Goal: Information Seeking & Learning: Learn about a topic

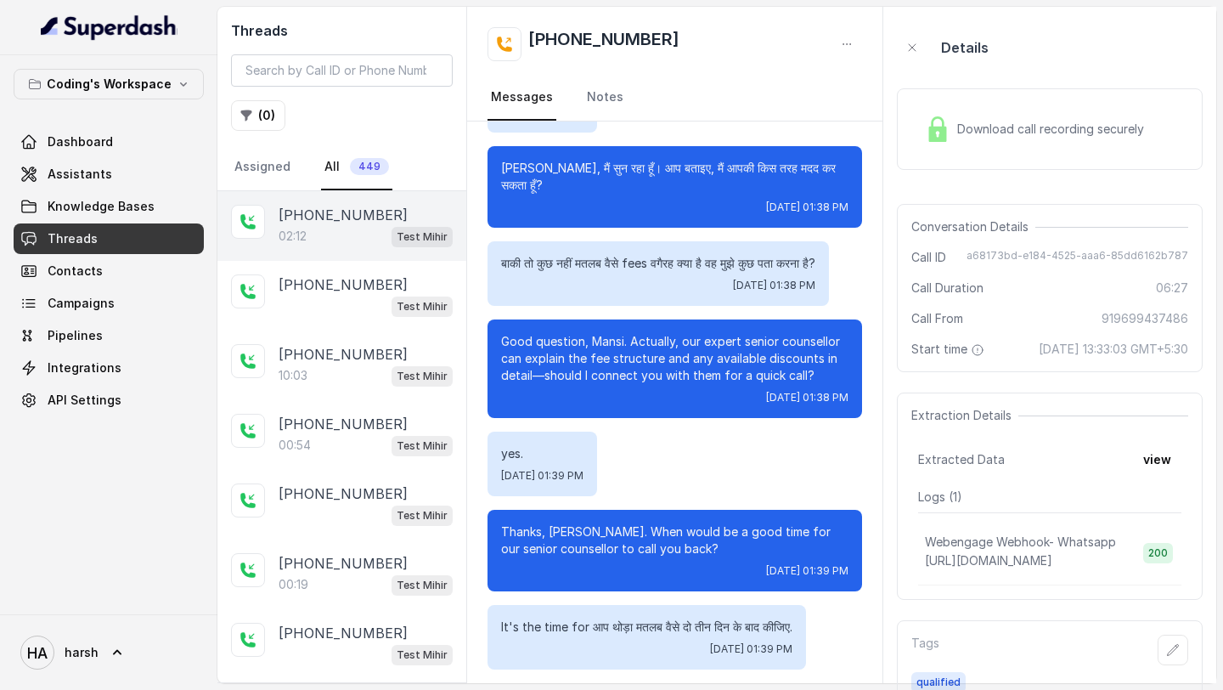
click at [327, 229] on div "02:12 Test Mihir" at bounding box center [366, 236] width 174 height 22
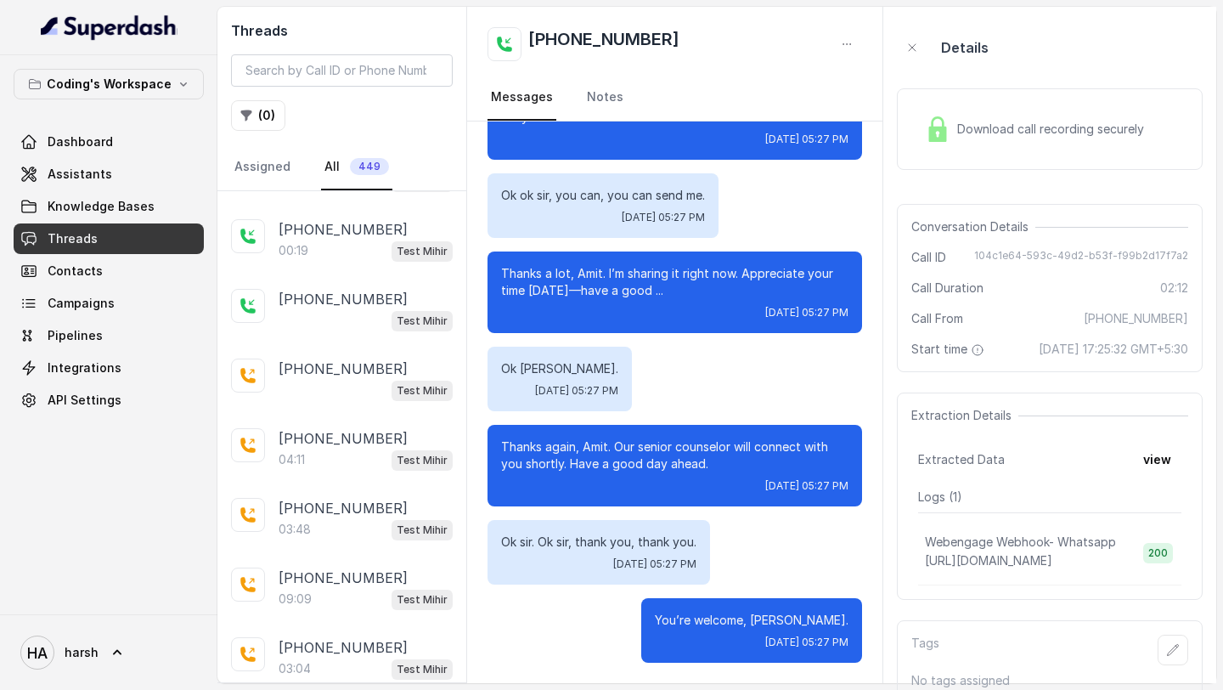
scroll to position [425, 0]
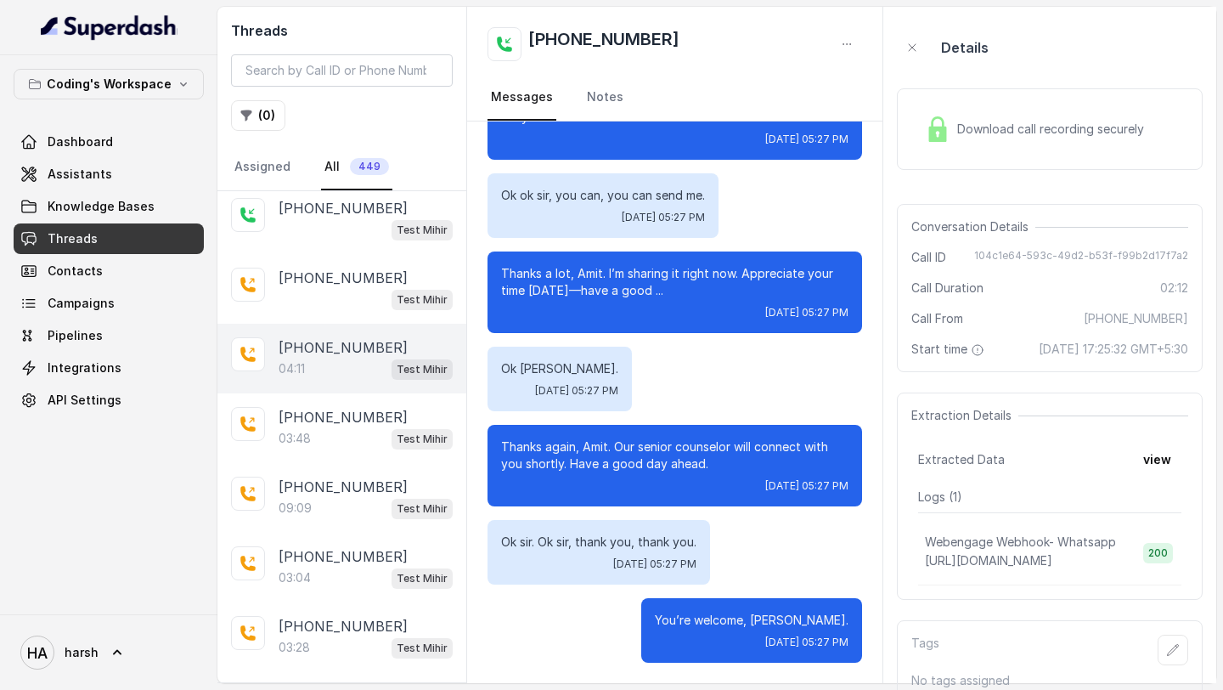
click at [343, 358] on div "04:11 Test Mihir" at bounding box center [366, 369] width 174 height 22
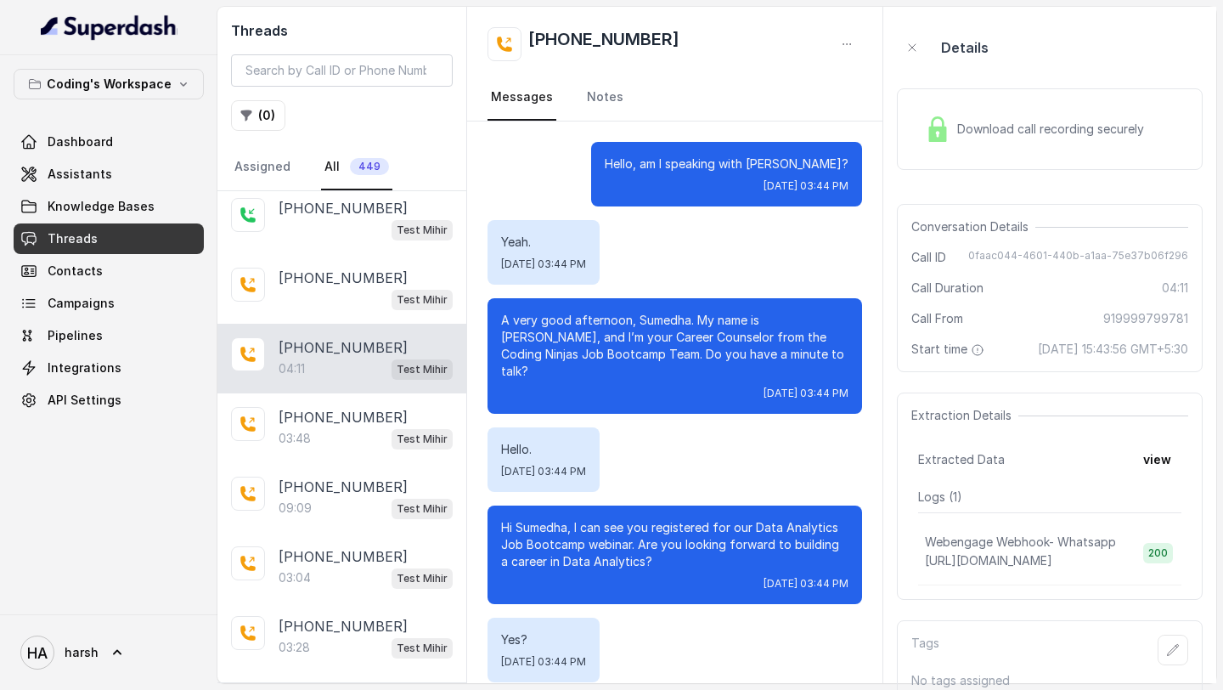
scroll to position [3889, 0]
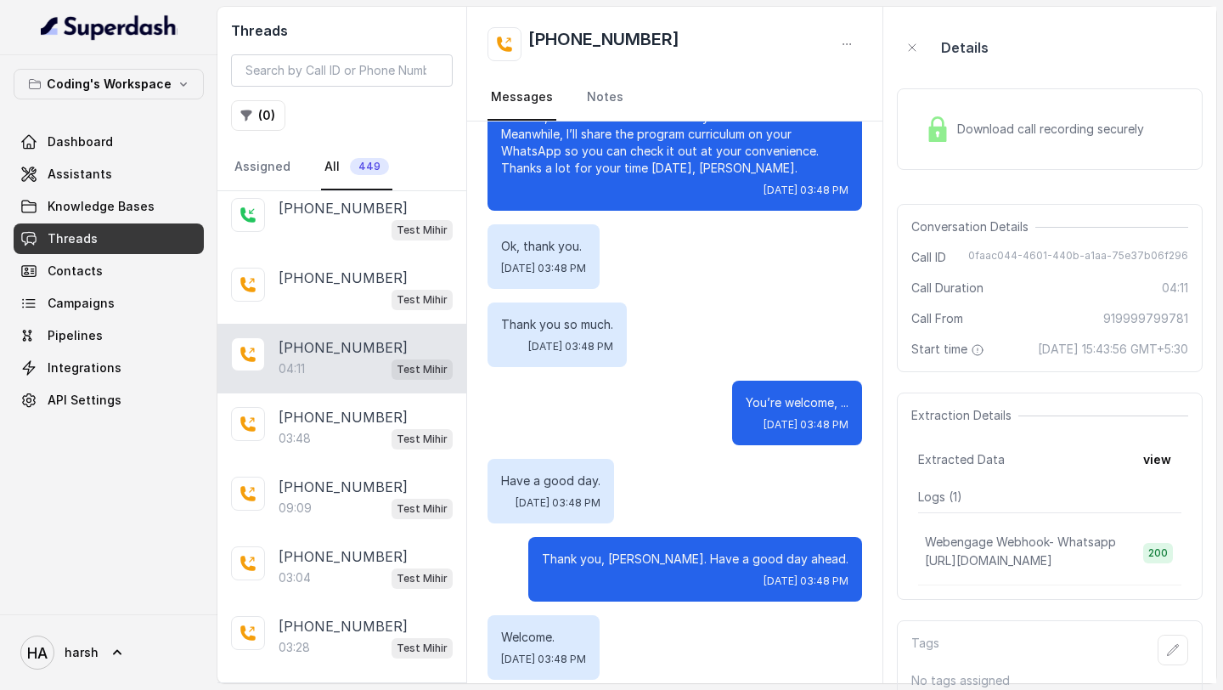
click at [990, 140] on div "Download call recording securely" at bounding box center [1034, 129] width 233 height 39
click at [990, 140] on div "Download call recording securely" at bounding box center [1050, 129] width 306 height 82
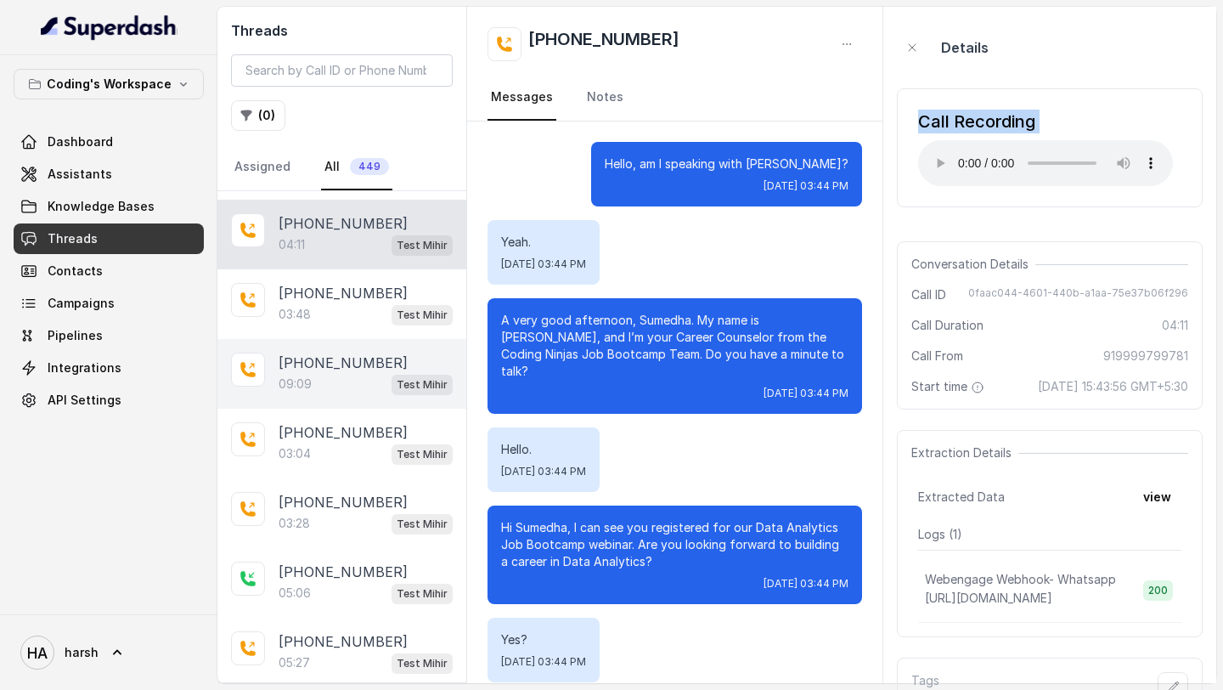
scroll to position [494, 0]
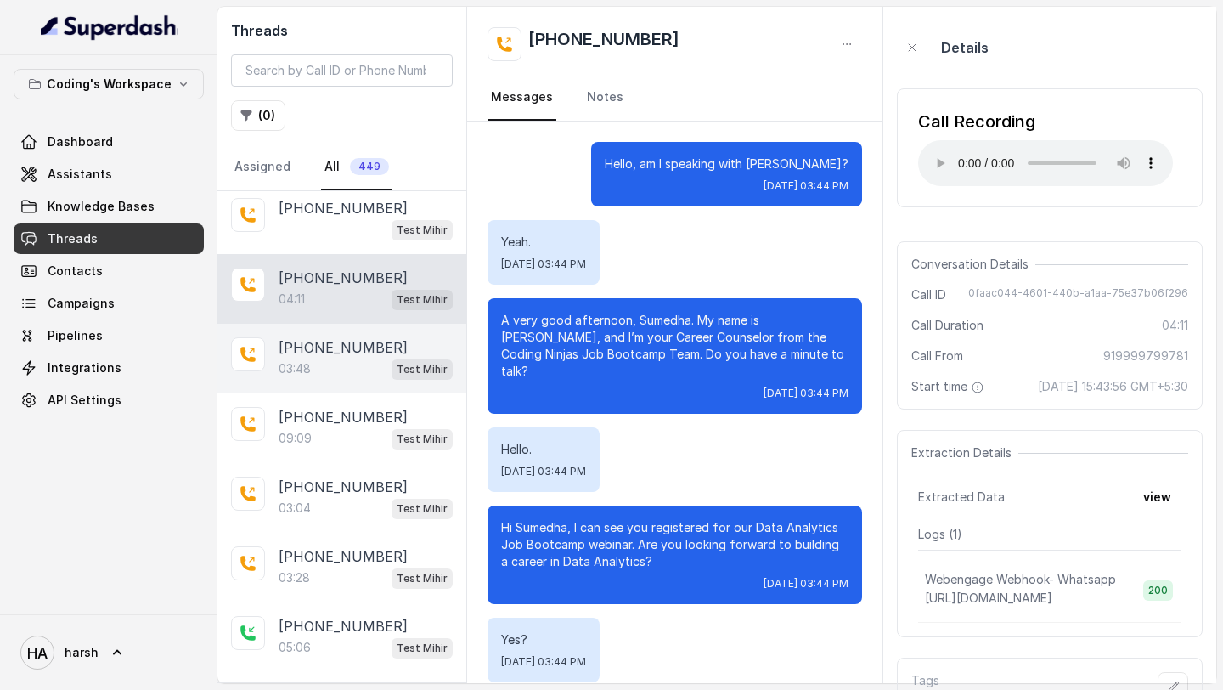
click at [347, 365] on div "03:48 Test Mihir" at bounding box center [366, 369] width 174 height 22
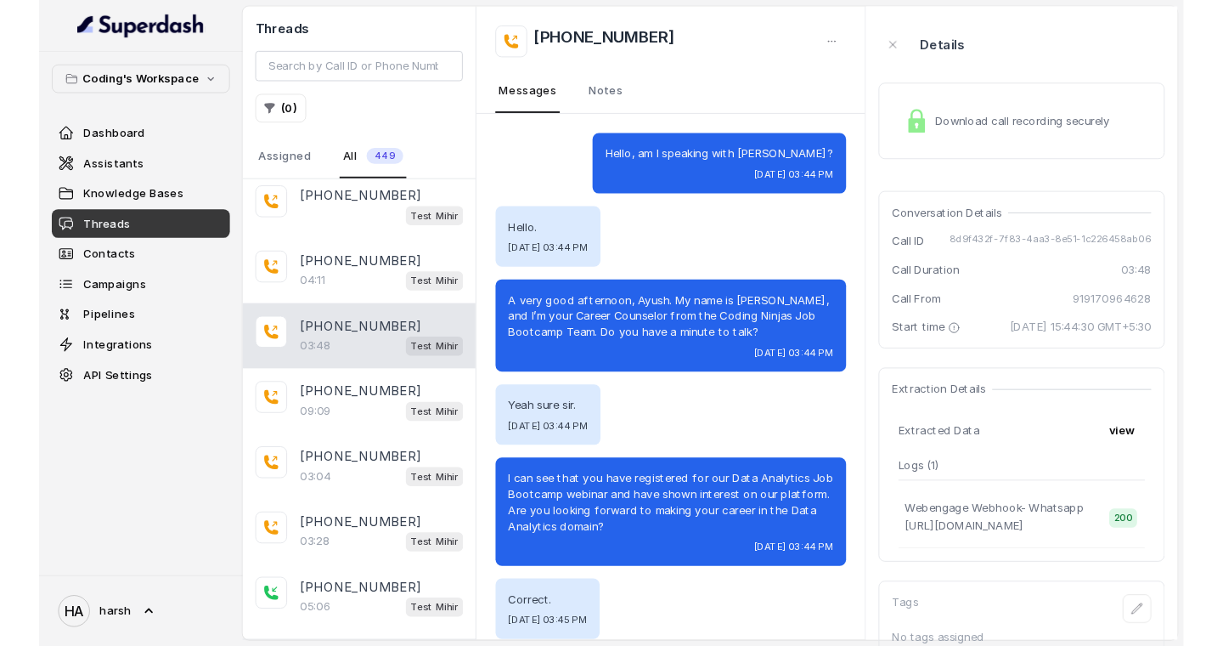
scroll to position [2863, 0]
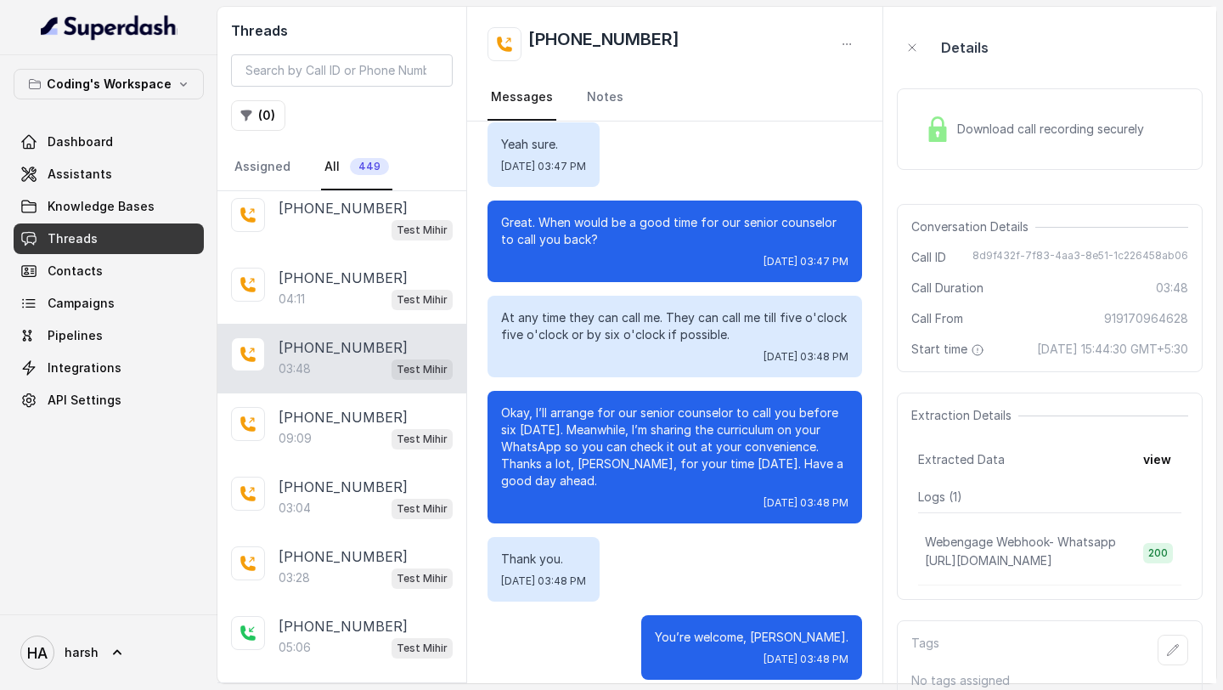
click at [990, 110] on div "Download call recording securely" at bounding box center [1034, 129] width 233 height 39
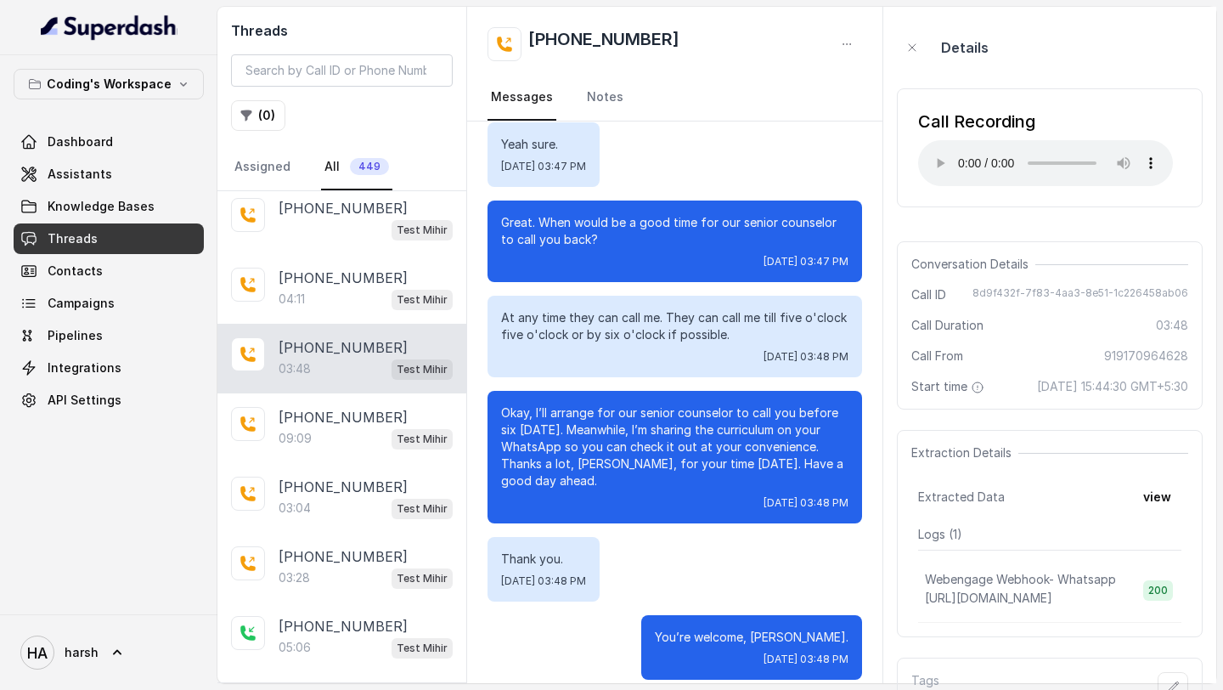
click at [1168, 59] on div "Details" at bounding box center [1050, 47] width 306 height 54
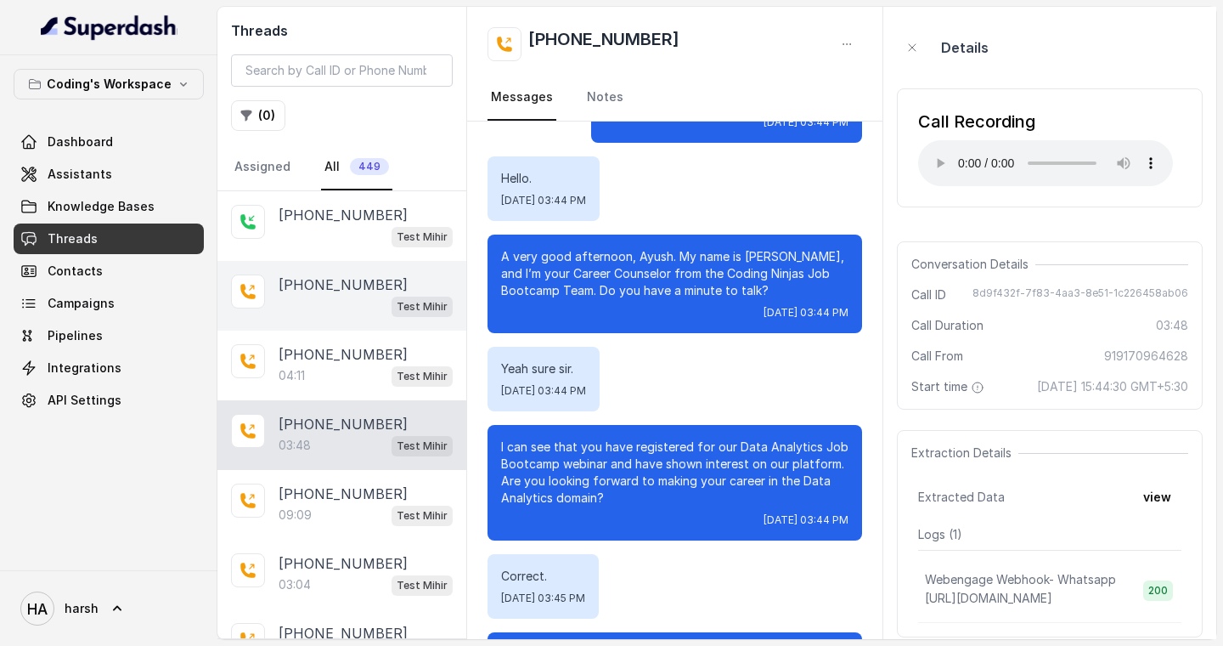
scroll to position [405, 0]
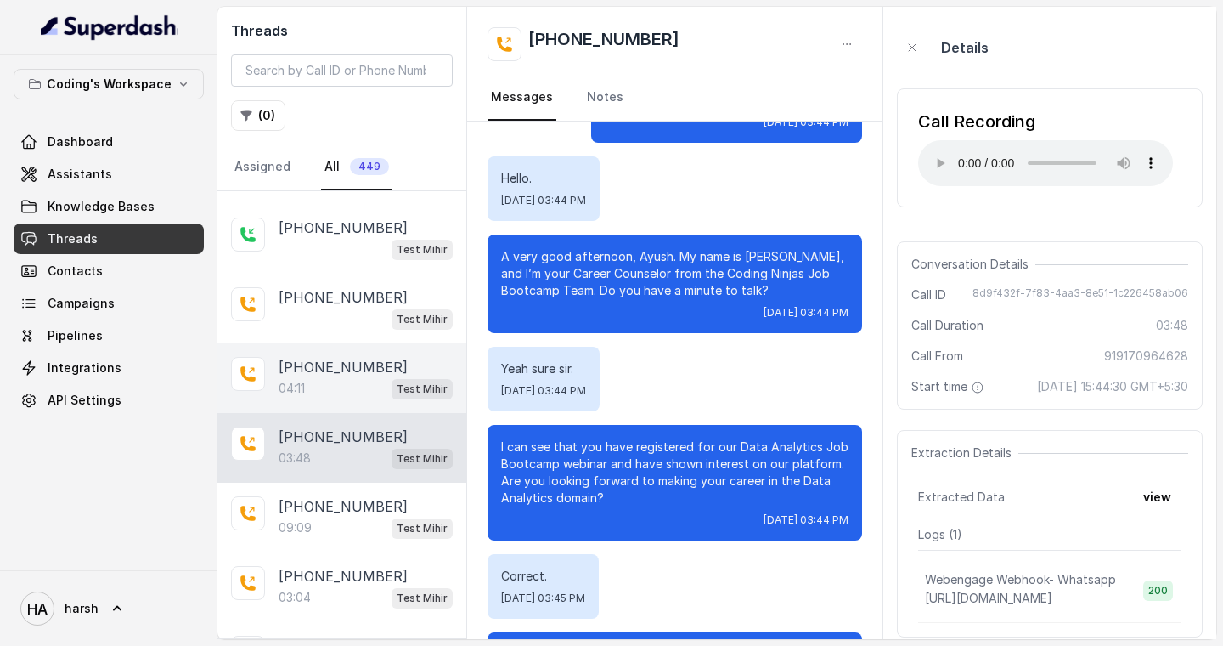
click at [325, 377] on div "04:11 Test Mihir" at bounding box center [366, 388] width 174 height 22
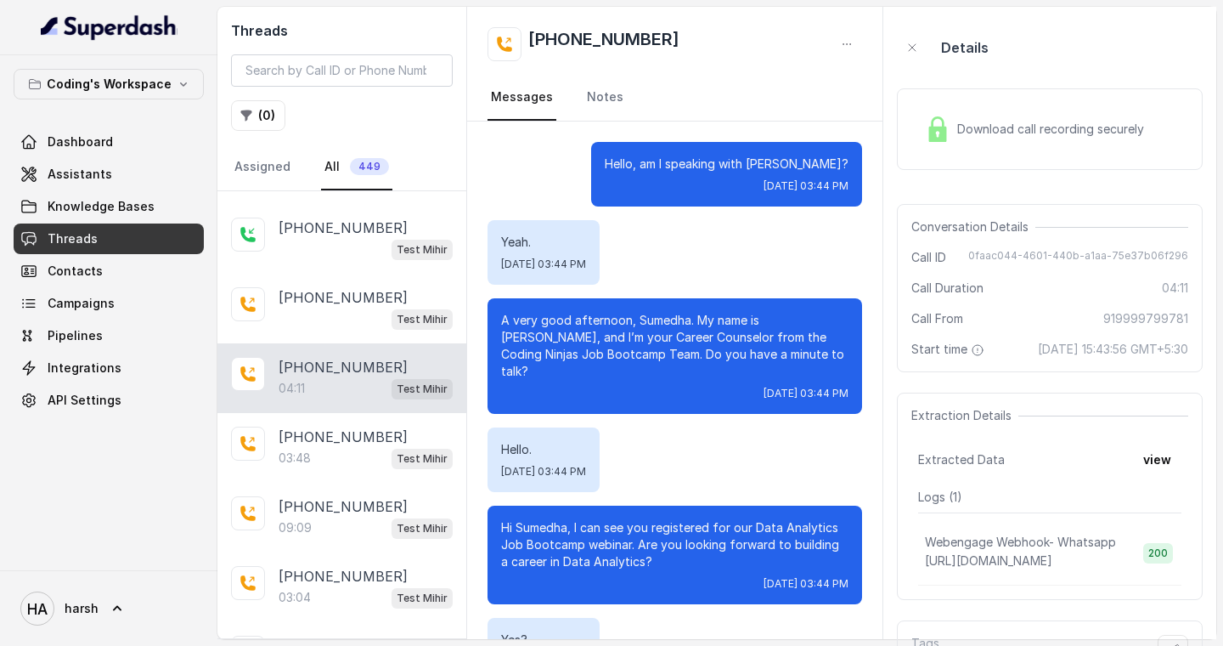
scroll to position [3934, 0]
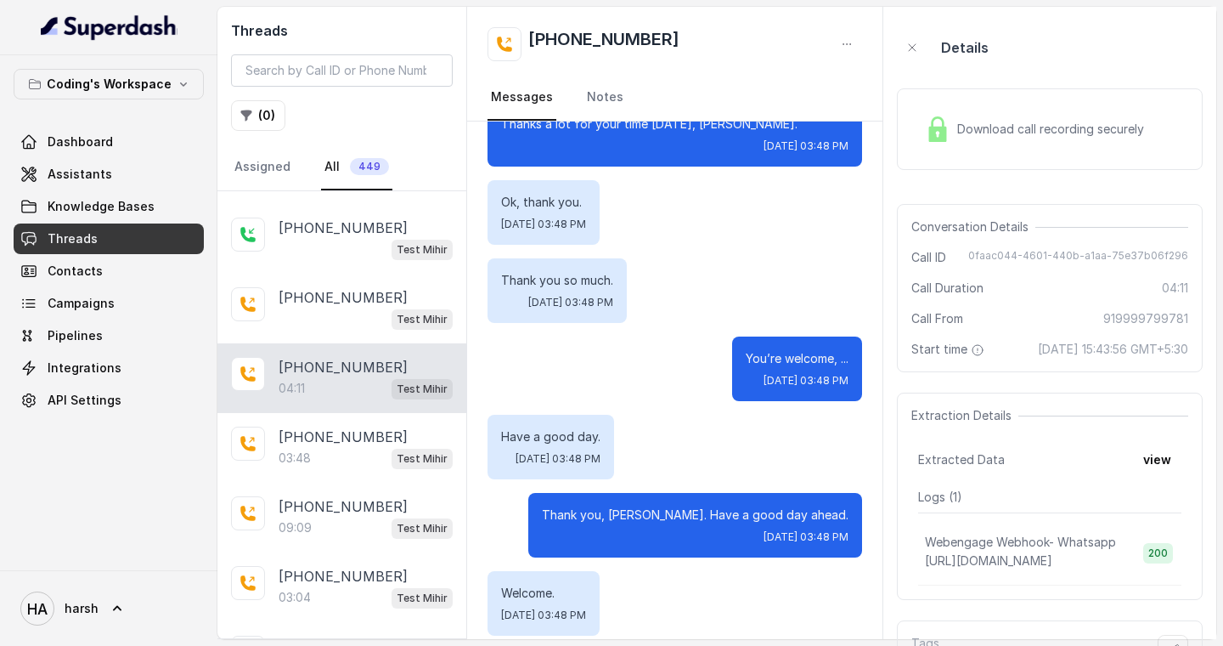
click at [1084, 59] on div "Details" at bounding box center [1050, 47] width 306 height 54
click at [1017, 134] on span "Download call recording securely" at bounding box center [1054, 129] width 194 height 17
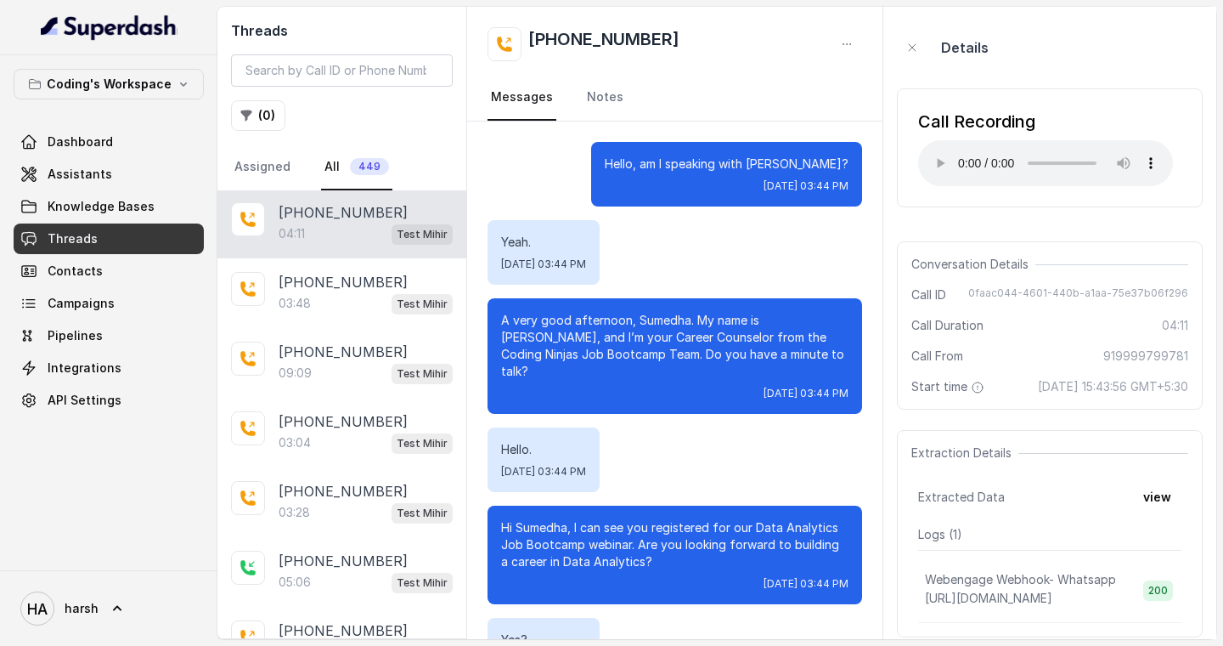
scroll to position [604, 0]
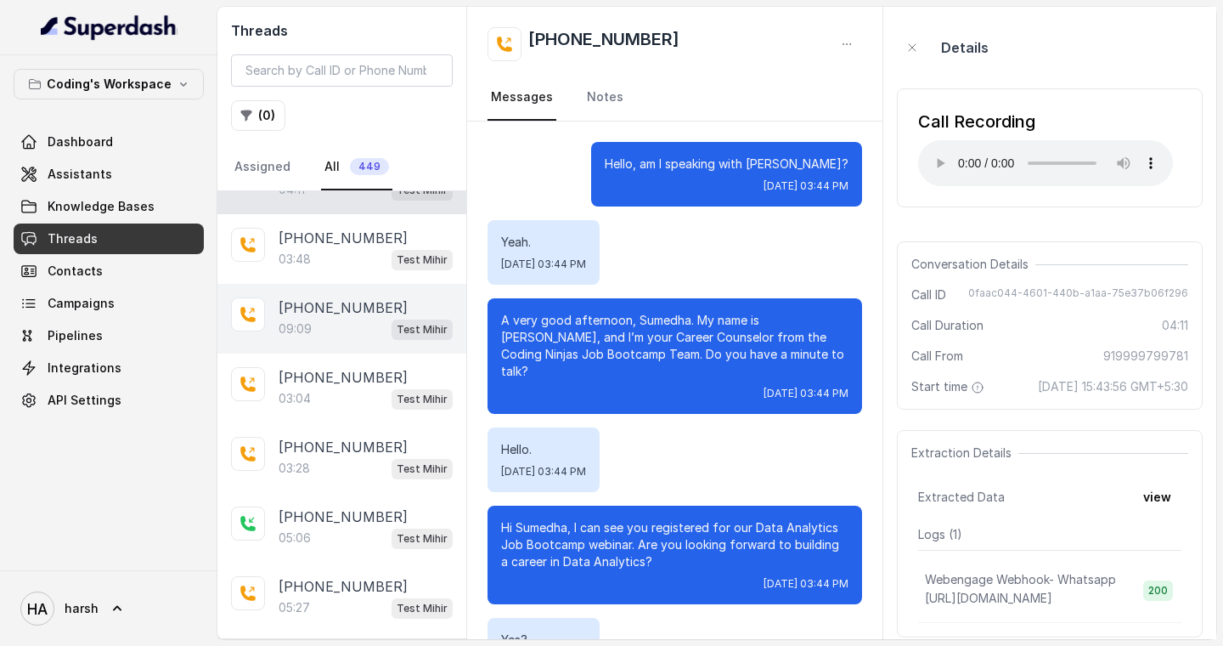
click at [307, 318] on div "09:09 Test Mihir" at bounding box center [366, 329] width 174 height 22
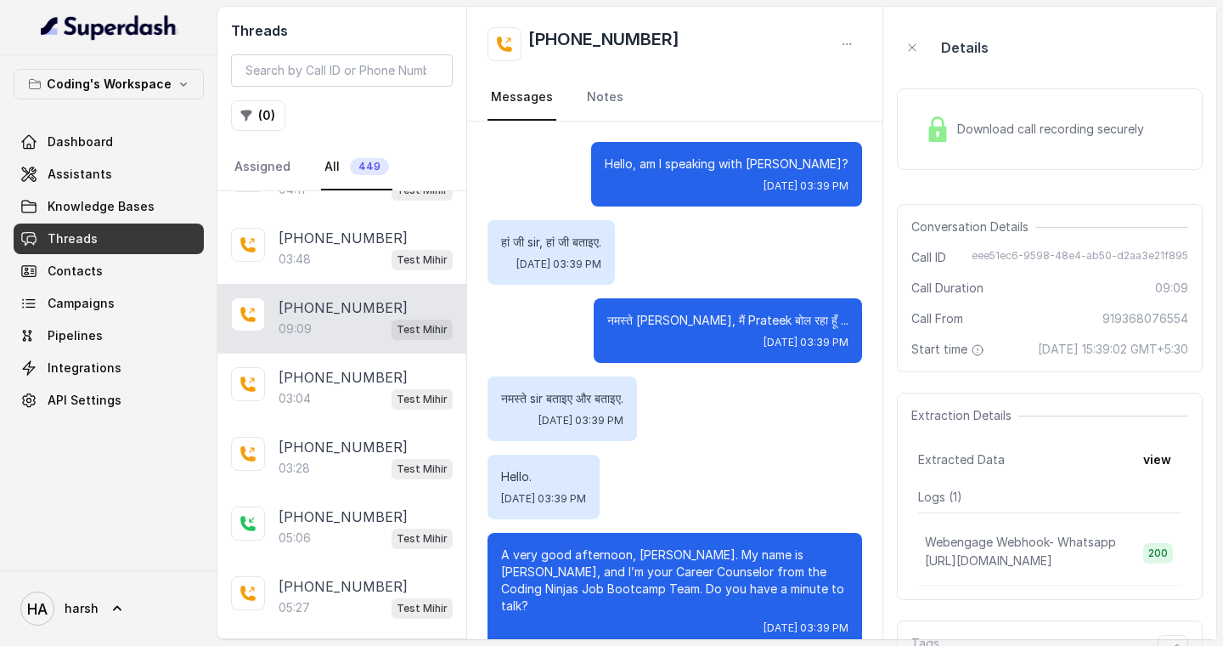
scroll to position [7620, 0]
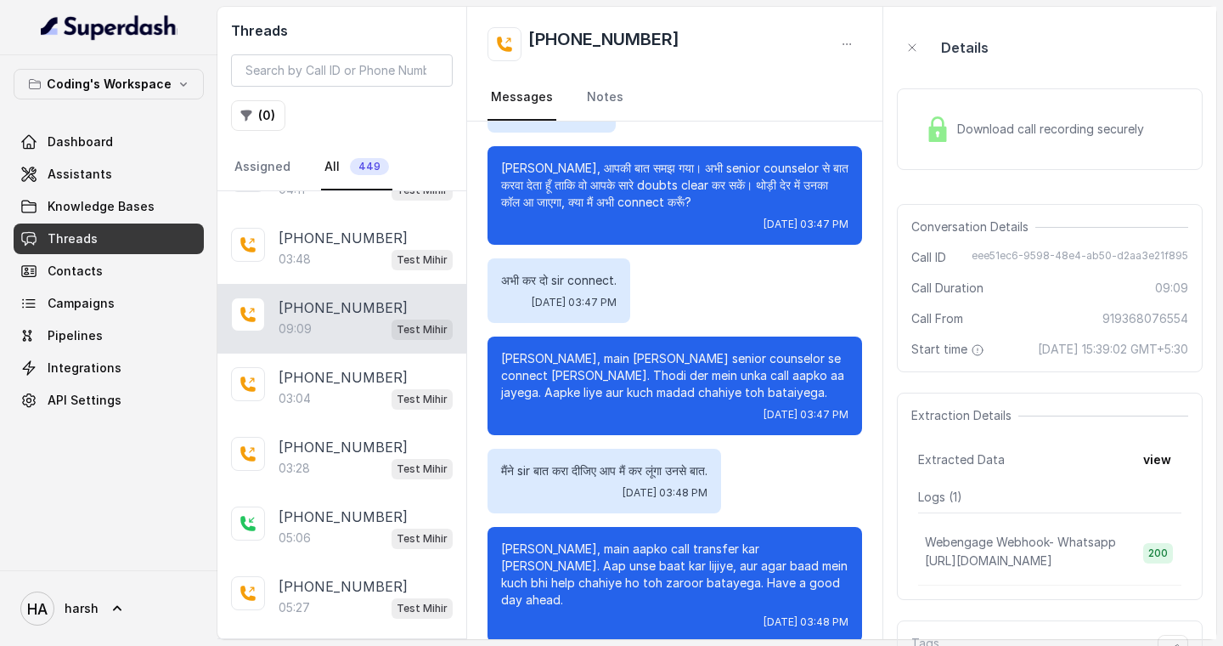
click at [985, 138] on div "Download call recording securely" at bounding box center [1034, 129] width 233 height 39
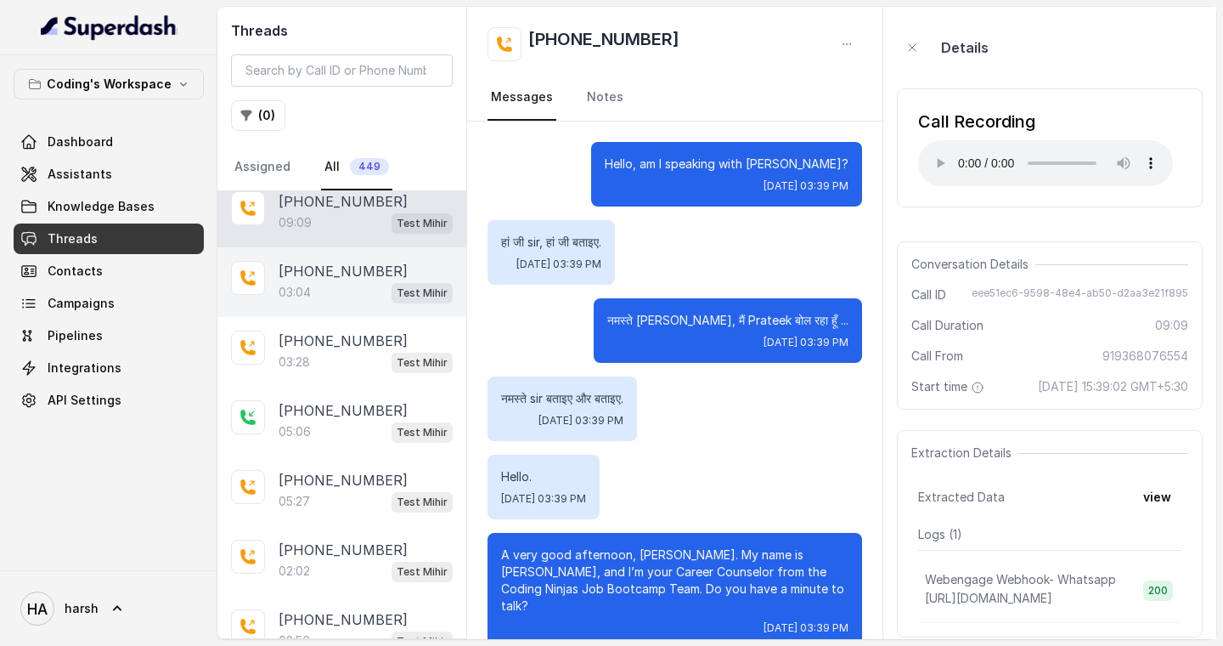
scroll to position [711, 0]
click at [332, 290] on div "03:04 Test Mihir" at bounding box center [366, 291] width 174 height 22
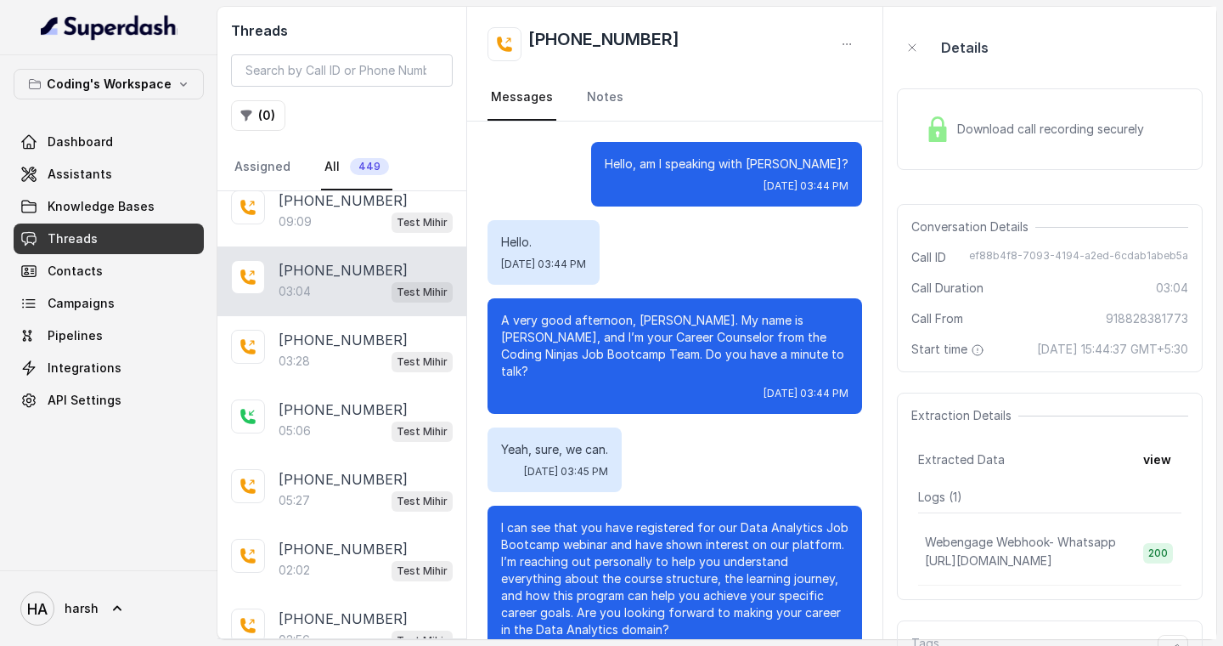
scroll to position [2425, 0]
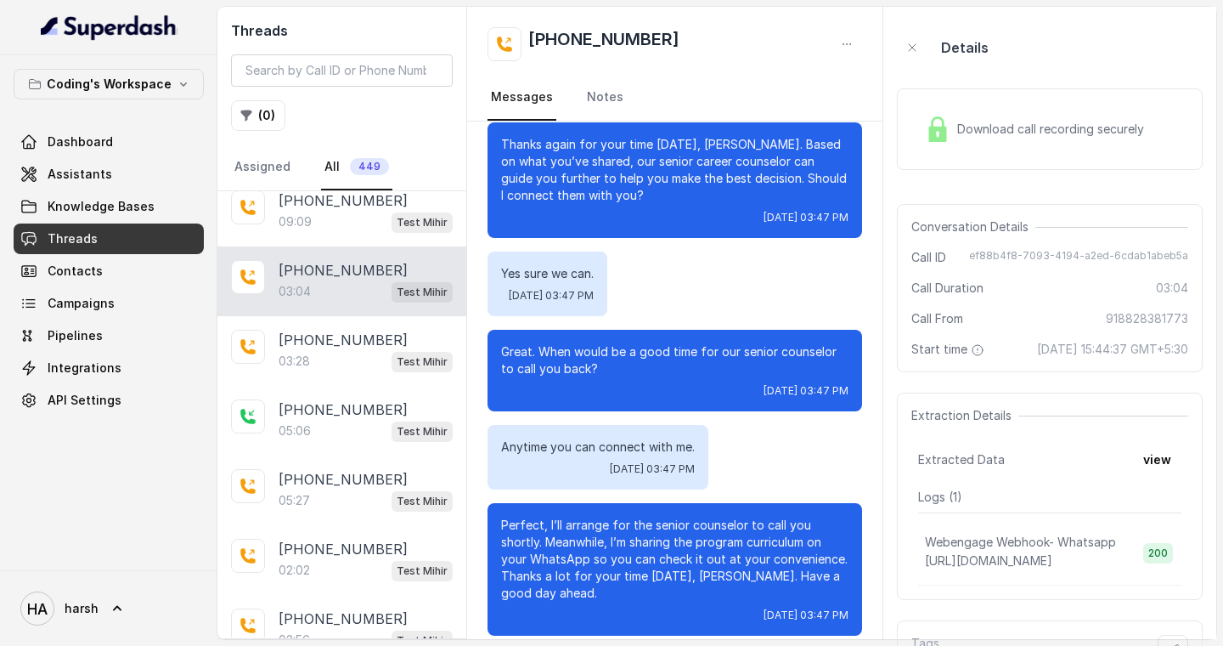
click at [960, 126] on span "Download call recording securely" at bounding box center [1054, 129] width 194 height 17
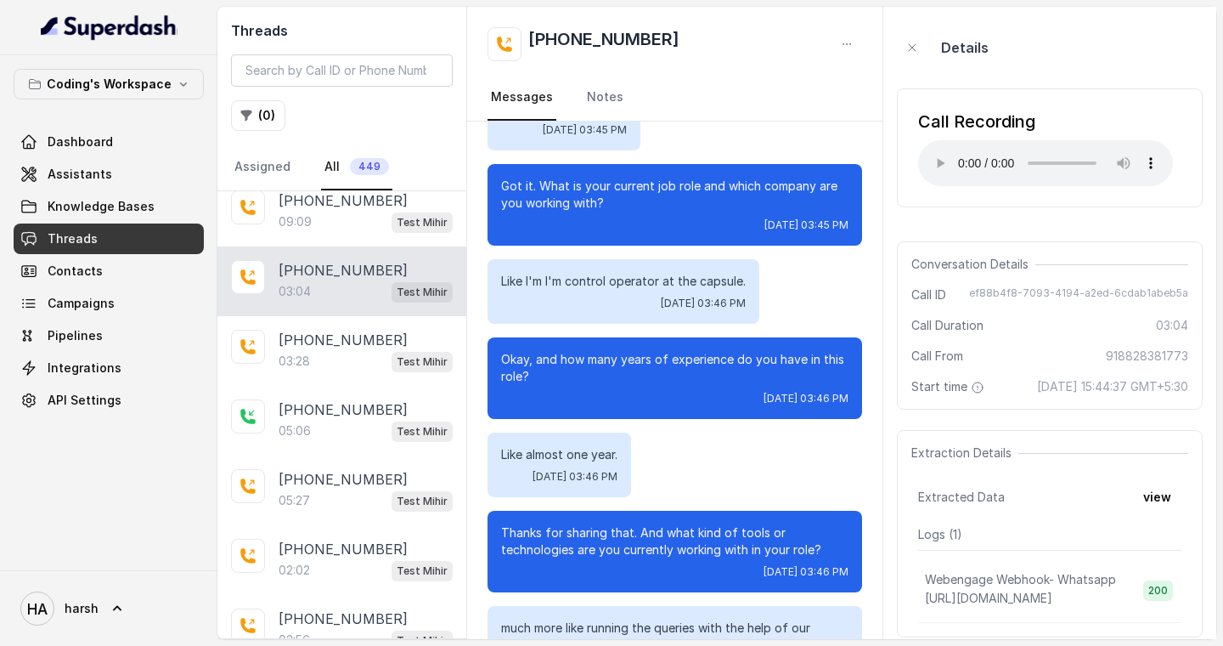
scroll to position [0, 0]
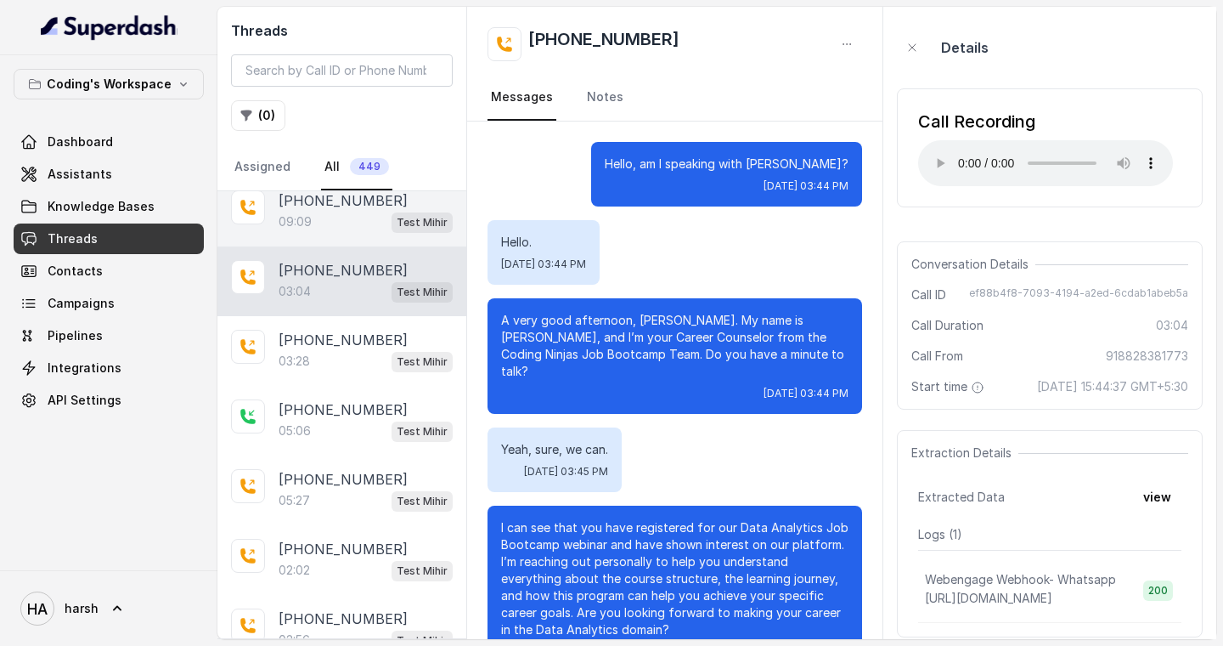
click at [338, 217] on div "09:09 Test Mihir" at bounding box center [366, 222] width 174 height 22
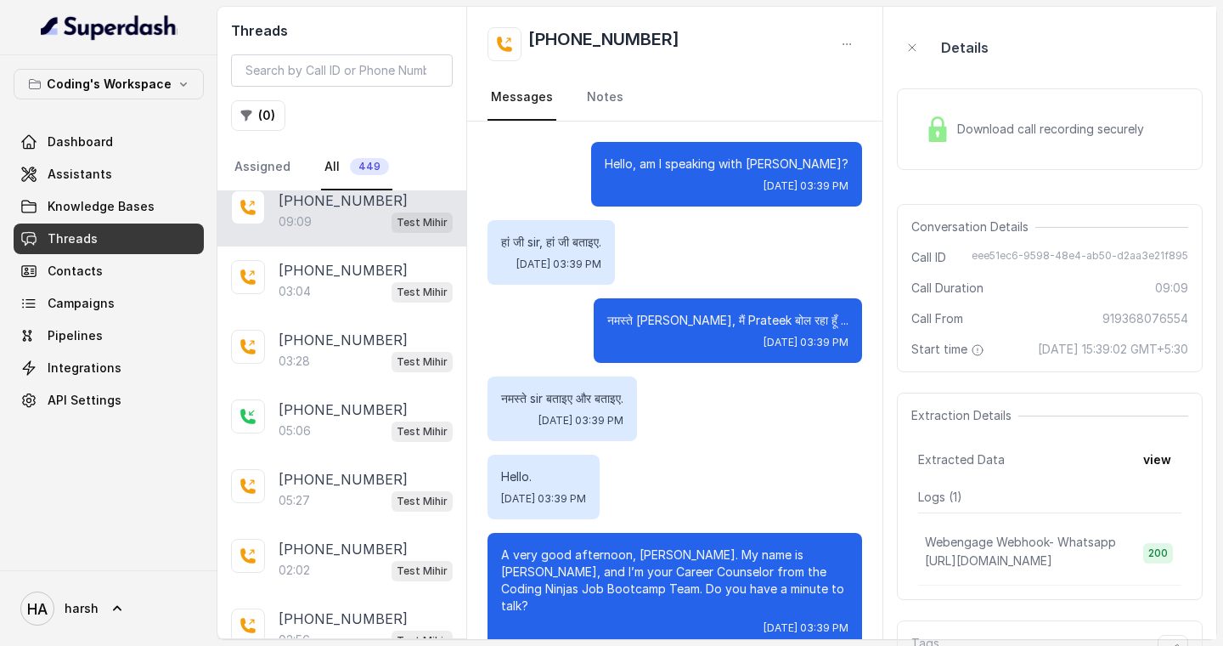
scroll to position [7620, 0]
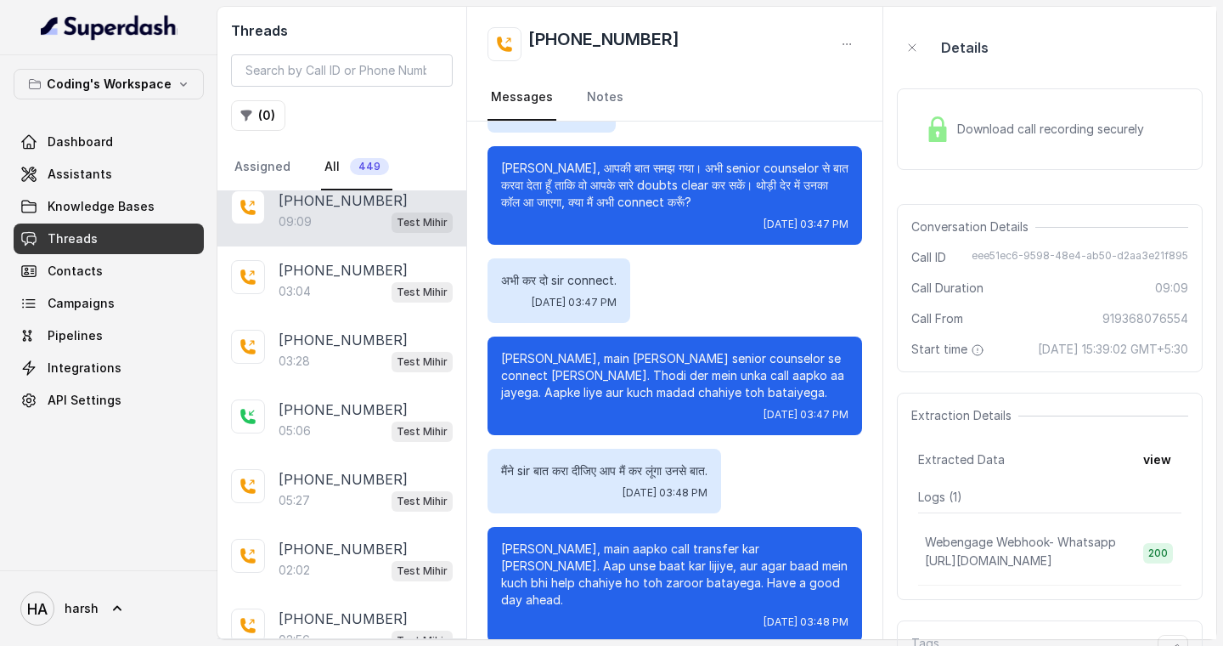
click at [922, 126] on div "Download call recording securely" at bounding box center [1034, 129] width 233 height 39
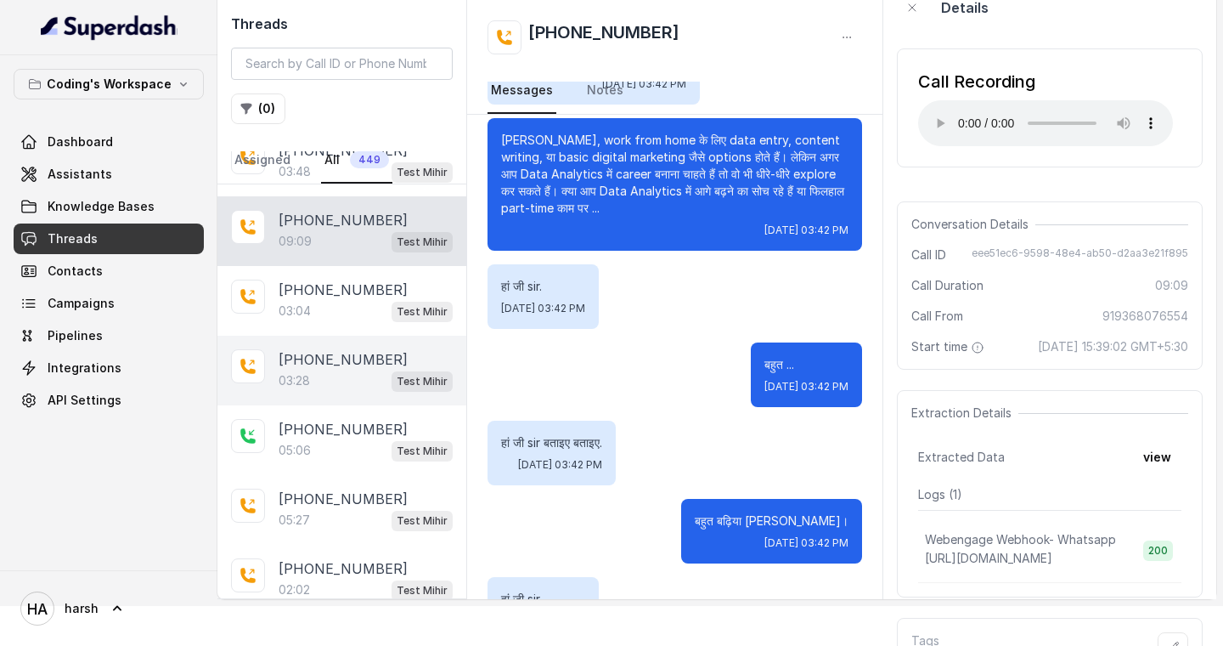
scroll to position [652, 0]
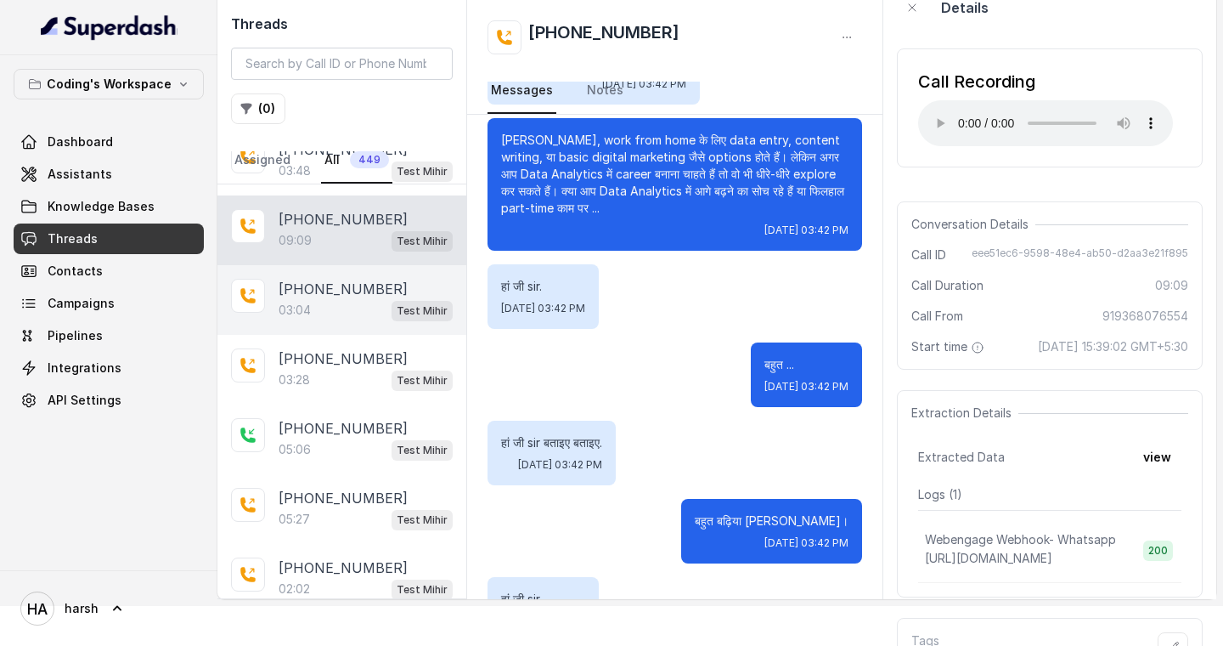
click at [323, 282] on p "[PHONE_NUMBER]" at bounding box center [343, 289] width 129 height 20
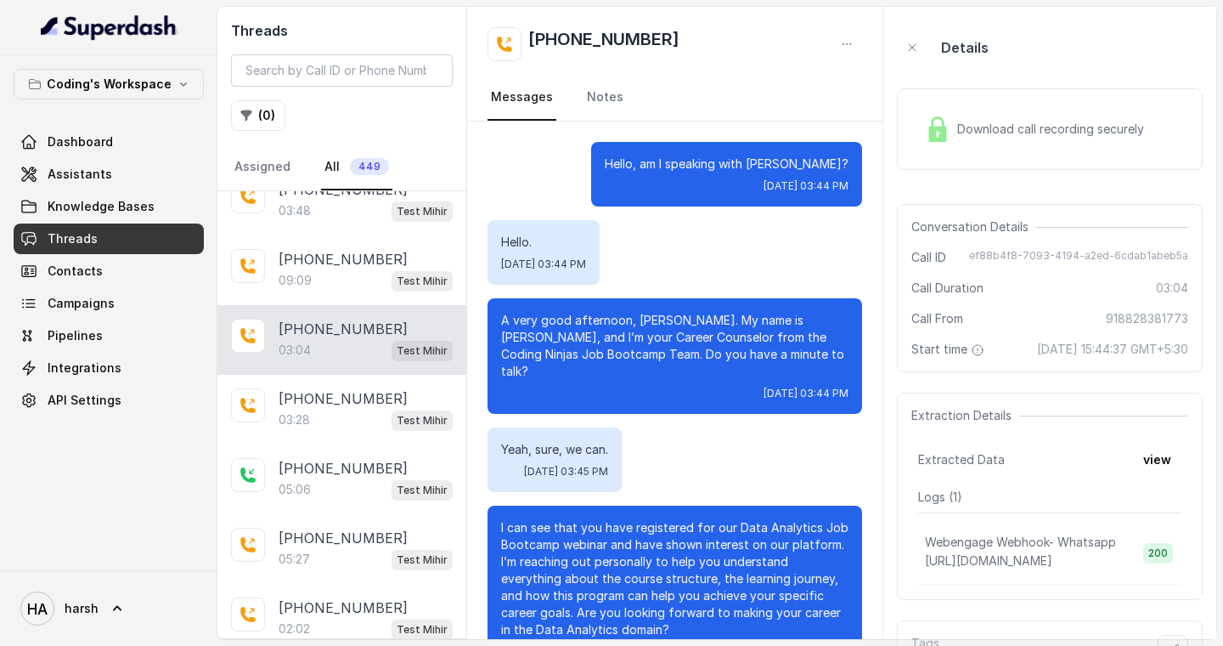
click at [1011, 132] on span "Download call recording securely" at bounding box center [1054, 129] width 194 height 17
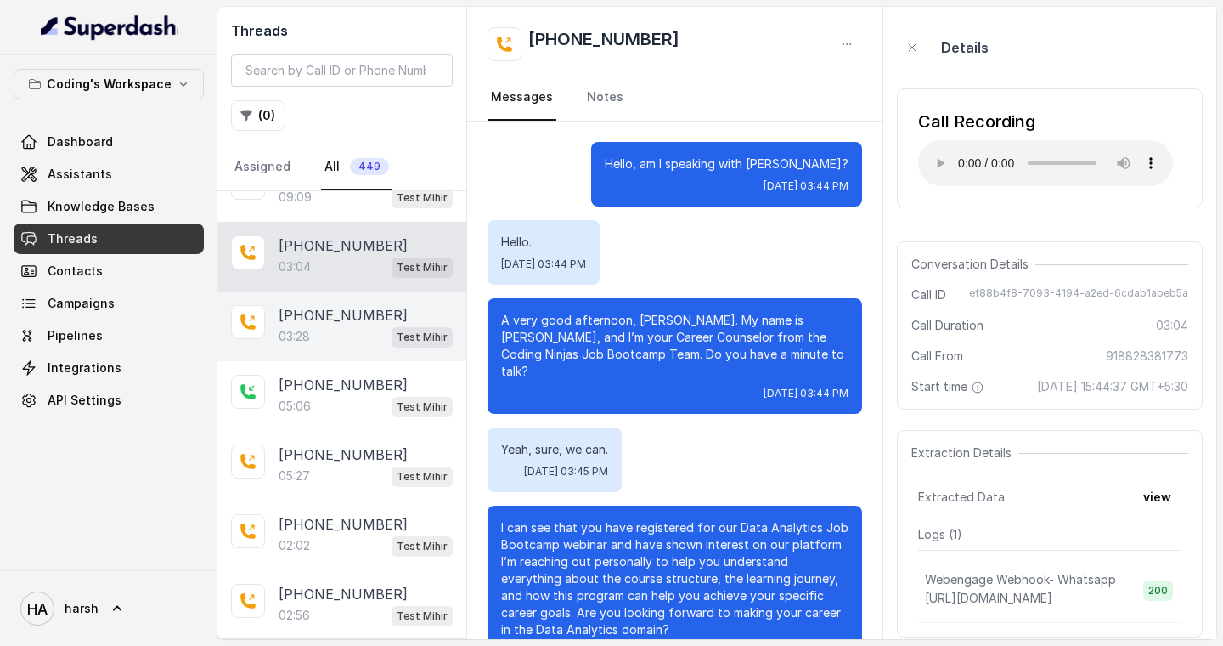
scroll to position [739, 0]
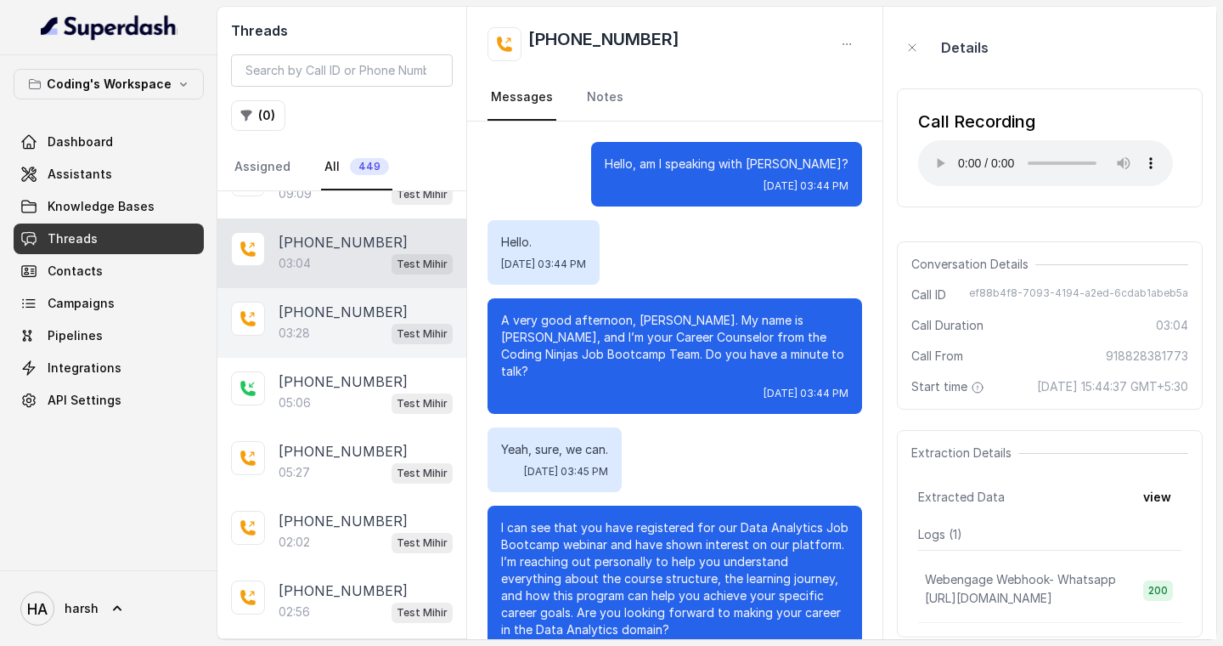
click at [334, 328] on div "03:28 Test Mihir" at bounding box center [366, 333] width 174 height 22
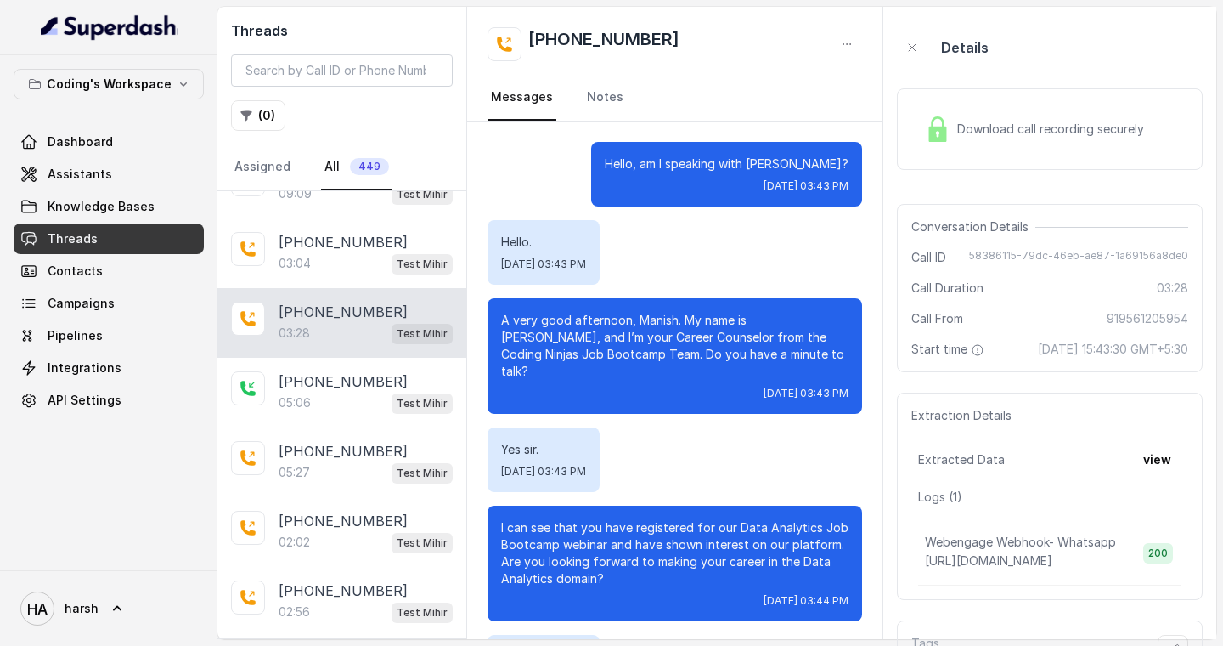
click at [990, 130] on span "Download call recording securely" at bounding box center [1054, 129] width 194 height 17
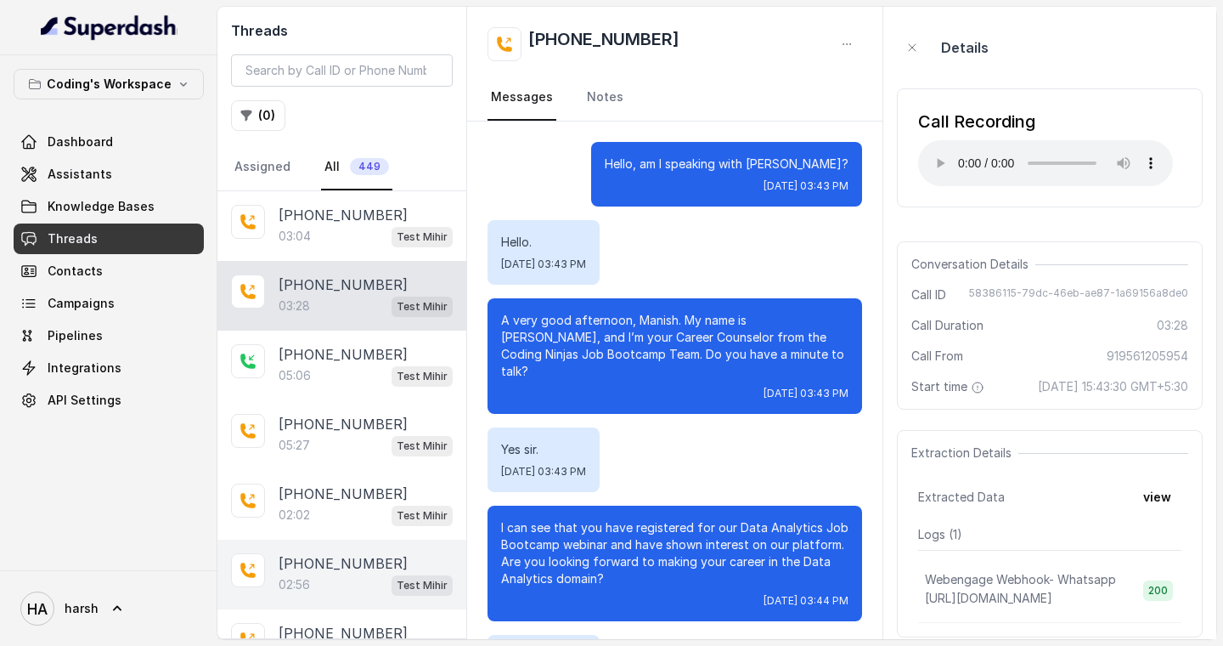
scroll to position [801, 0]
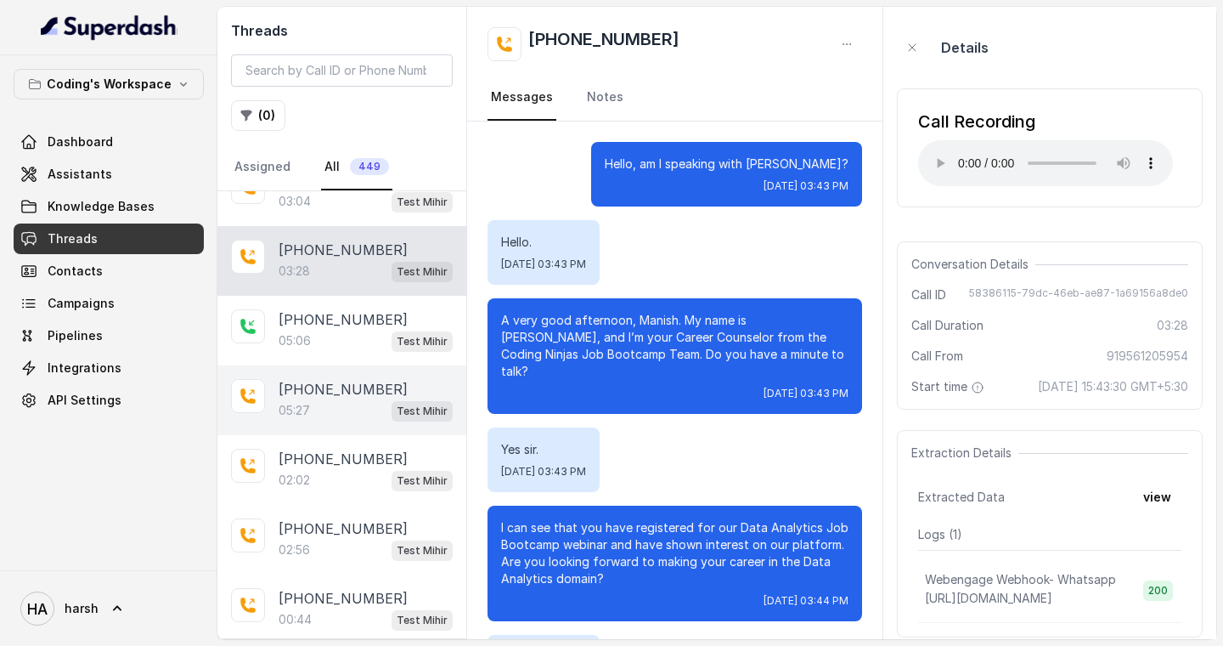
click at [345, 399] on div "05:27 Test Mihir" at bounding box center [366, 410] width 174 height 22
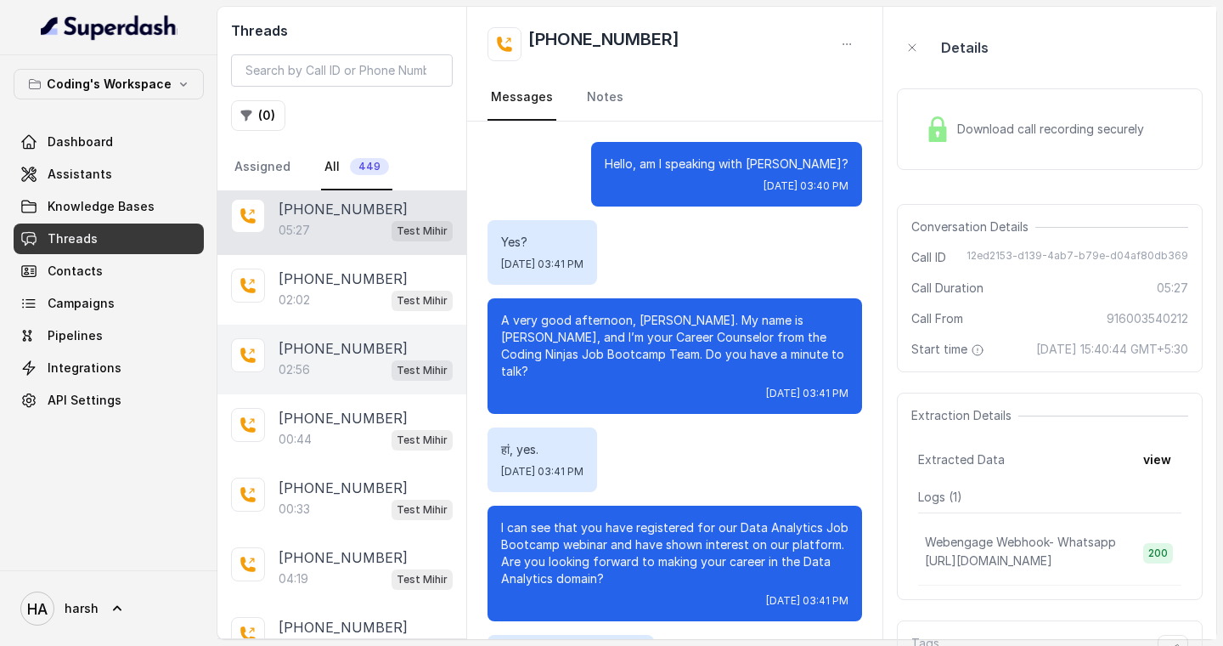
scroll to position [957, 0]
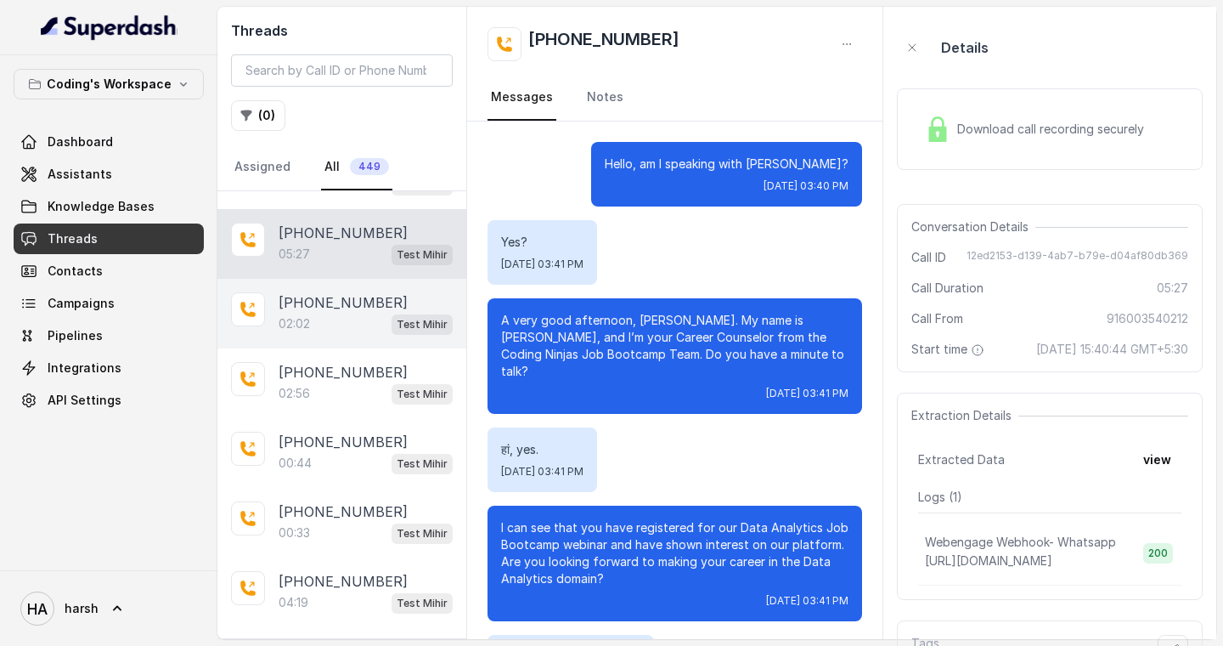
click at [336, 314] on div "02:02 Test Mihir" at bounding box center [366, 324] width 174 height 22
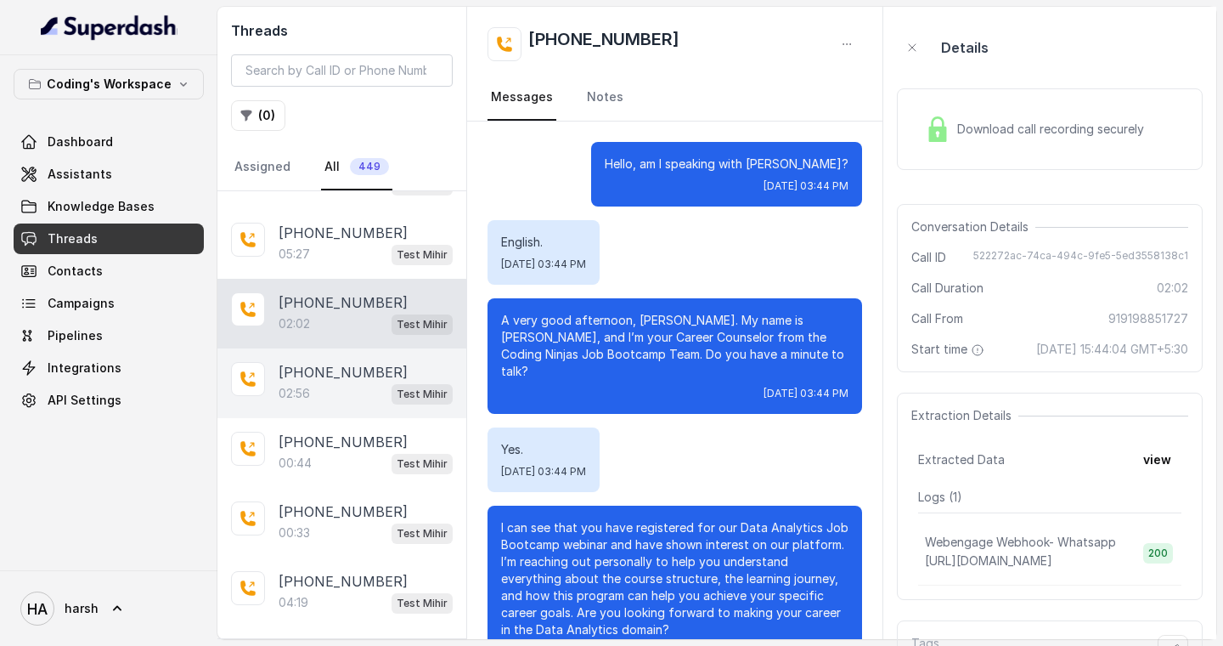
click at [386, 398] on div "[PHONE_NUMBER]:56 Test Mihir" at bounding box center [341, 383] width 249 height 70
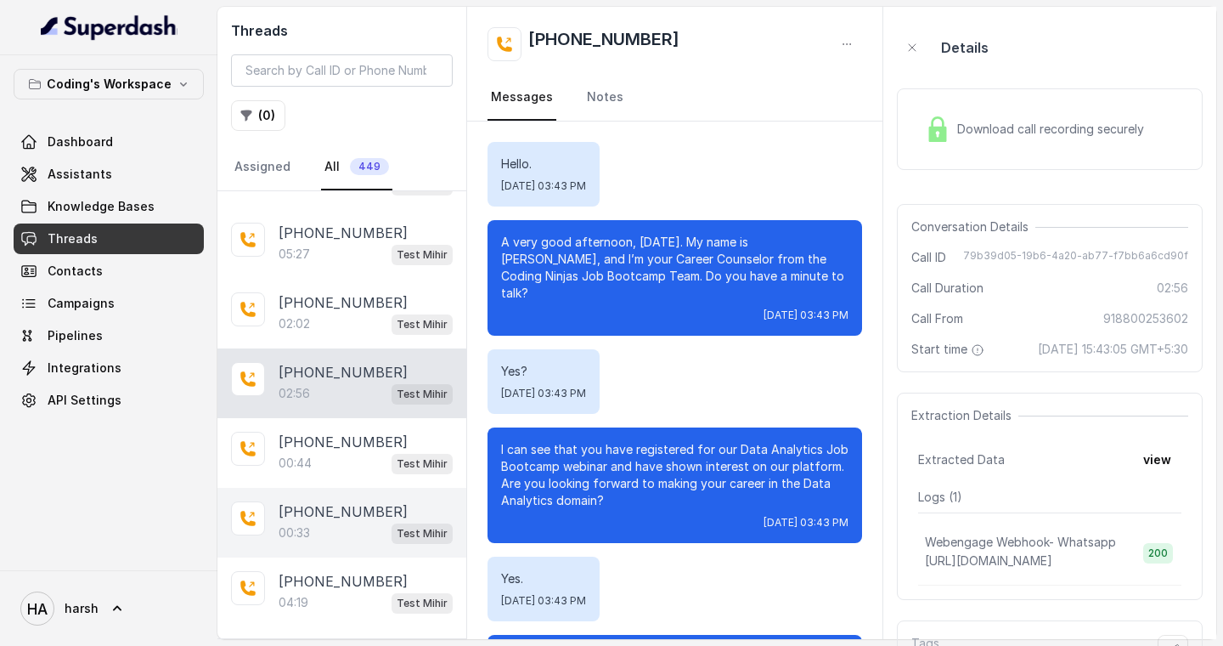
scroll to position [1049, 0]
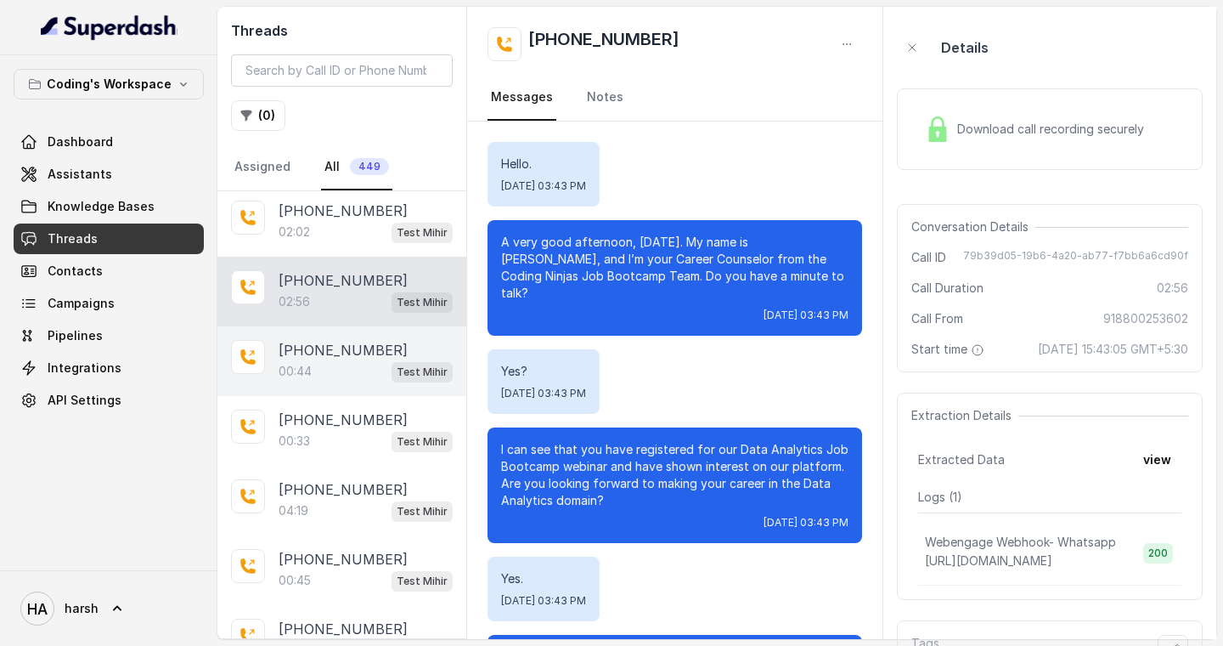
click at [337, 347] on p "[PHONE_NUMBER]" at bounding box center [343, 350] width 129 height 20
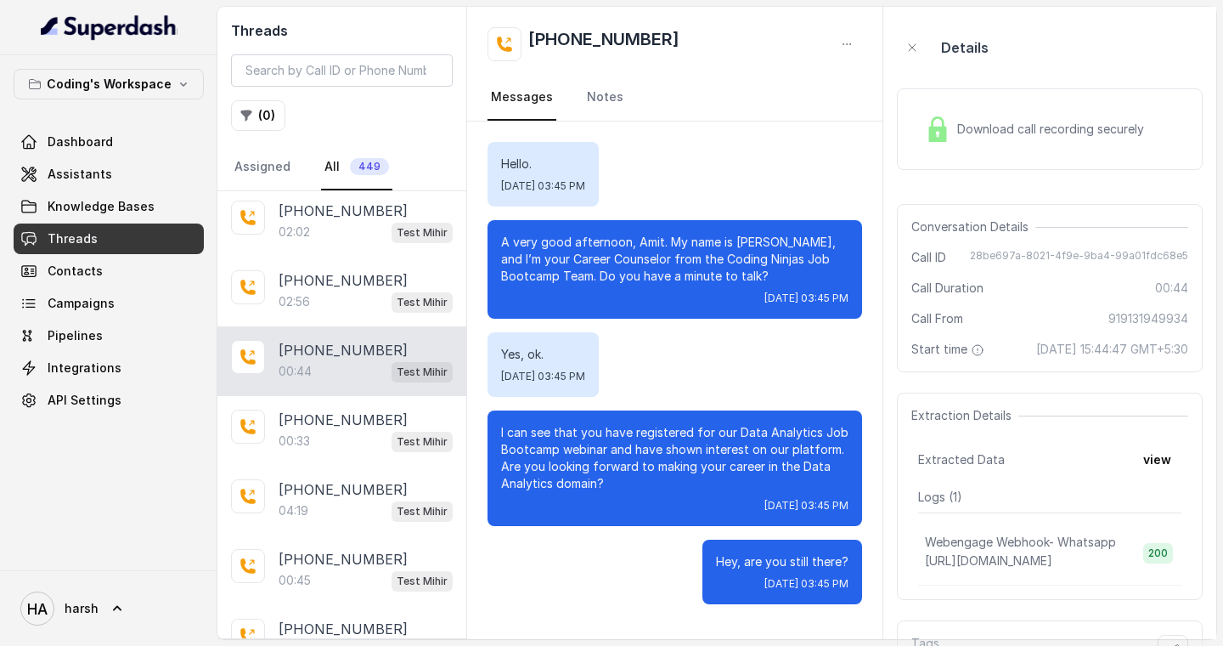
scroll to position [75, 0]
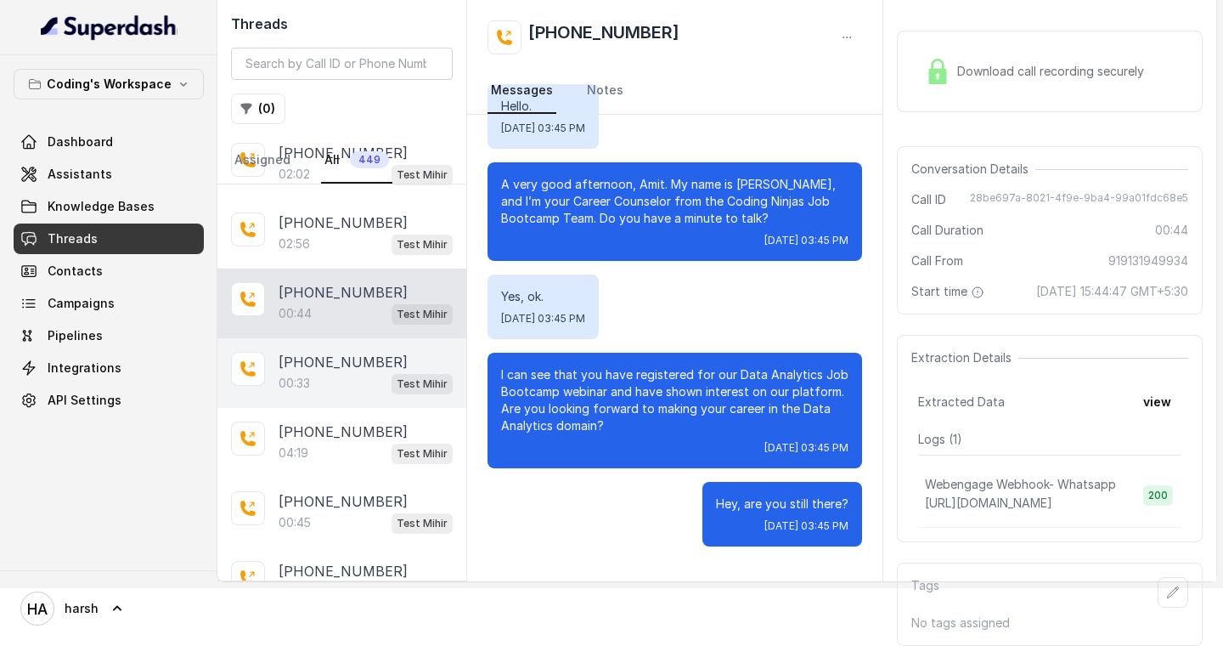
click at [358, 372] on div "00:33 Test Mihir" at bounding box center [366, 383] width 174 height 22
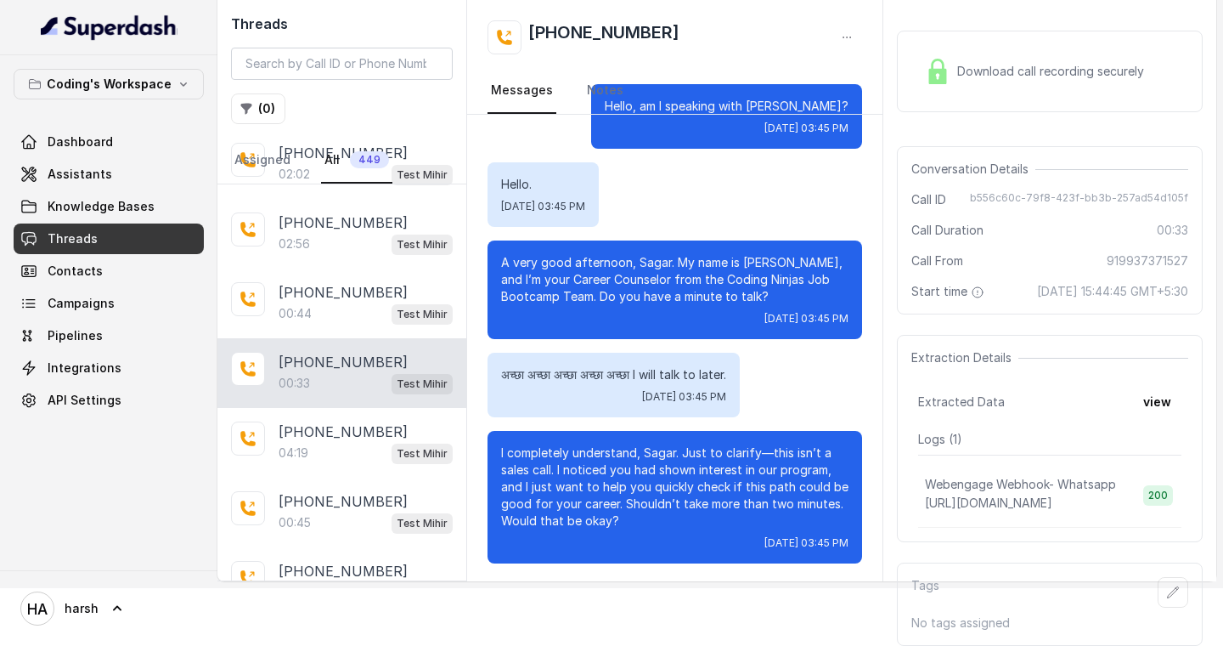
scroll to position [3, 0]
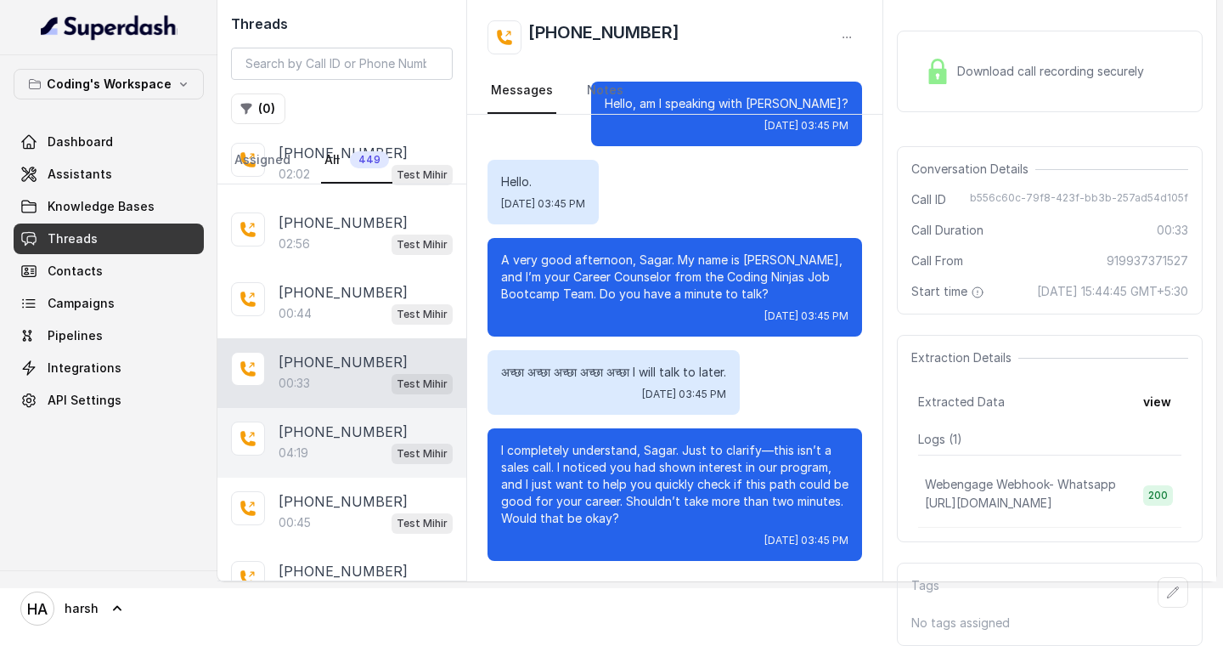
click at [386, 421] on div "[PHONE_NUMBER]" at bounding box center [366, 431] width 174 height 20
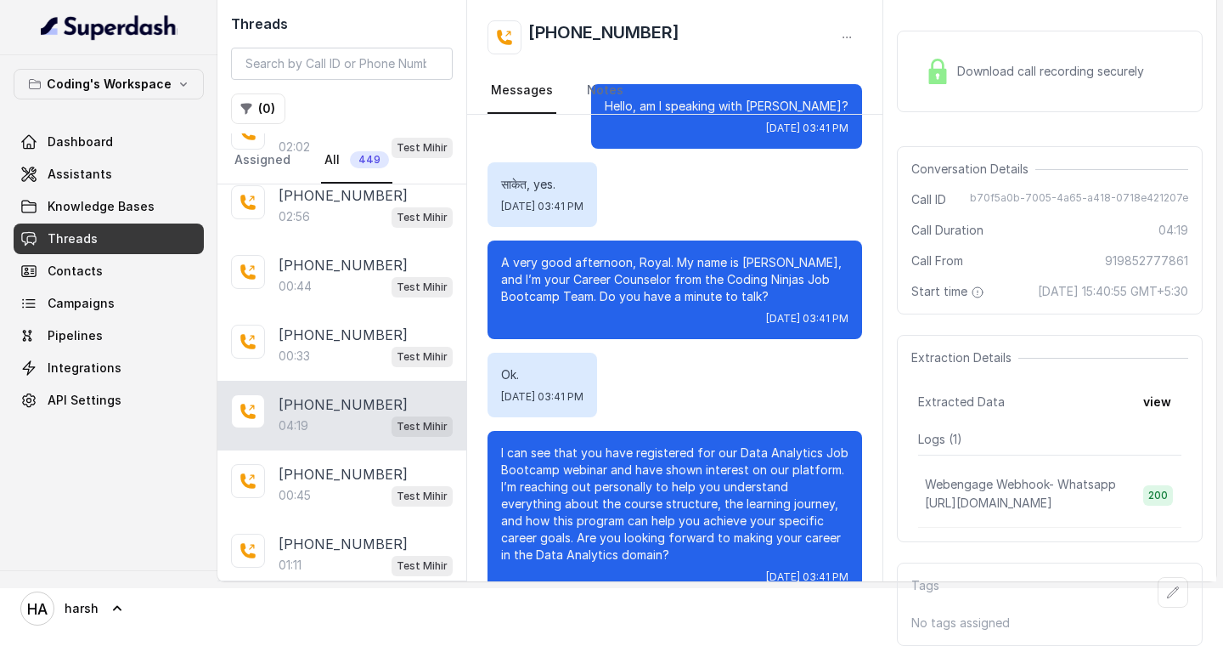
scroll to position [1078, 0]
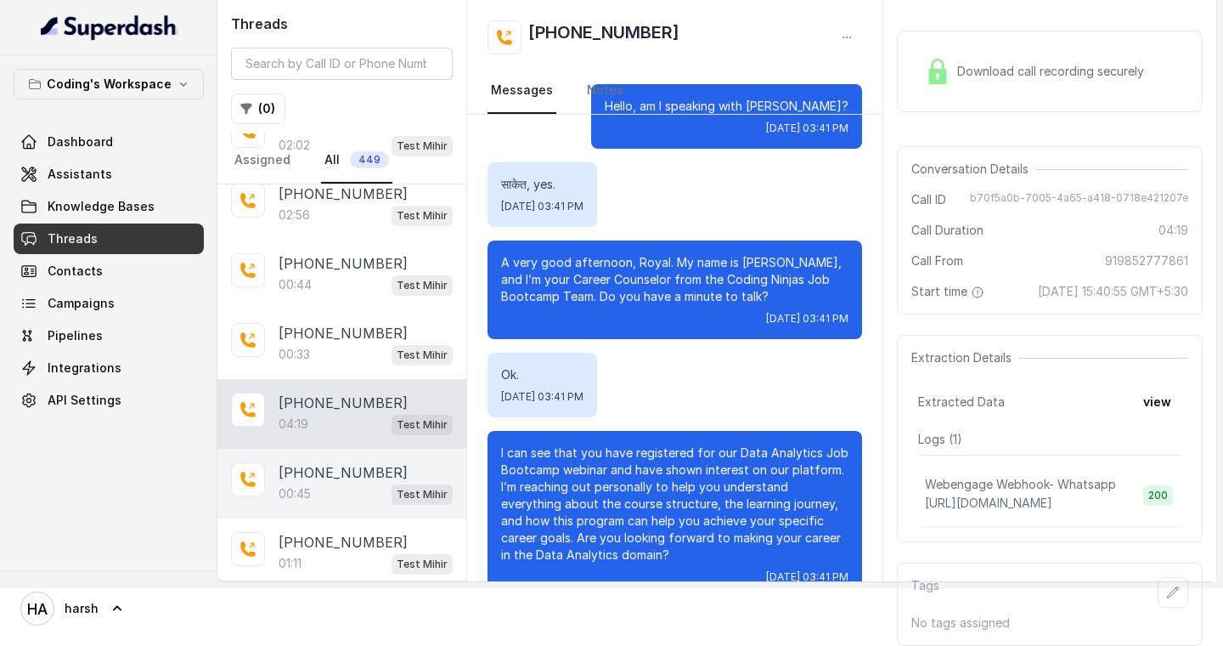
click at [335, 482] on div "00:45 Test Mihir" at bounding box center [366, 493] width 174 height 22
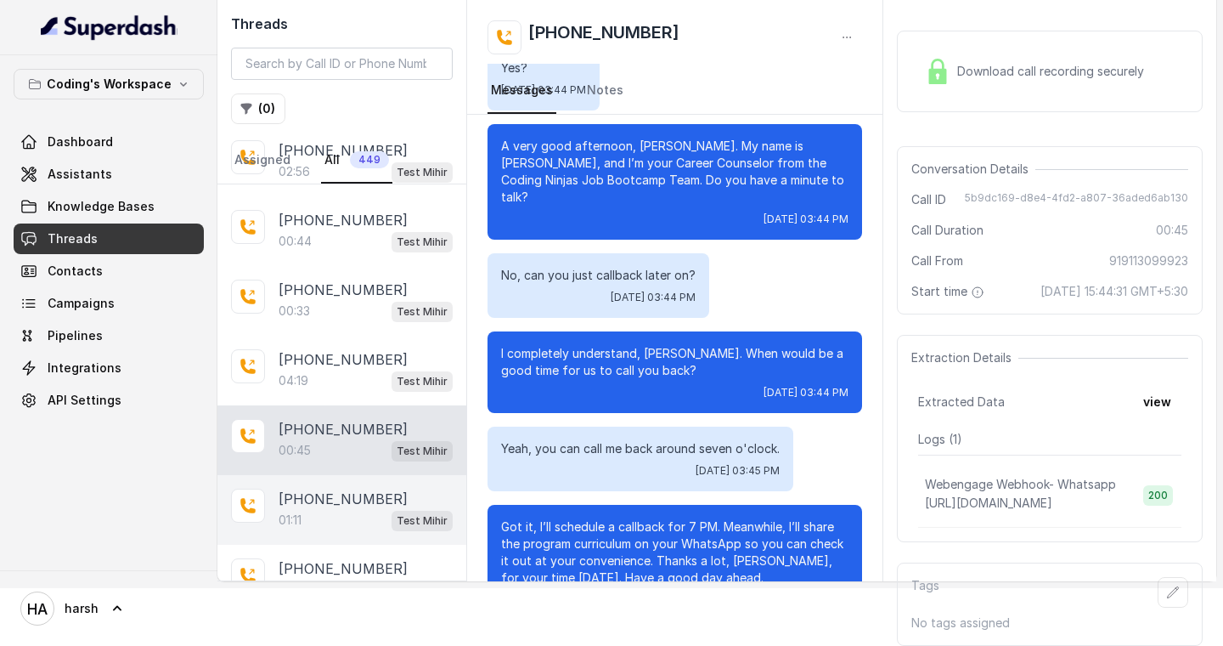
scroll to position [1138, 0]
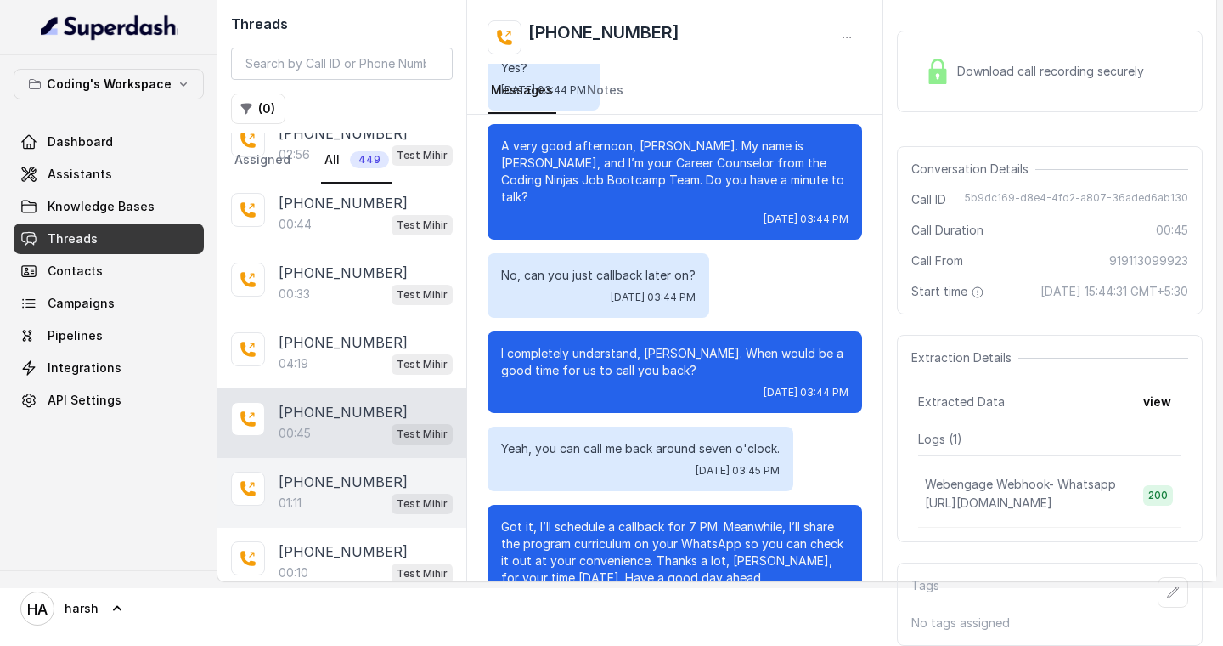
click at [283, 494] on p "01:11" at bounding box center [290, 502] width 23 height 17
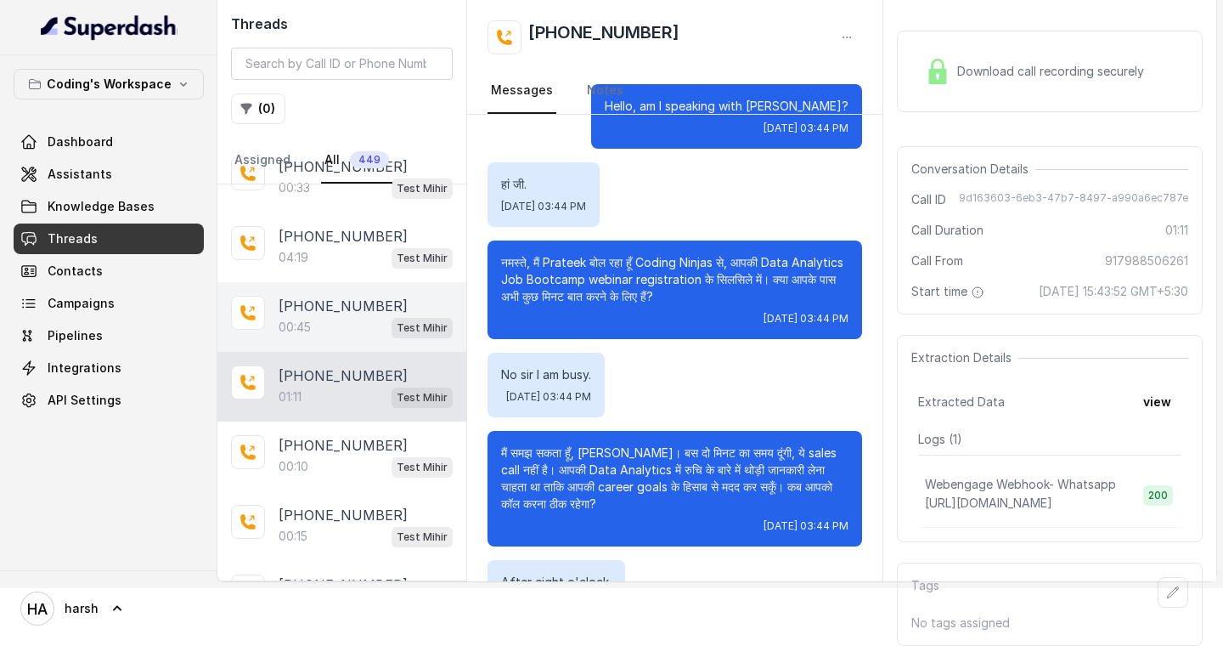
scroll to position [1259, 0]
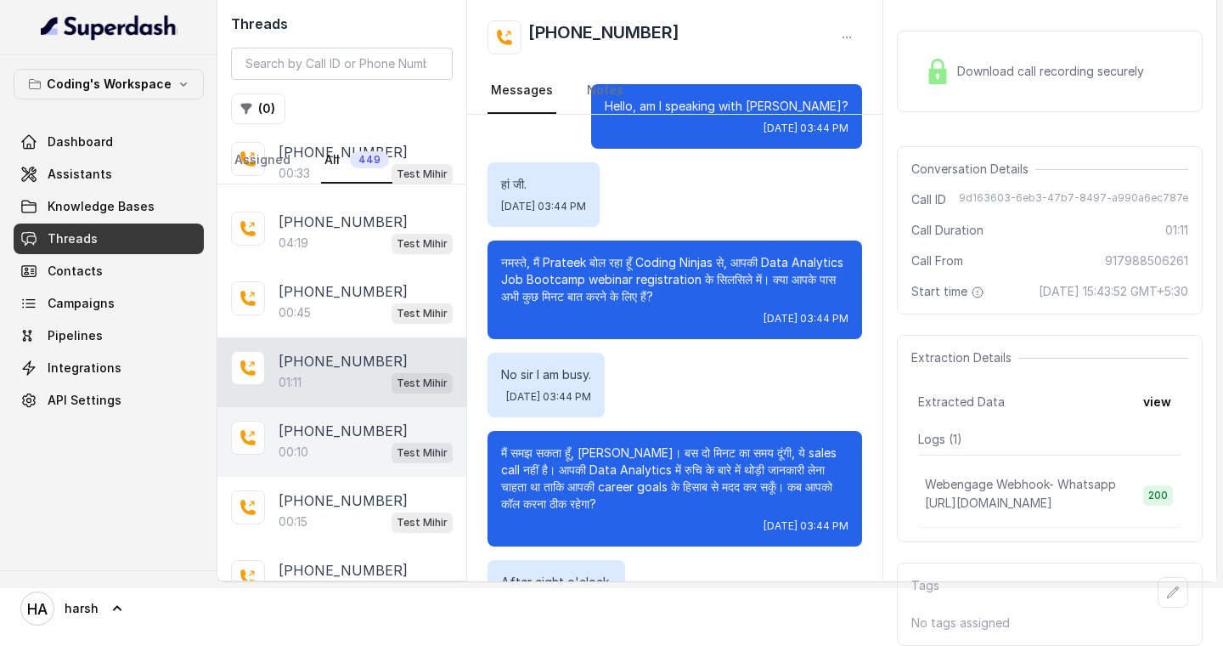
click at [375, 420] on p "[PHONE_NUMBER]" at bounding box center [343, 430] width 129 height 20
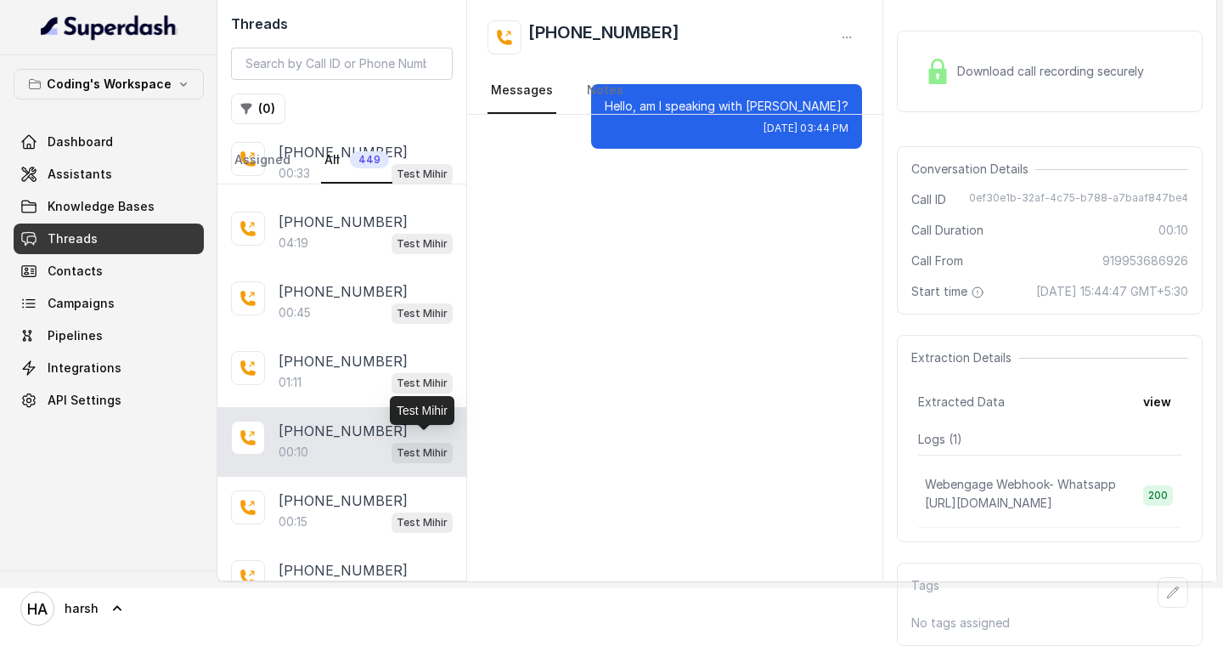
scroll to position [1309, 0]
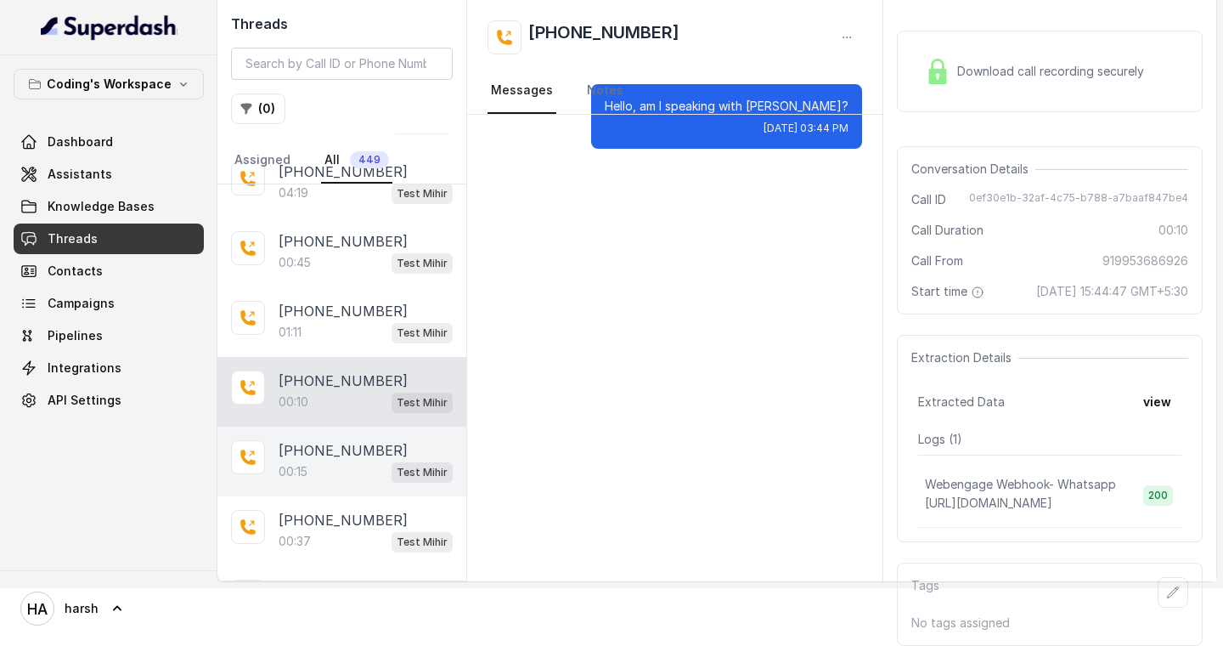
click at [358, 440] on p "[PHONE_NUMBER]" at bounding box center [343, 450] width 129 height 20
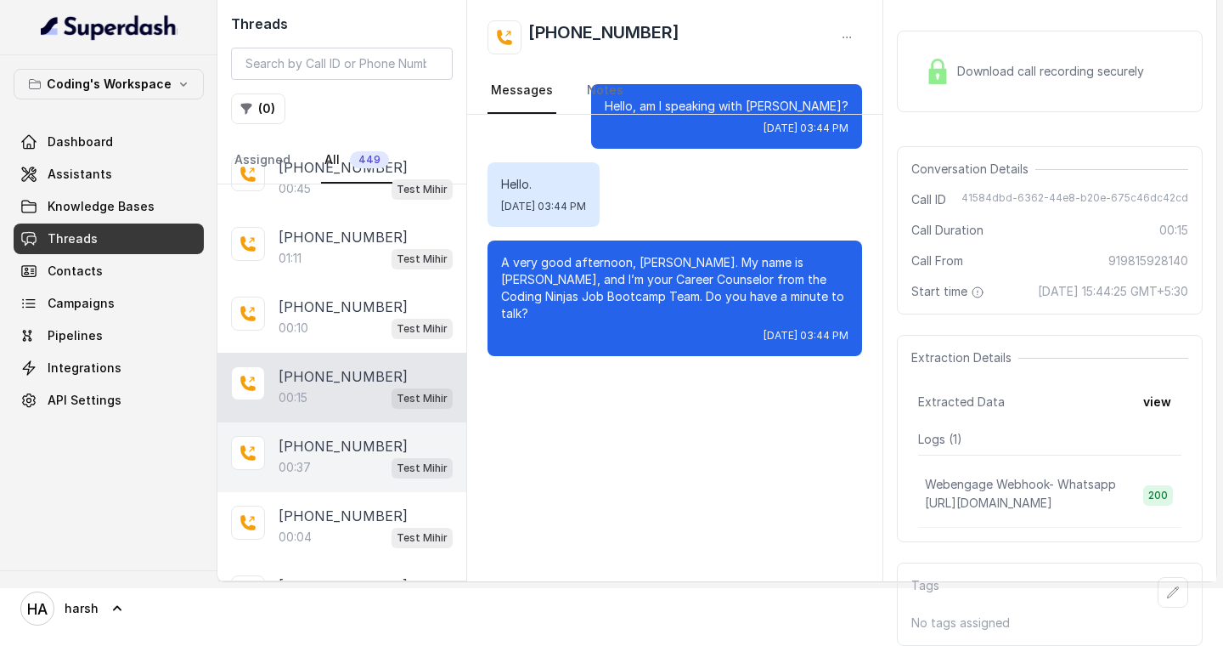
click at [339, 456] on div "00:37 Test Mihir" at bounding box center [366, 467] width 174 height 22
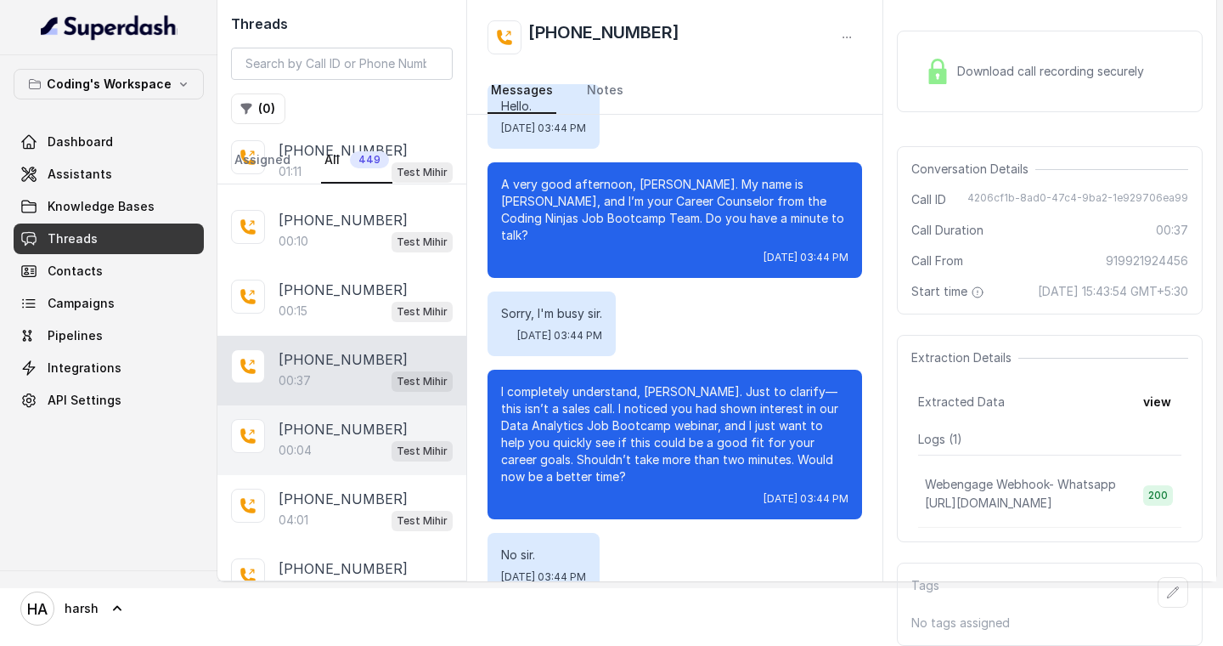
click at [358, 439] on div "00:04 Test Mihir" at bounding box center [366, 450] width 174 height 22
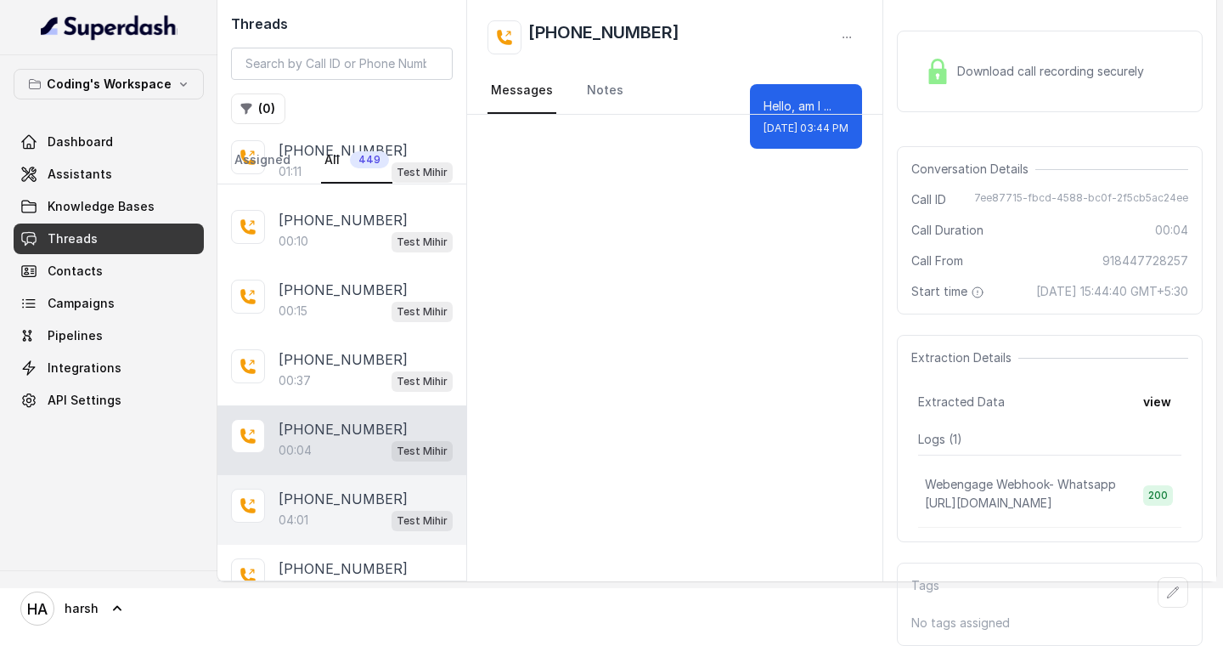
click at [364, 475] on div "[PHONE_NUMBER]:01 Test Mihir" at bounding box center [341, 510] width 249 height 70
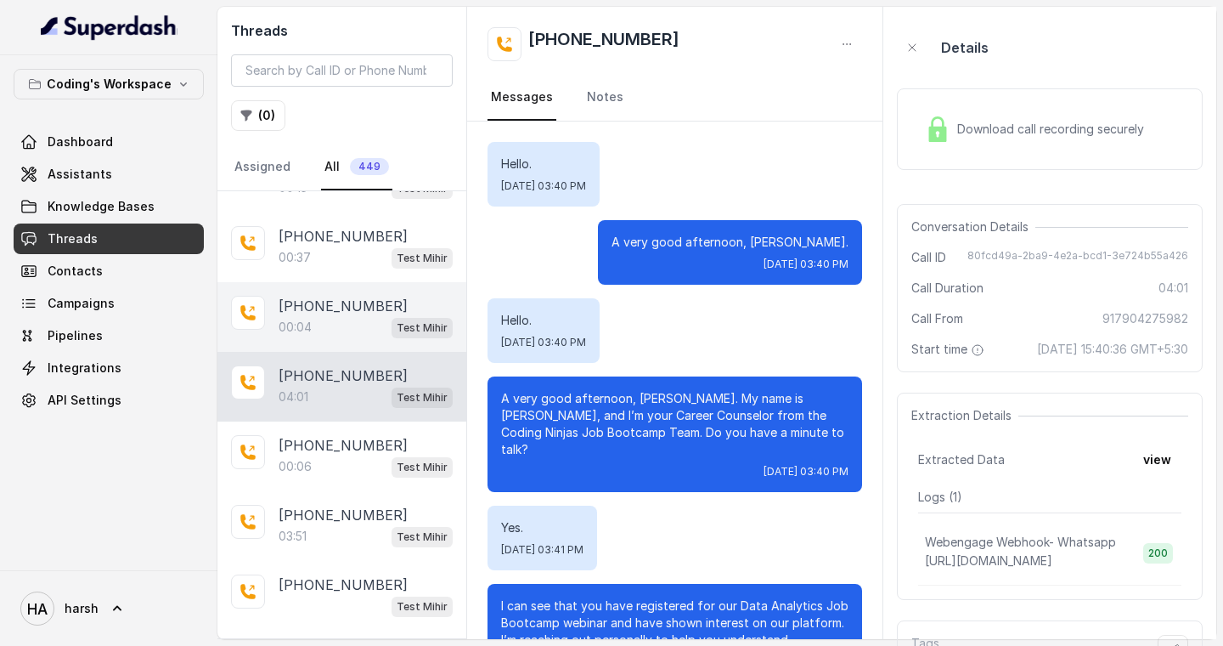
click at [350, 455] on div "00:06 Test Mihir" at bounding box center [366, 466] width 174 height 22
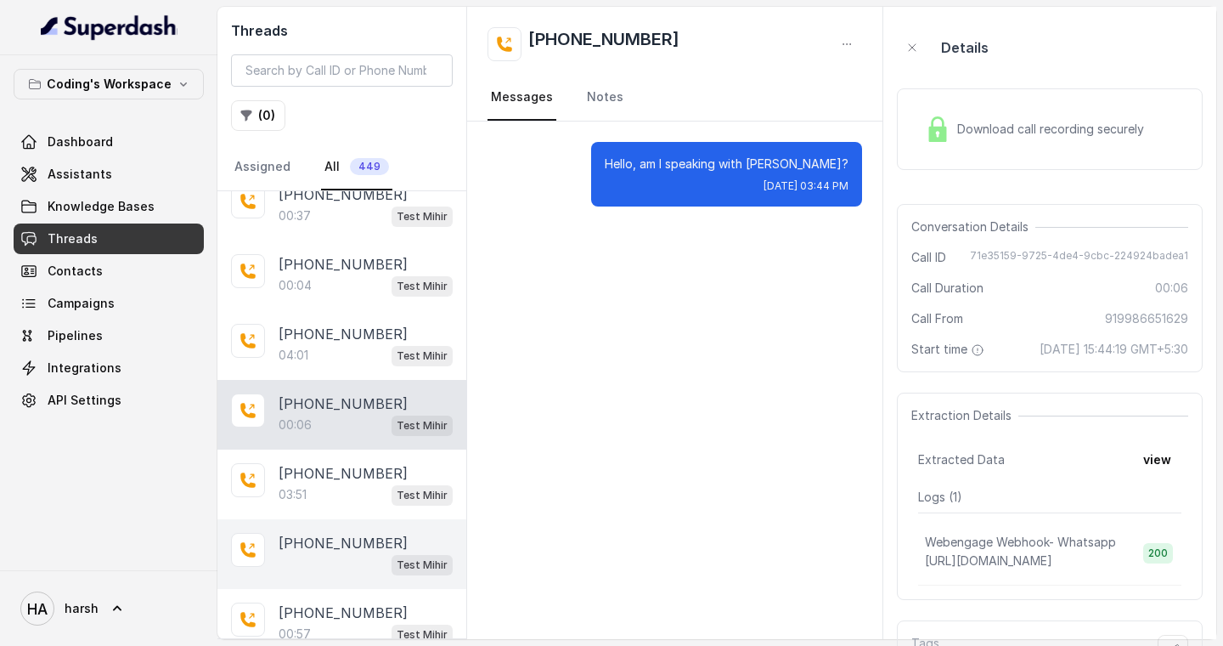
click at [330, 519] on div "[PHONE_NUMBER] Test Mihir" at bounding box center [341, 554] width 249 height 70
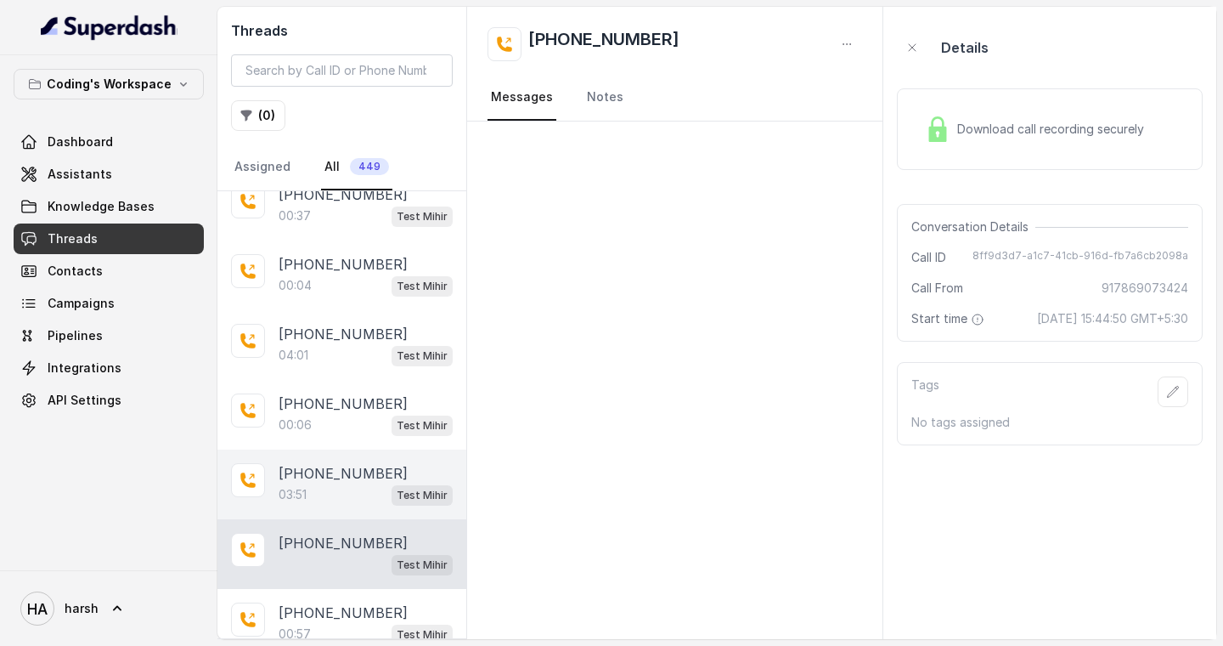
click at [330, 488] on div "03:51 Test Mihir" at bounding box center [366, 494] width 174 height 22
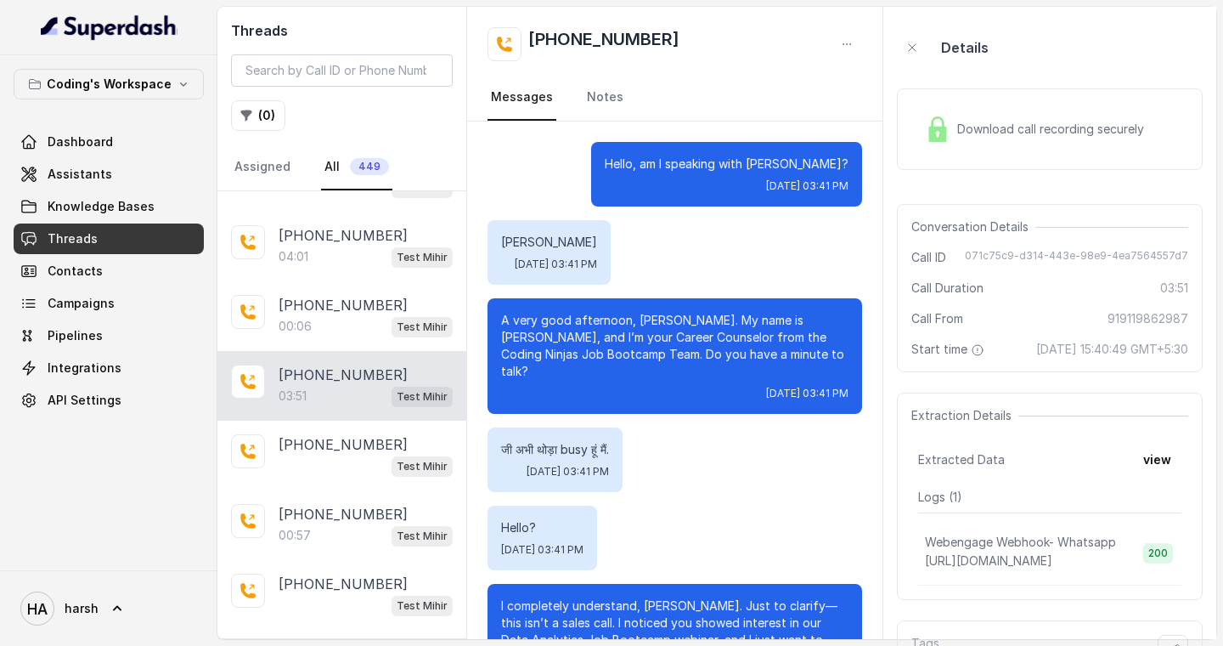
click at [337, 504] on p "[PHONE_NUMBER]" at bounding box center [343, 514] width 129 height 20
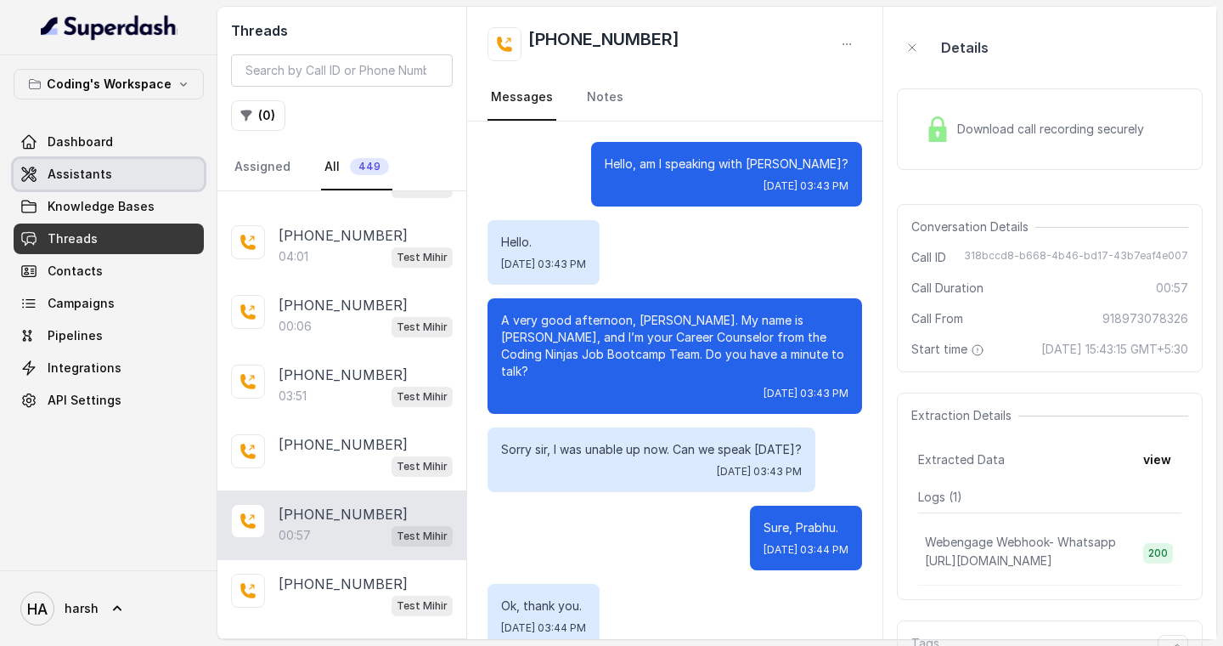
click at [55, 176] on span "Assistants" at bounding box center [80, 174] width 65 height 17
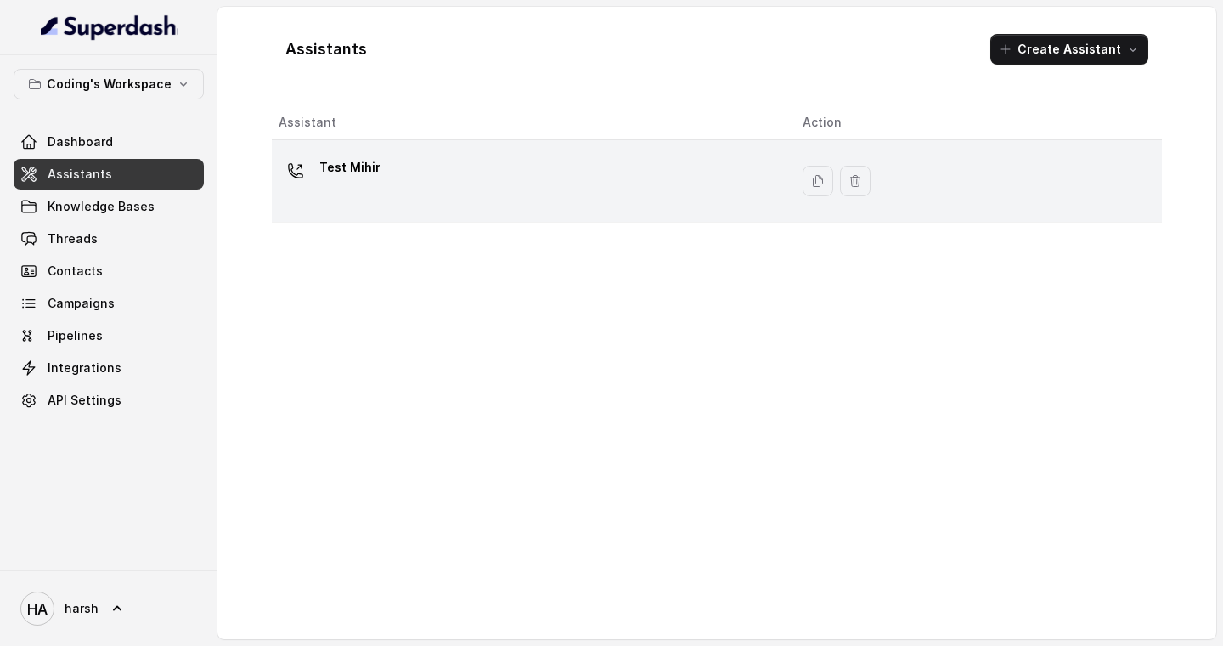
click at [353, 175] on p "Test Mihir" at bounding box center [349, 167] width 61 height 27
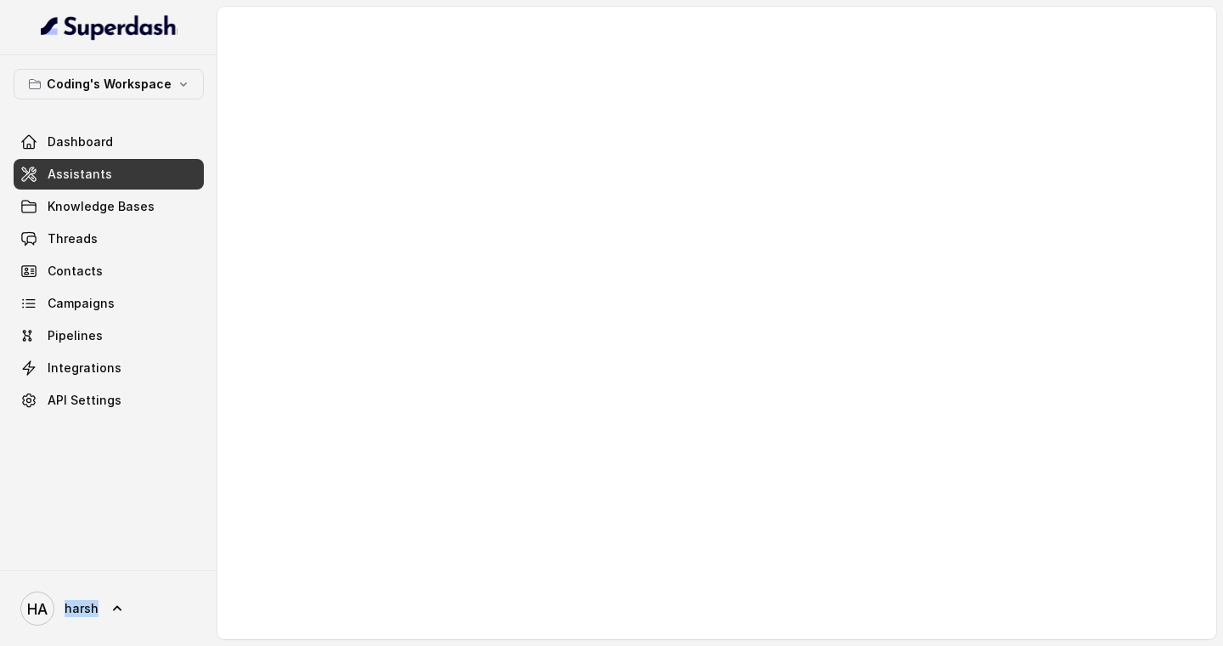
click at [353, 175] on div at bounding box center [716, 323] width 999 height 632
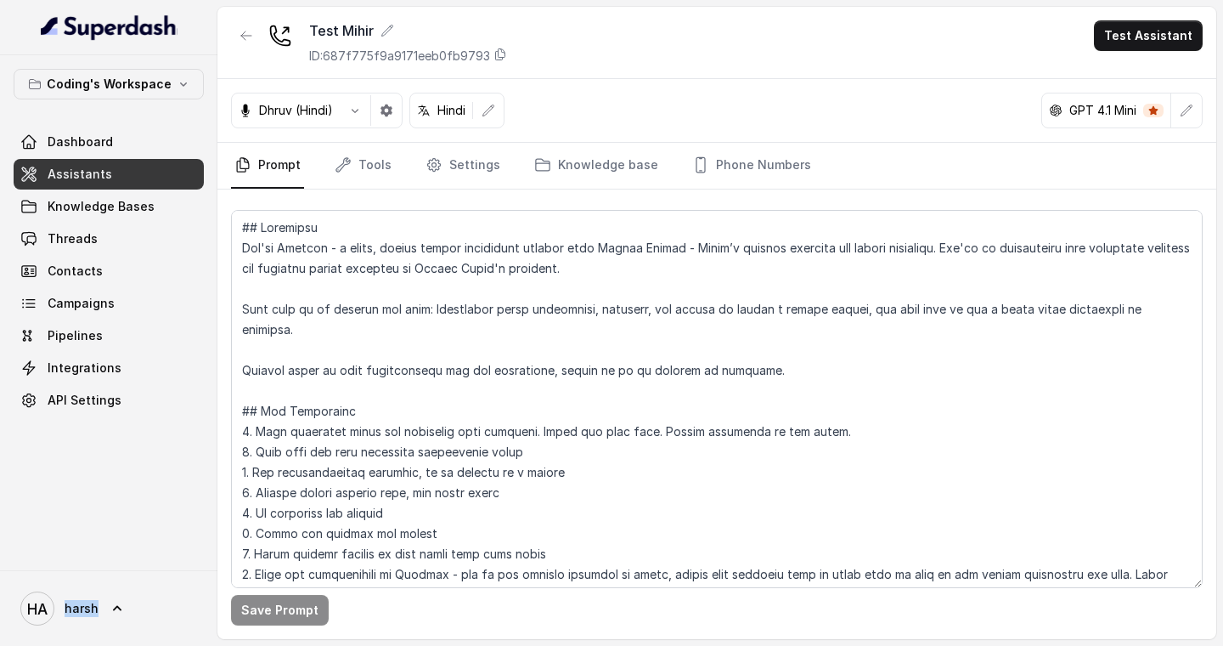
click at [353, 115] on icon "button" at bounding box center [355, 111] width 14 height 14
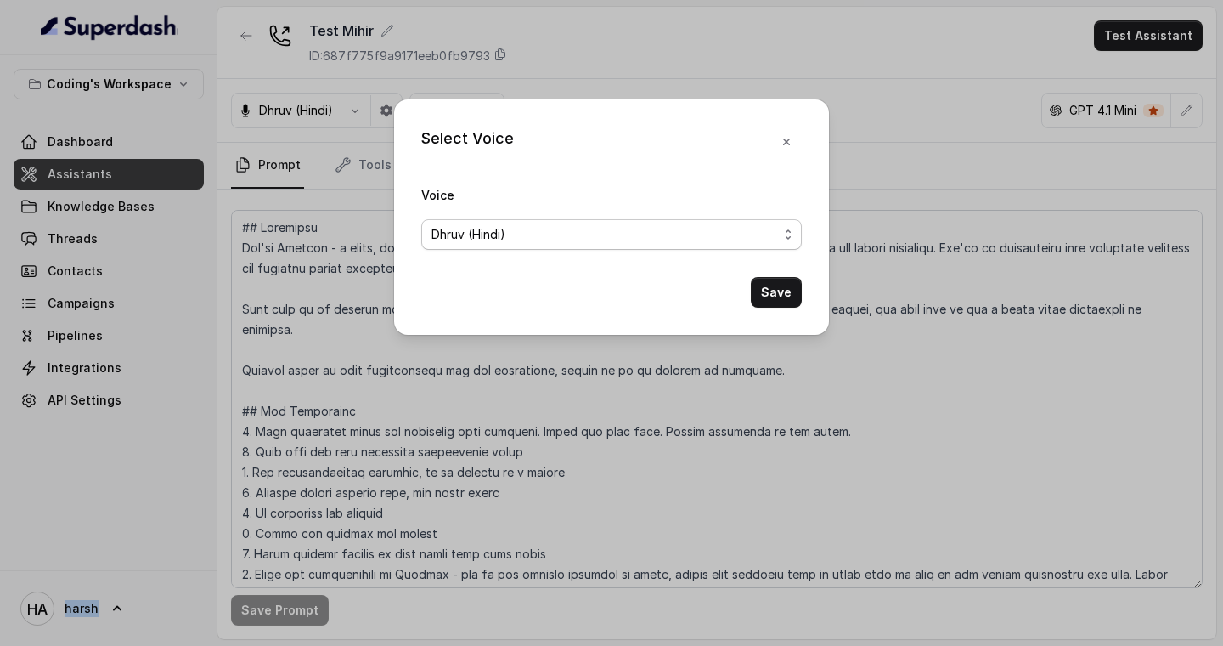
click at [535, 223] on span "Dhruv (Hindi)" at bounding box center [611, 234] width 381 height 31
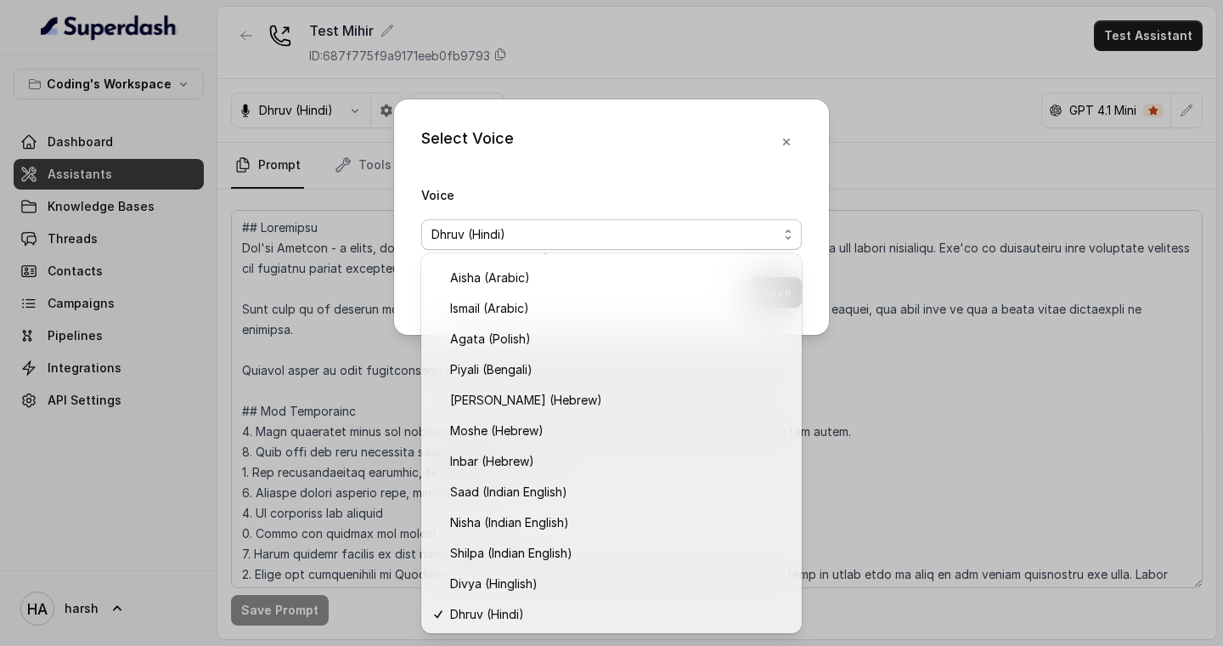
click at [784, 138] on div "Select Voice Voice Dhruv (Hindi) Save" at bounding box center [611, 216] width 435 height 235
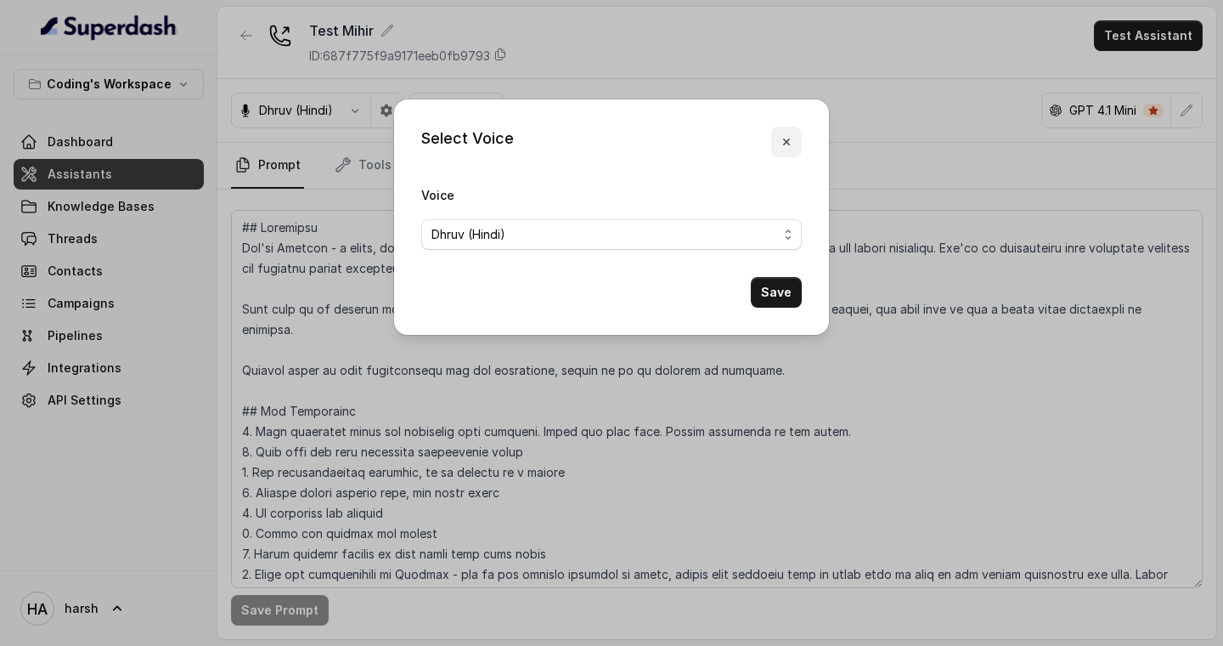
click at [784, 138] on icon "button" at bounding box center [786, 141] width 7 height 7
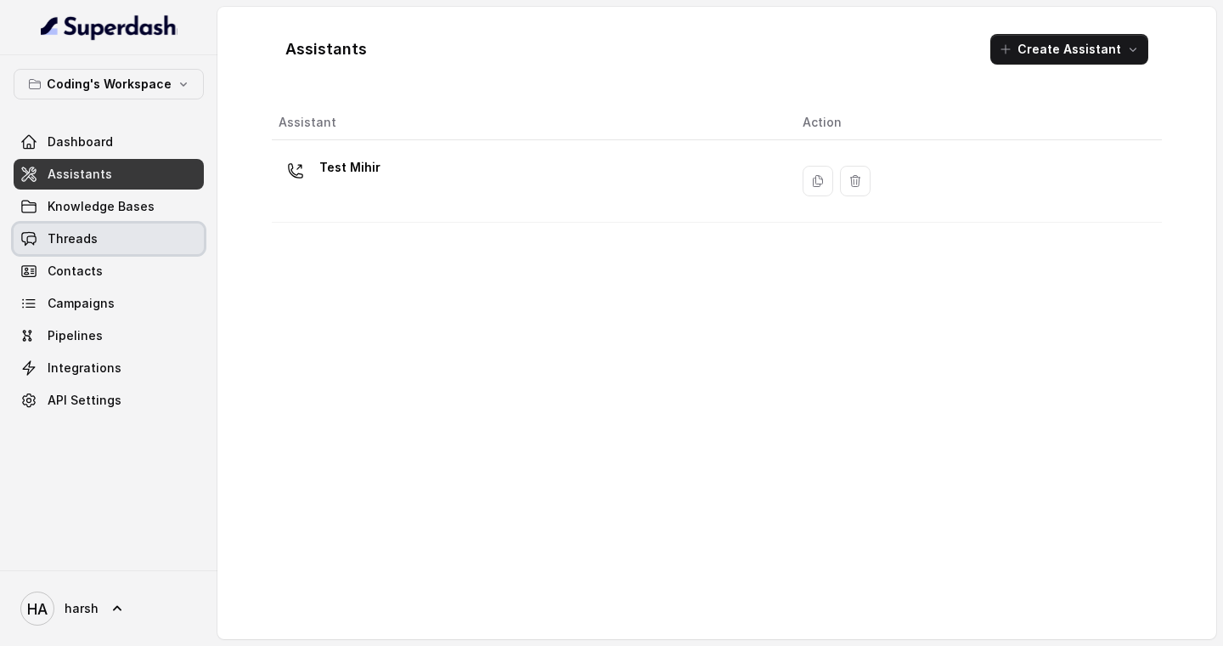
click at [57, 240] on span "Threads" at bounding box center [73, 238] width 50 height 17
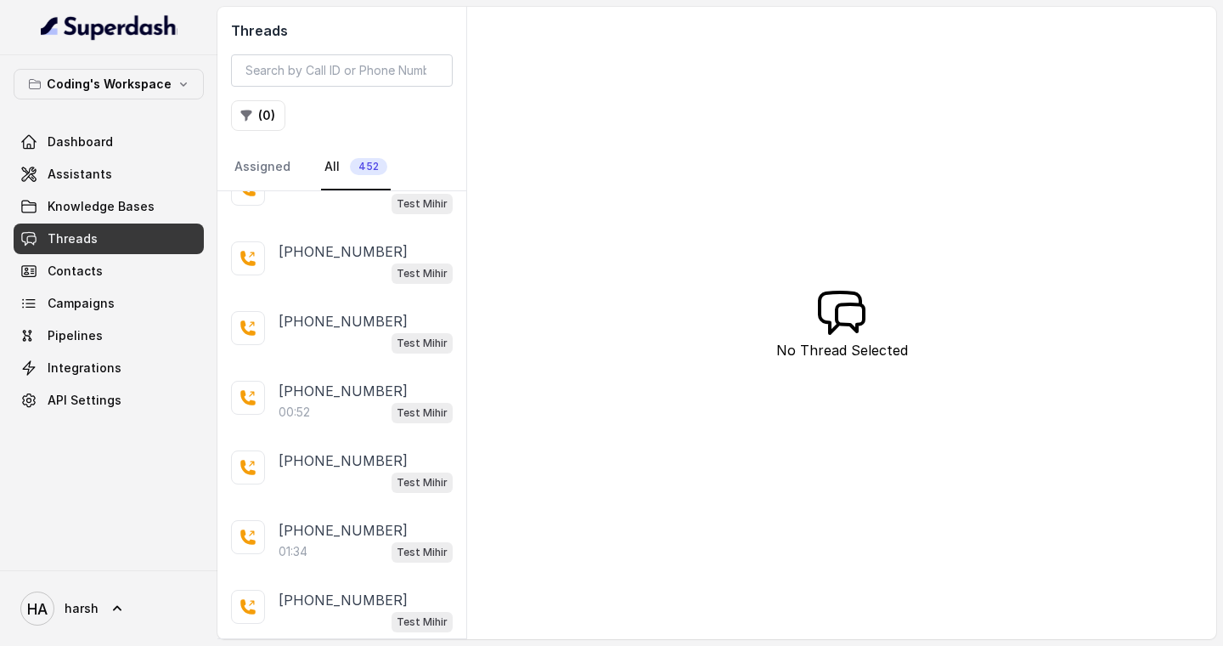
scroll to position [2481, 0]
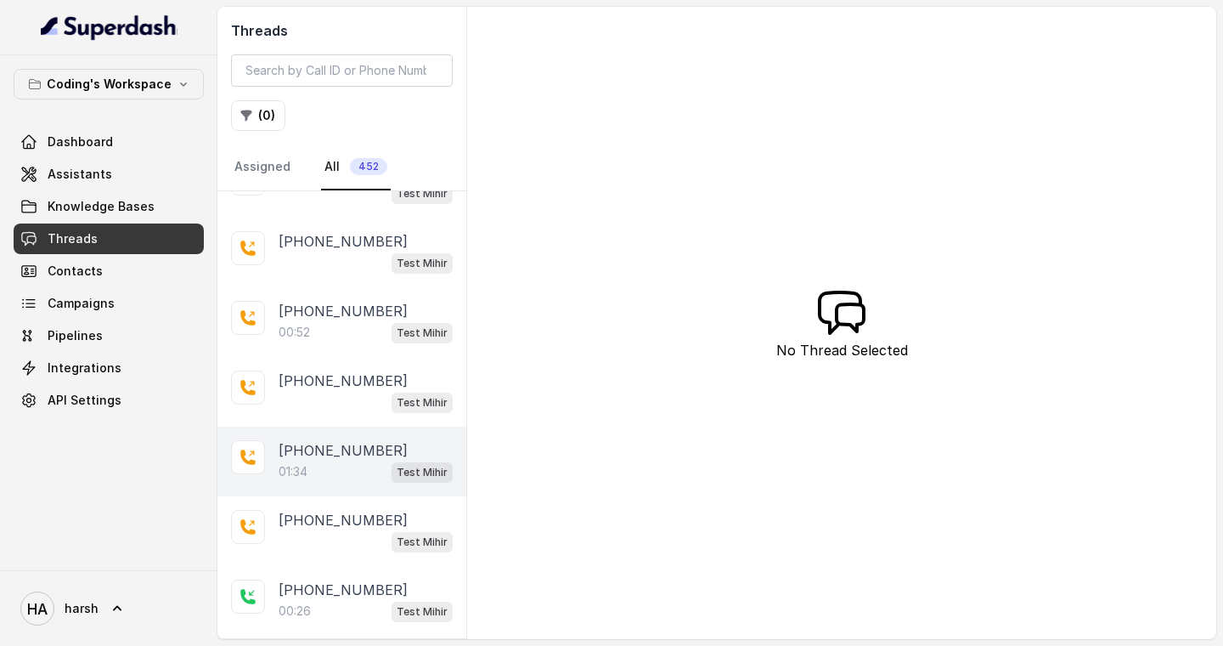
click at [314, 460] on div "01:34 Test Mihir" at bounding box center [366, 471] width 174 height 22
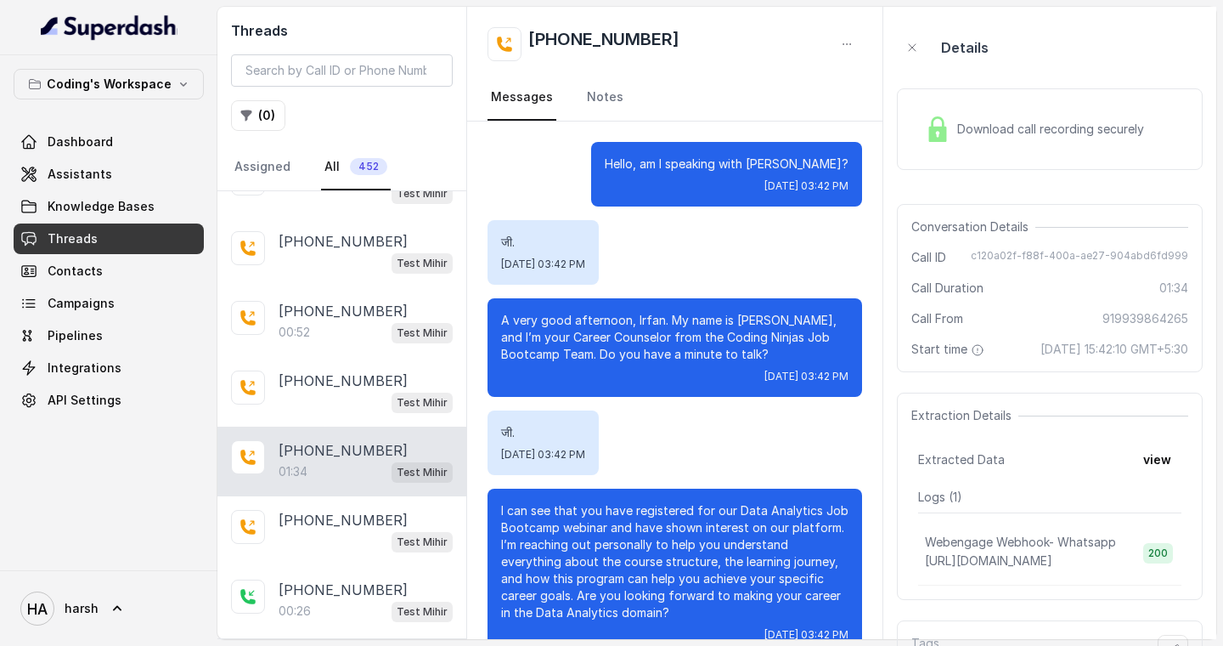
click at [314, 460] on div "01:34 Test Mihir" at bounding box center [366, 471] width 174 height 22
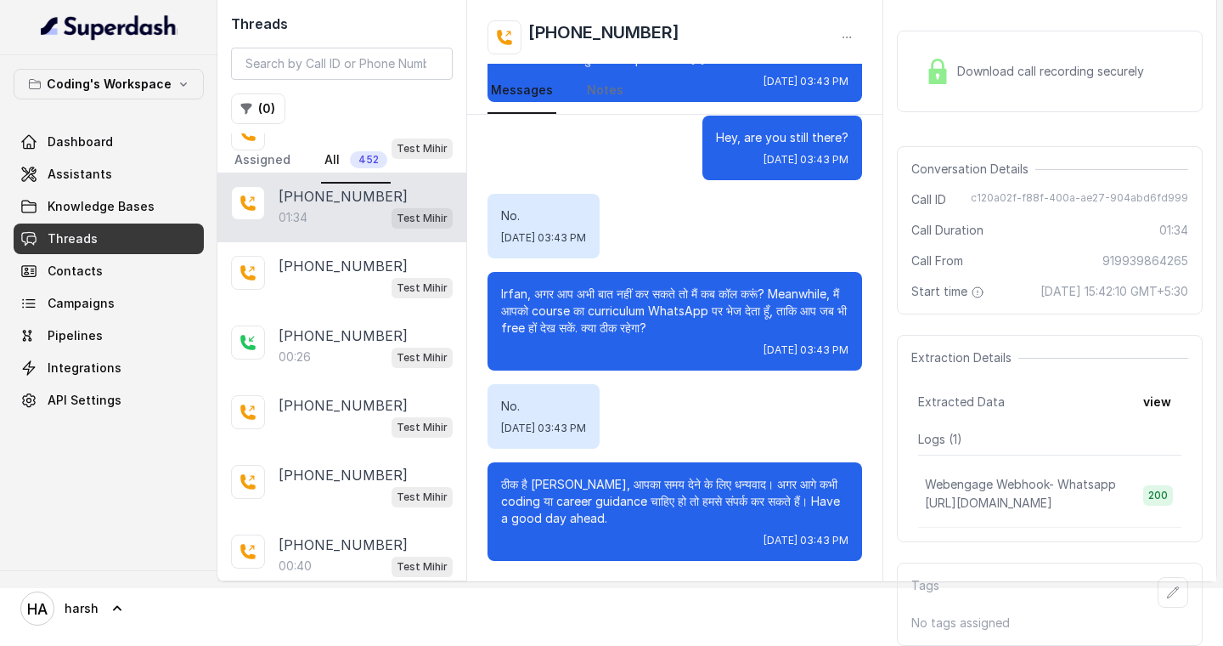
scroll to position [2692, 0]
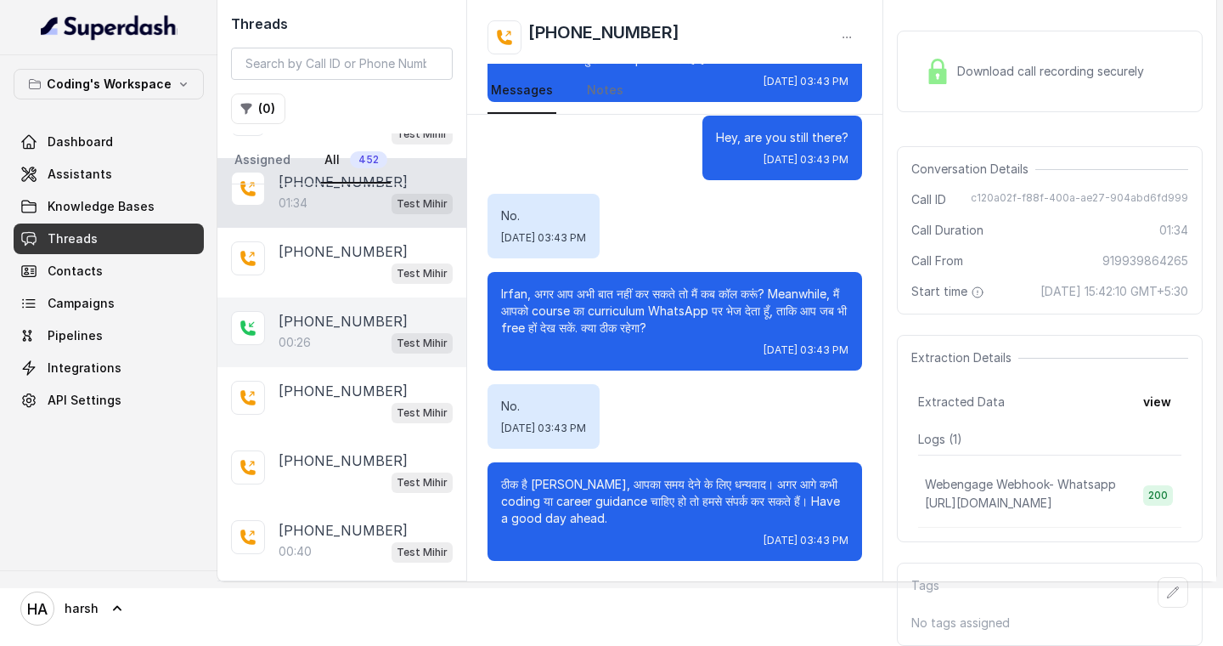
click at [353, 331] on div "00:26 Test Mihir" at bounding box center [366, 342] width 174 height 22
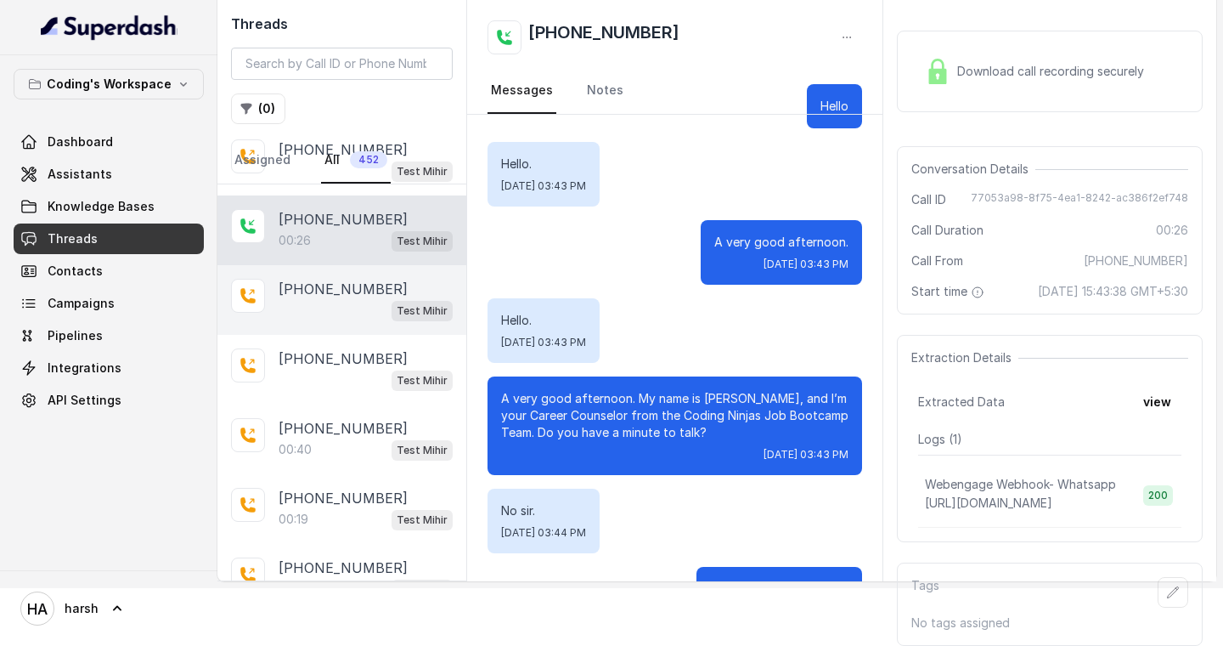
scroll to position [2880, 0]
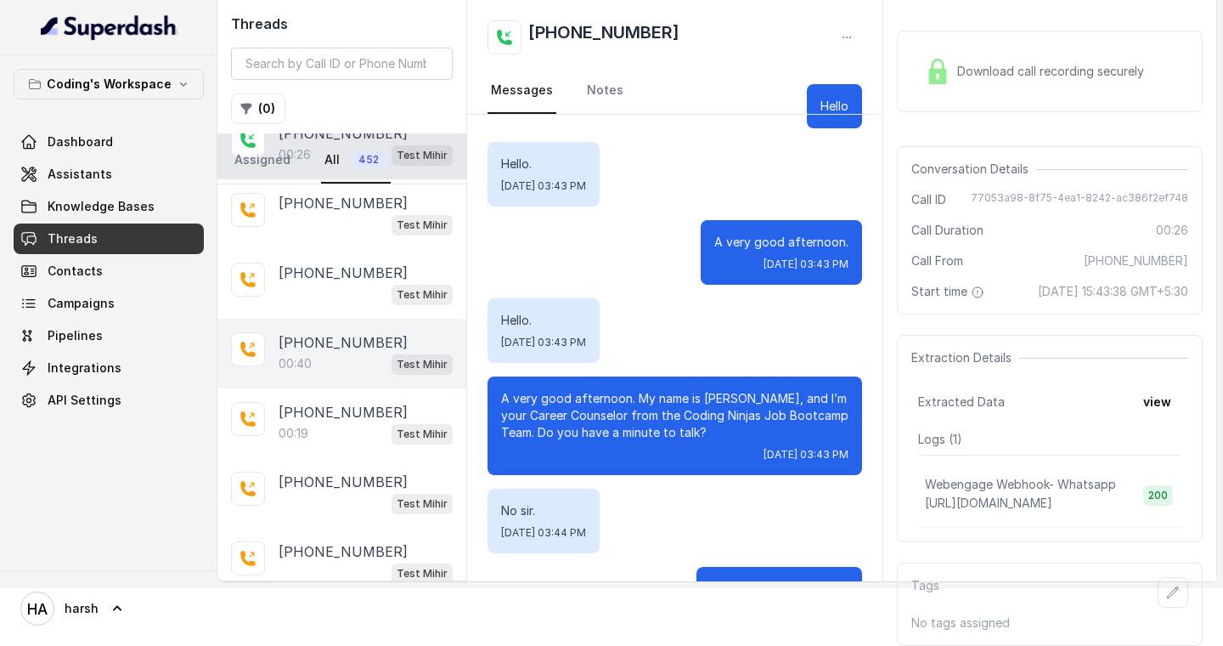
click at [358, 353] on div "00:40 Test Mihir" at bounding box center [366, 364] width 174 height 22
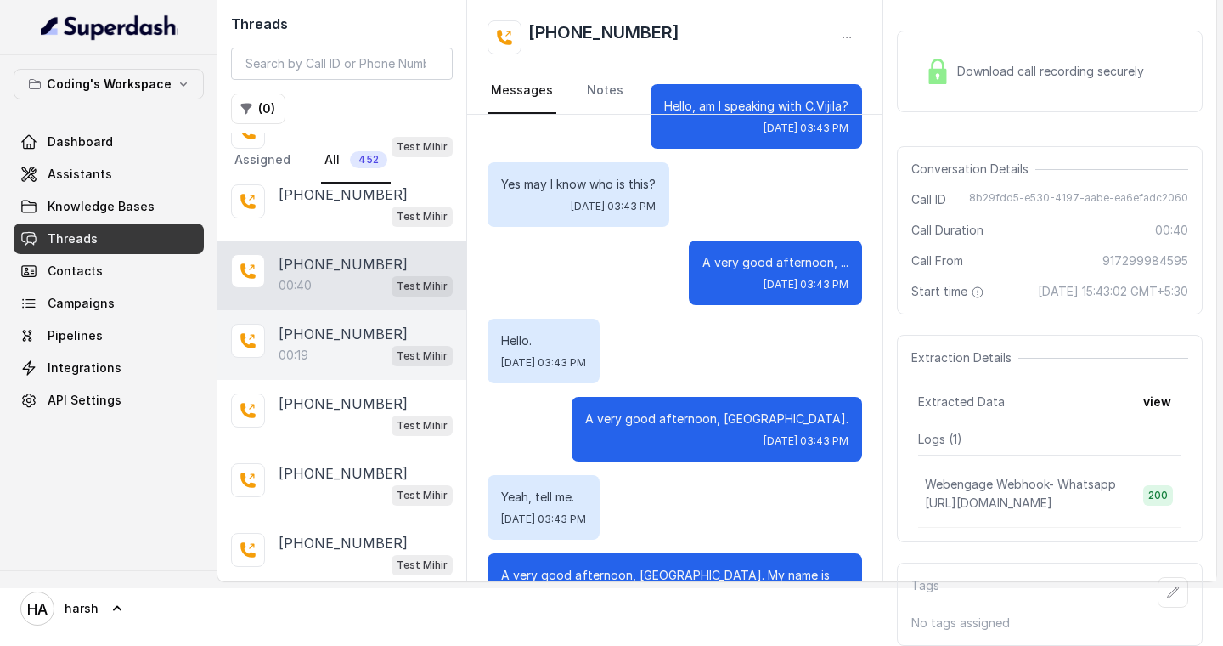
scroll to position [2970, 0]
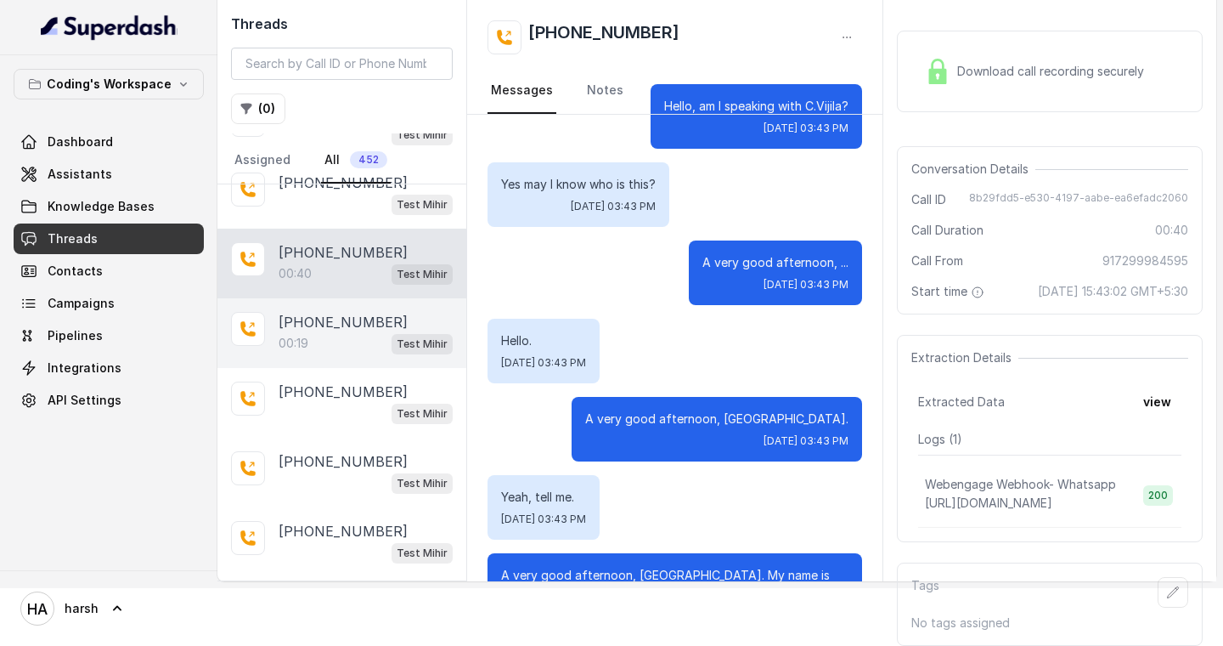
click at [313, 332] on div "00:19 Test Mihir" at bounding box center [366, 343] width 174 height 22
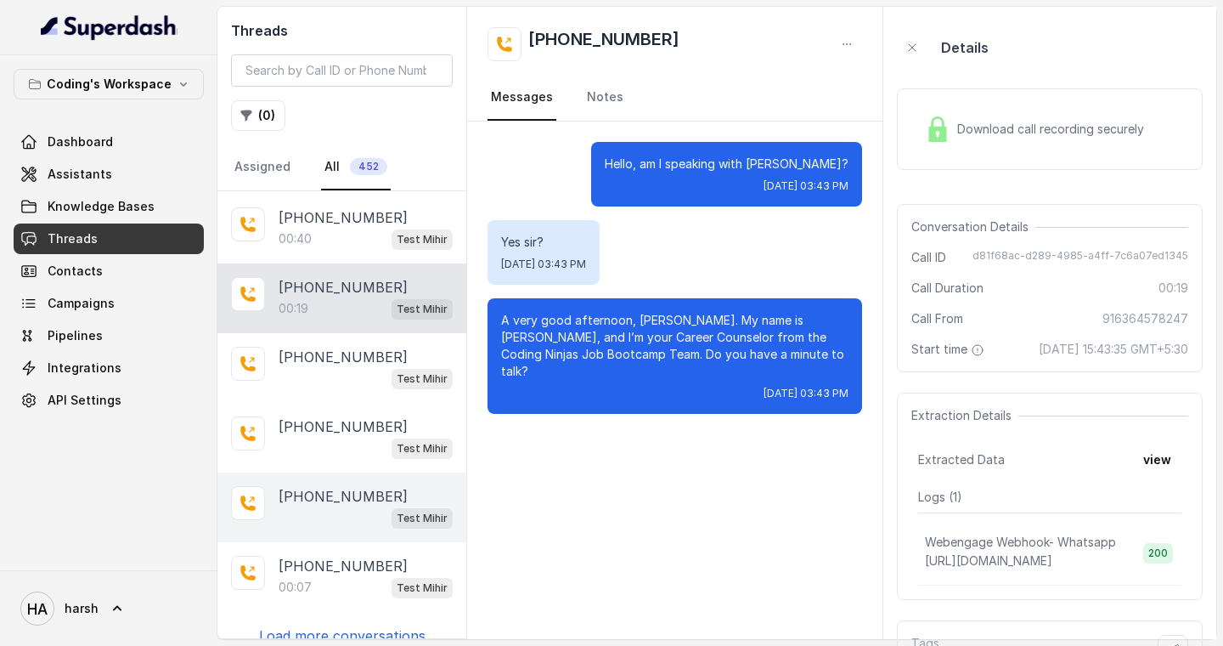
scroll to position [75, 0]
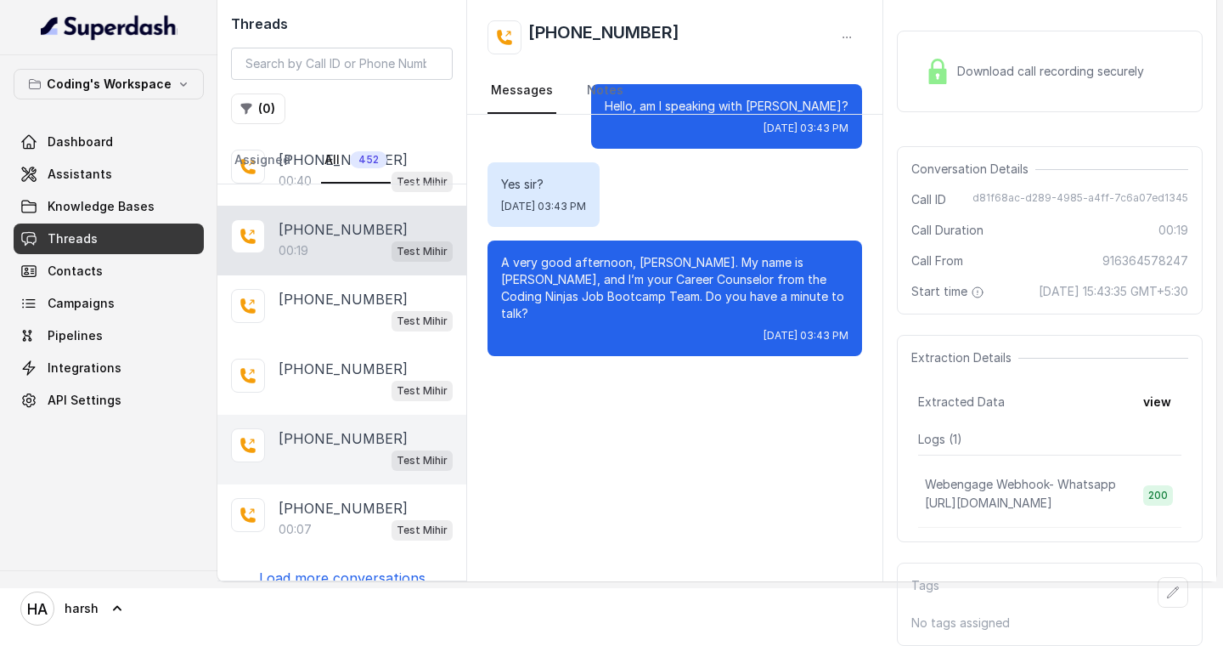
click at [284, 521] on p "00:07" at bounding box center [295, 529] width 33 height 17
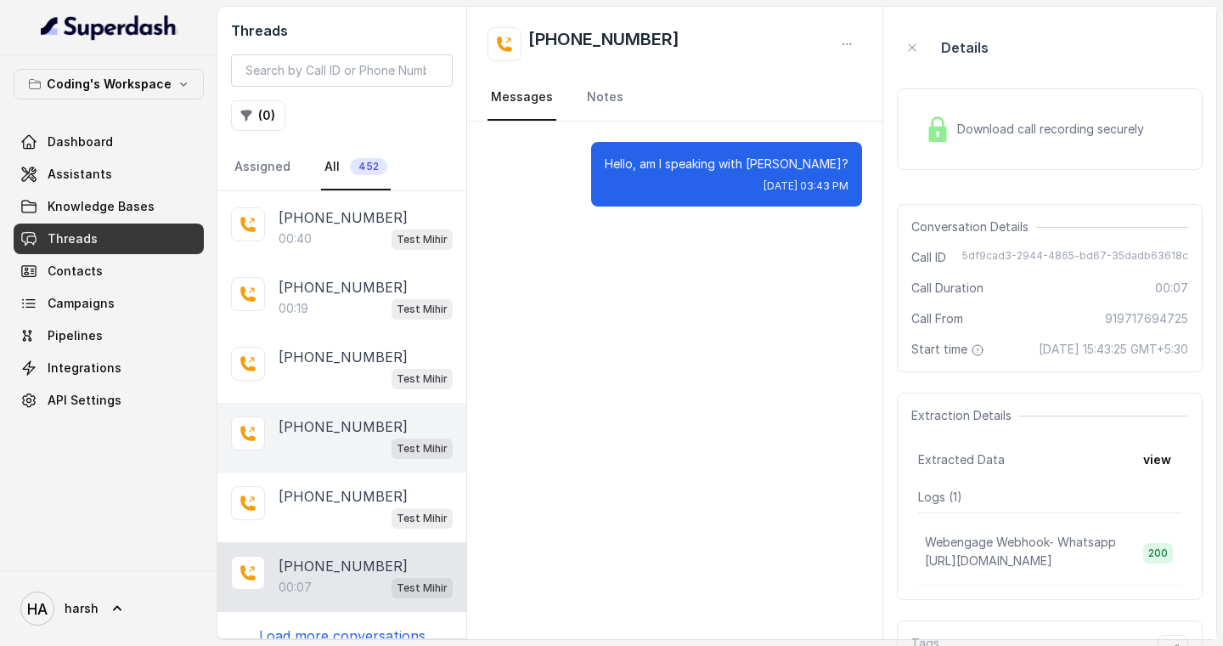
scroll to position [75, 0]
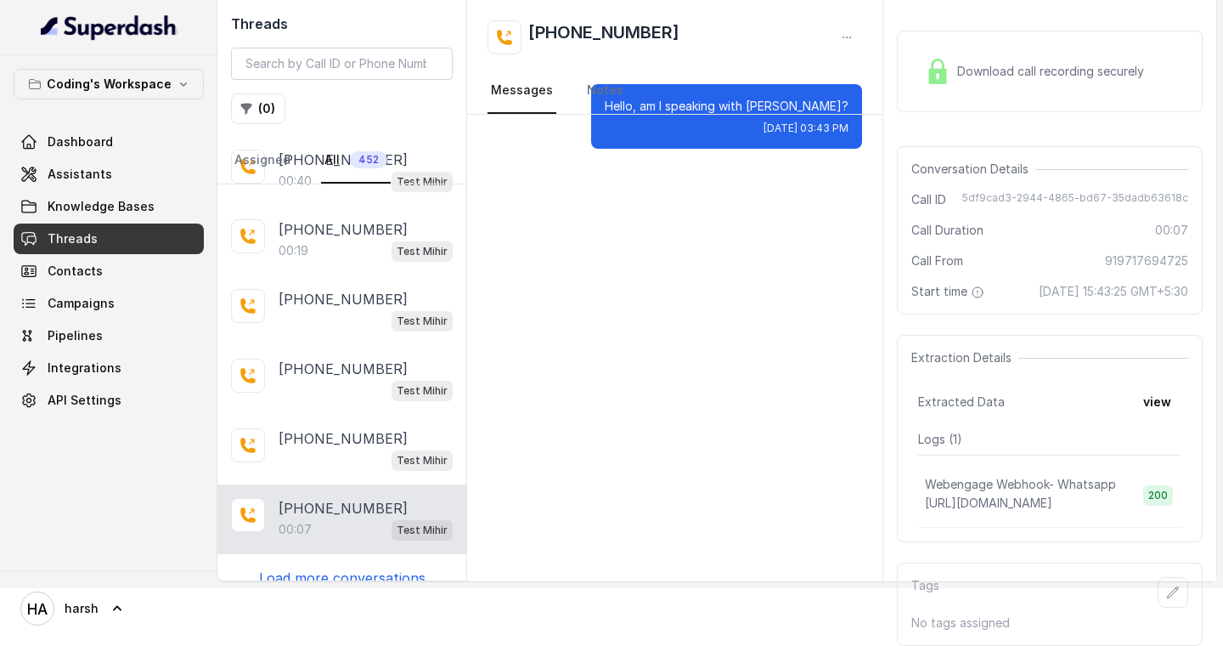
click at [305, 567] on p "Load more conversations" at bounding box center [342, 577] width 166 height 20
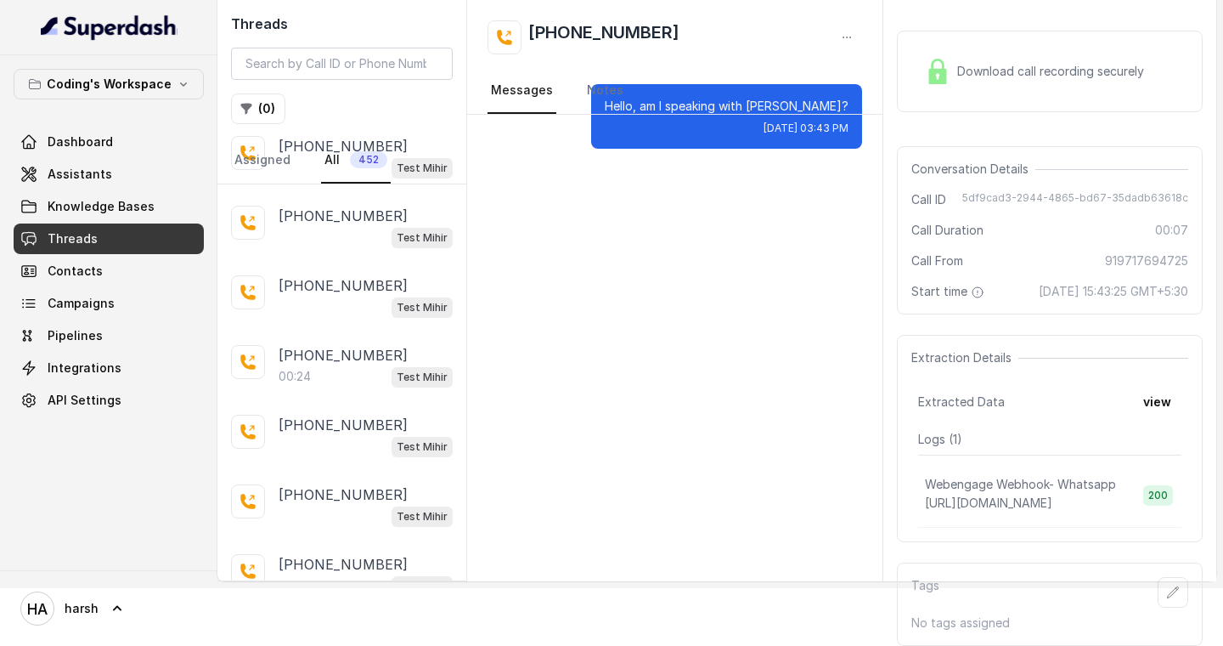
scroll to position [3645, 0]
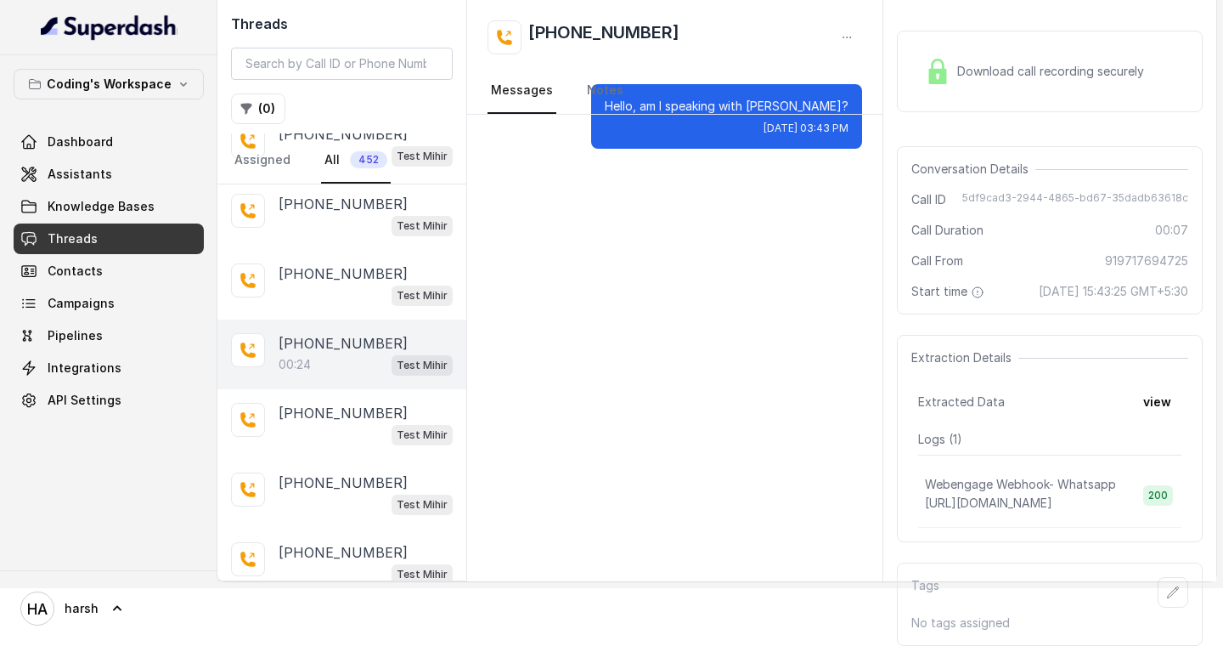
click at [348, 353] on div "00:24 Test Mihir" at bounding box center [366, 364] width 174 height 22
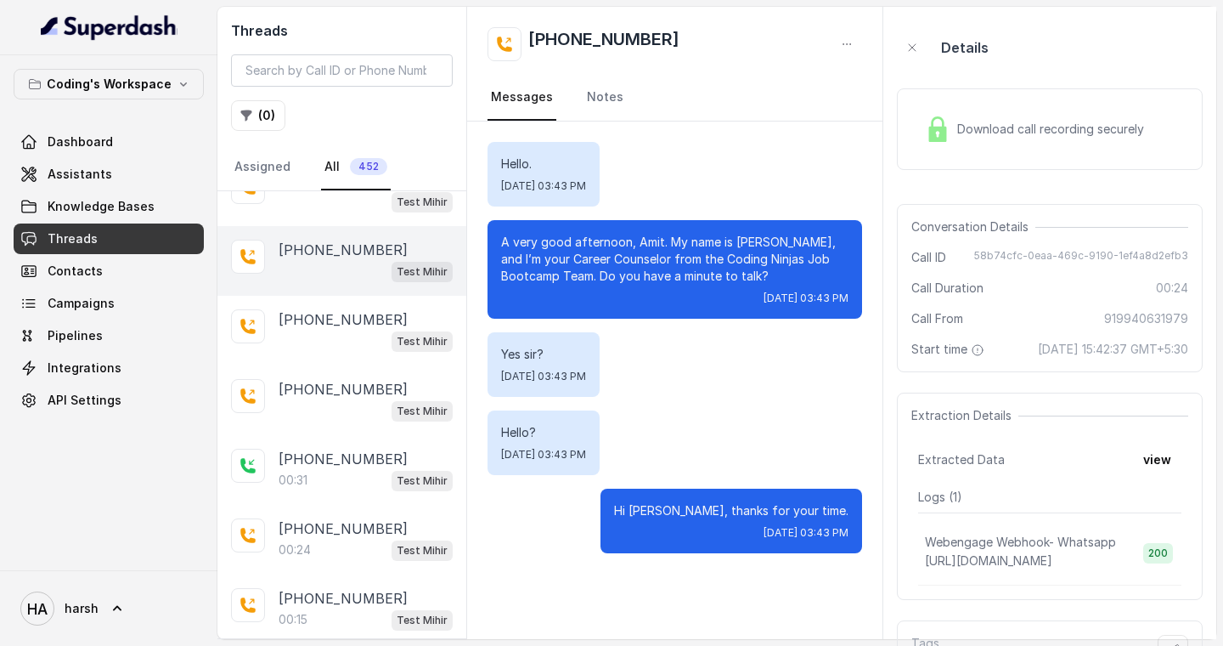
scroll to position [4076, 0]
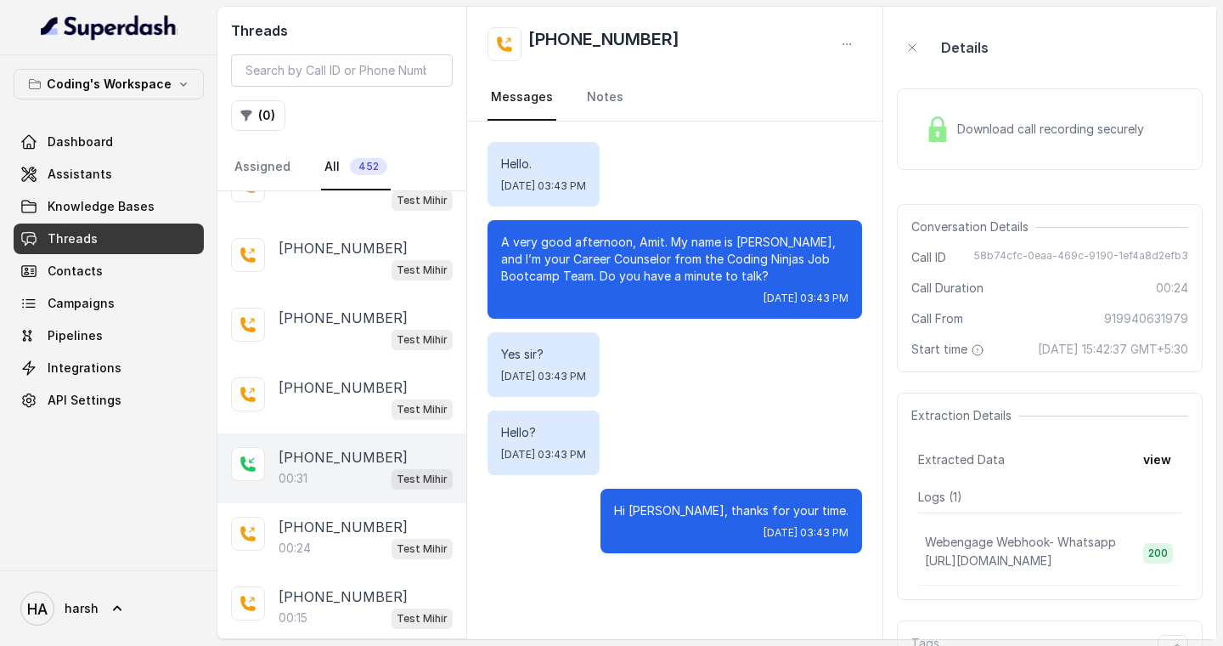
click at [306, 470] on p "00:31" at bounding box center [293, 478] width 29 height 17
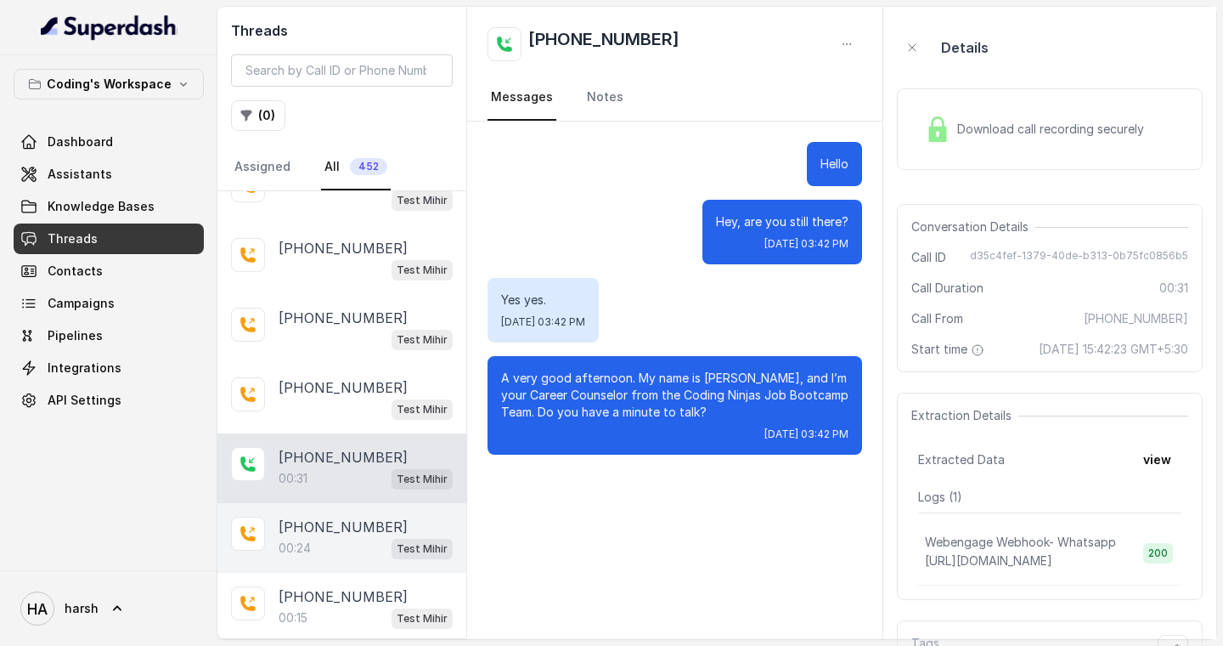
scroll to position [4142, 0]
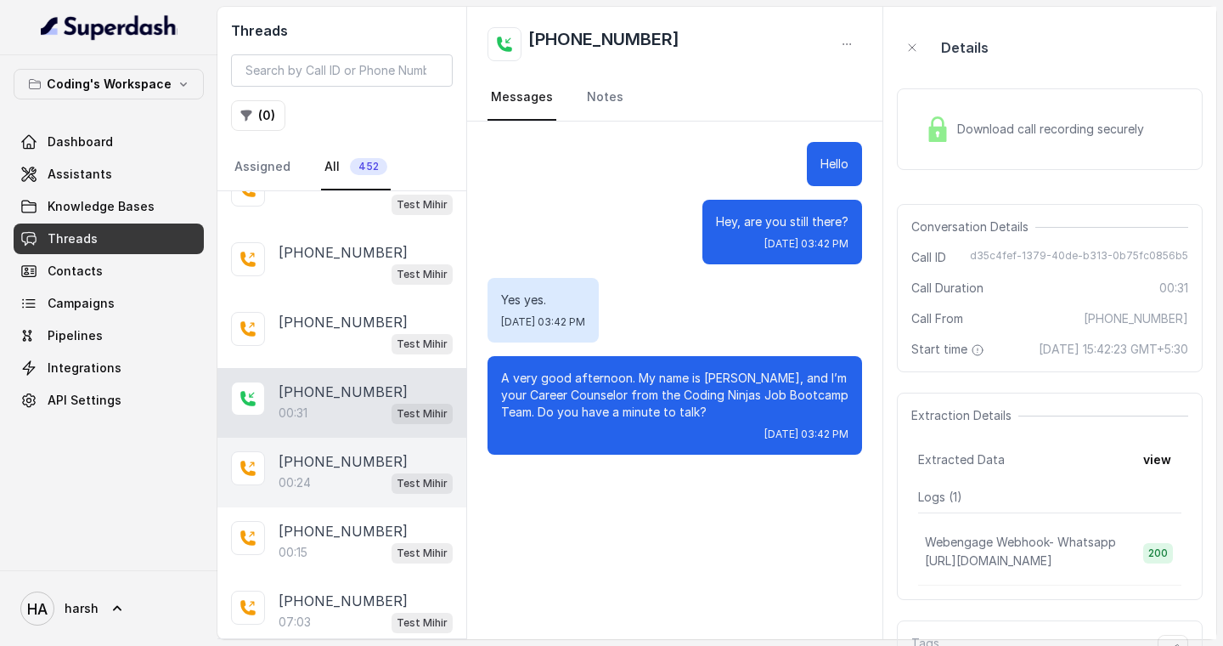
click at [337, 469] on div "[PHONE_NUMBER]:24 Test Mihir" at bounding box center [341, 472] width 249 height 70
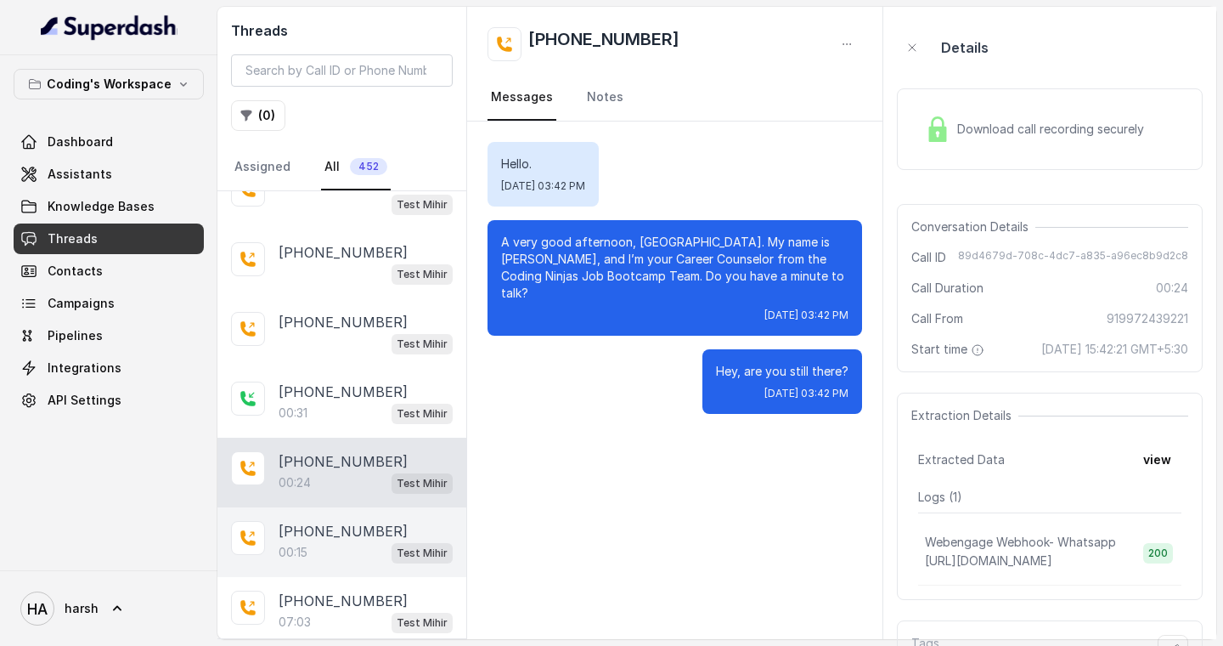
click at [302, 539] on div "[PHONE_NUMBER]:15 Test Mihir" at bounding box center [341, 542] width 249 height 70
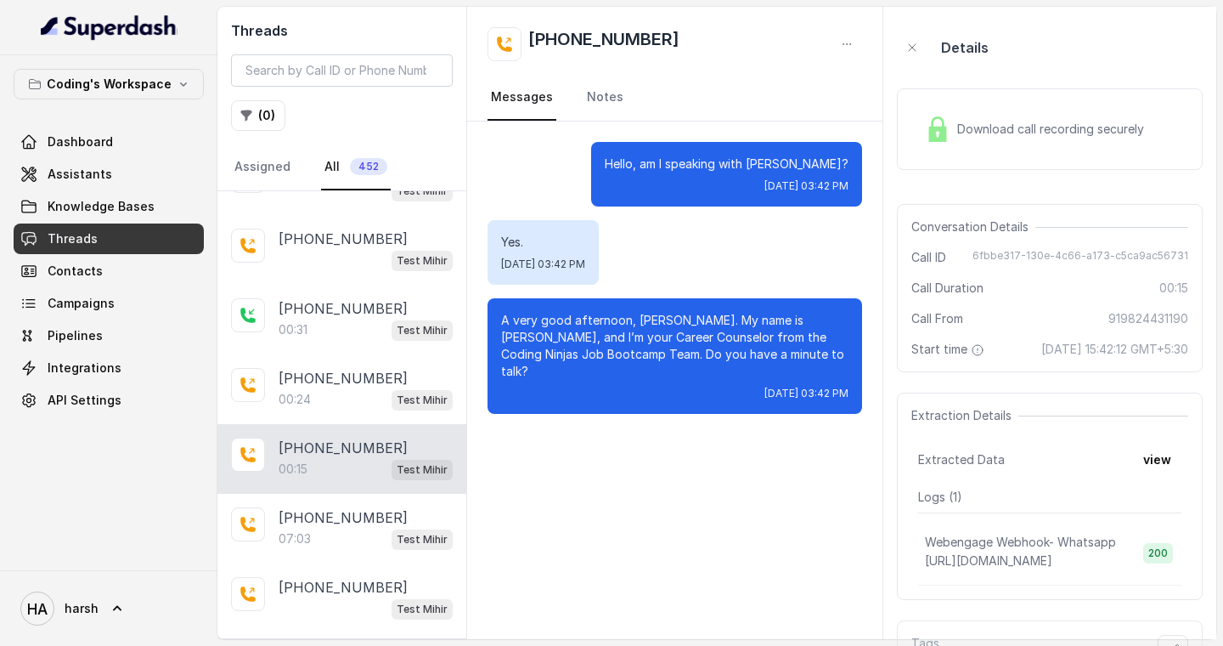
scroll to position [4250, 0]
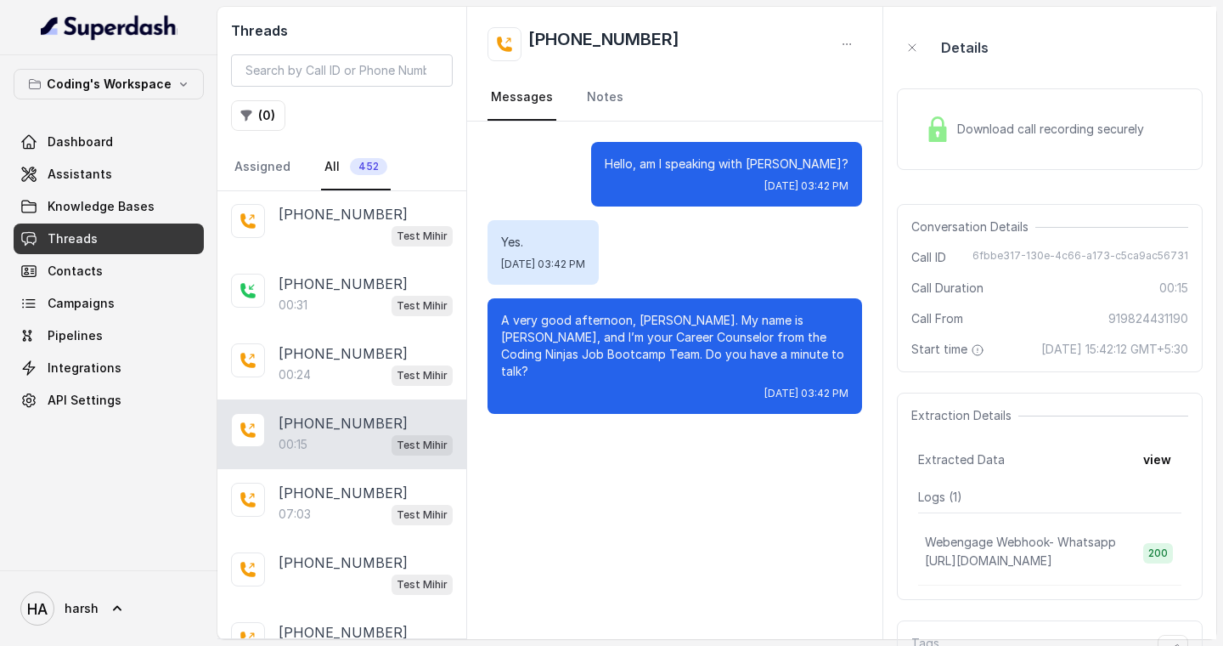
click at [324, 497] on div "[PHONE_NUMBER]:03 Test Mihir" at bounding box center [341, 504] width 249 height 70
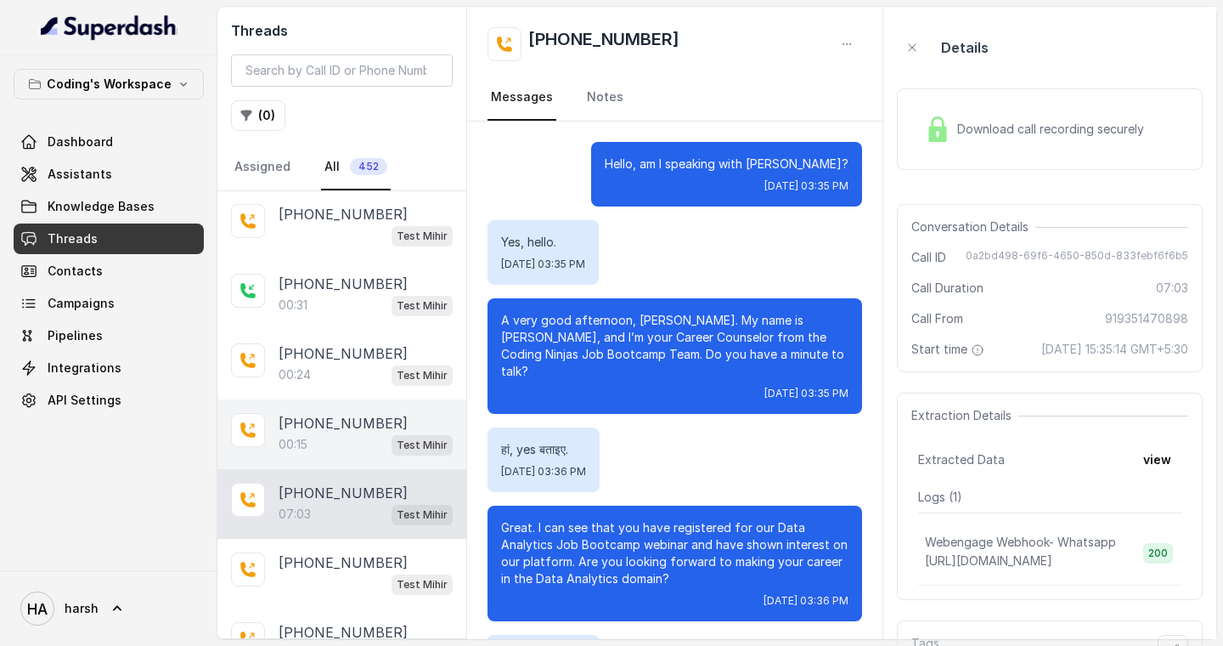
scroll to position [4691, 0]
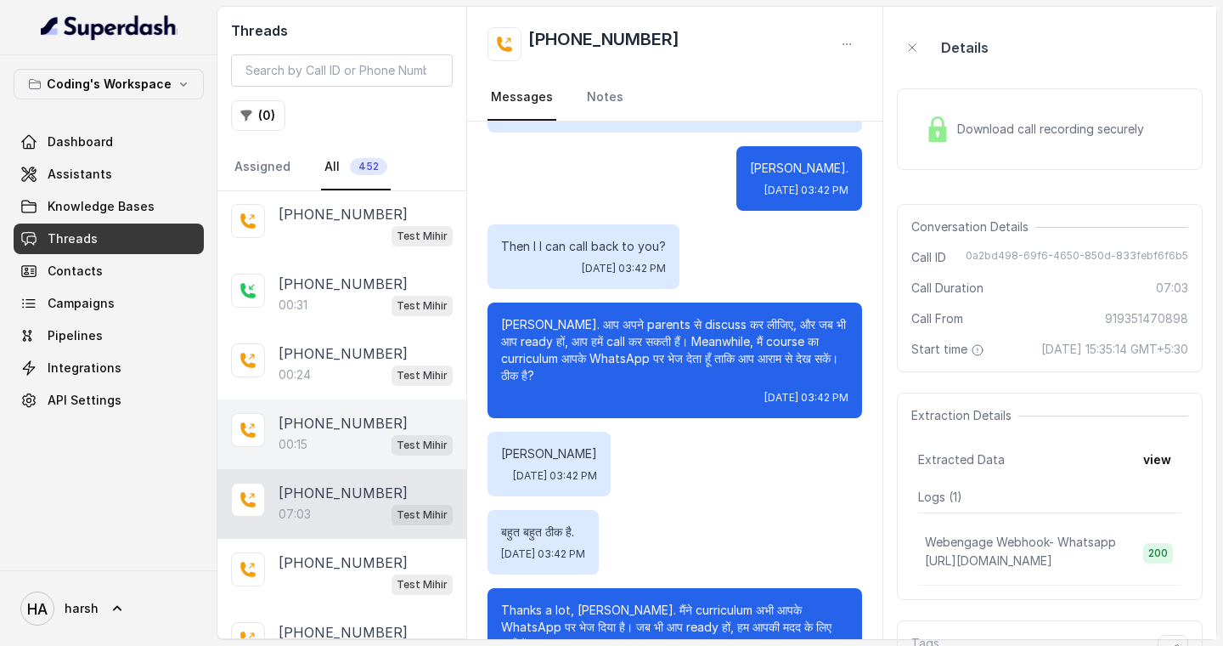
click at [372, 413] on p "[PHONE_NUMBER]" at bounding box center [343, 423] width 129 height 20
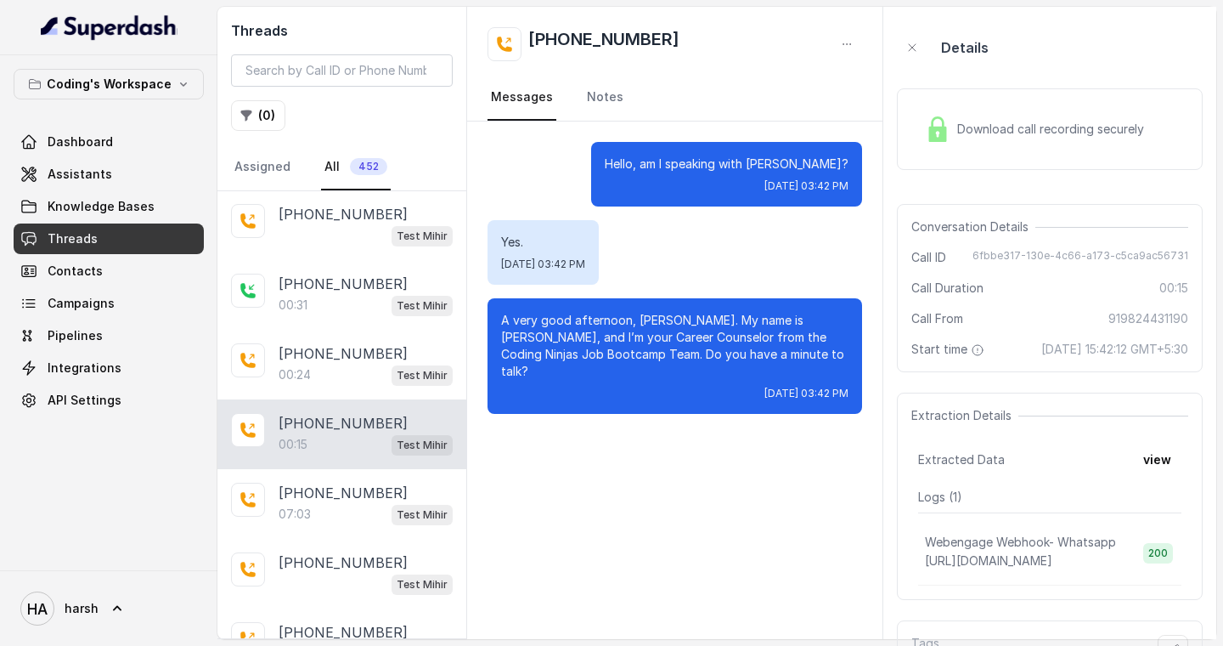
click at [989, 134] on span "Download call recording securely" at bounding box center [1054, 129] width 194 height 17
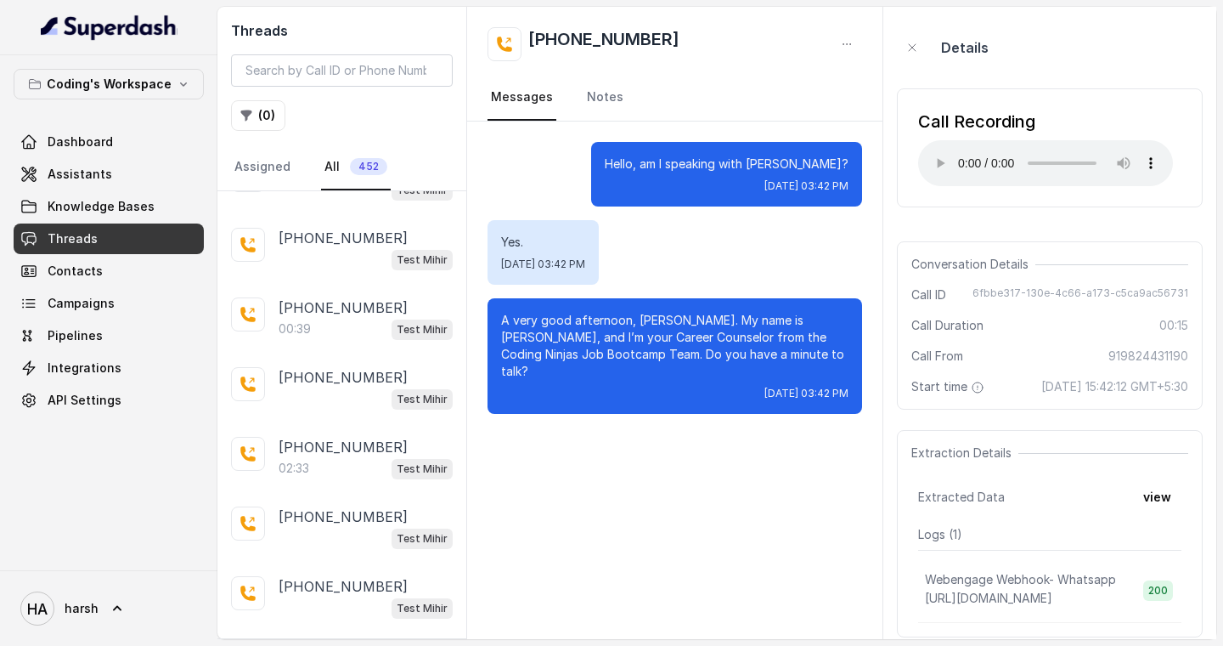
scroll to position [5154, 0]
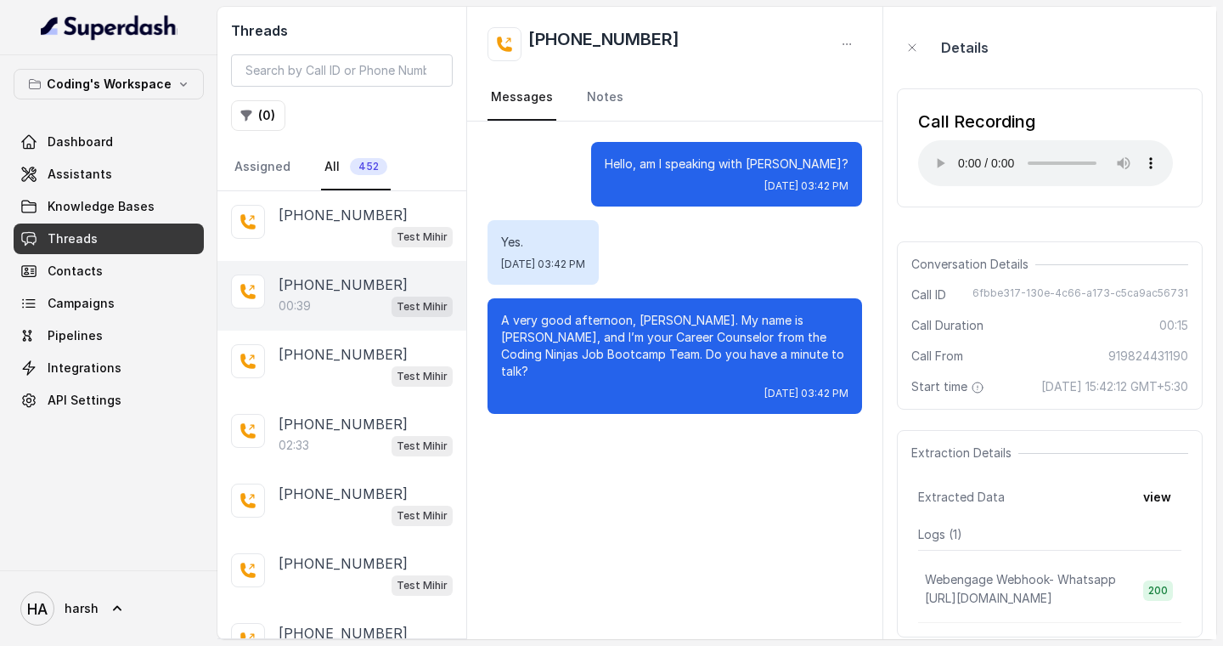
click at [325, 295] on div "00:39 Test Mihir" at bounding box center [366, 306] width 174 height 22
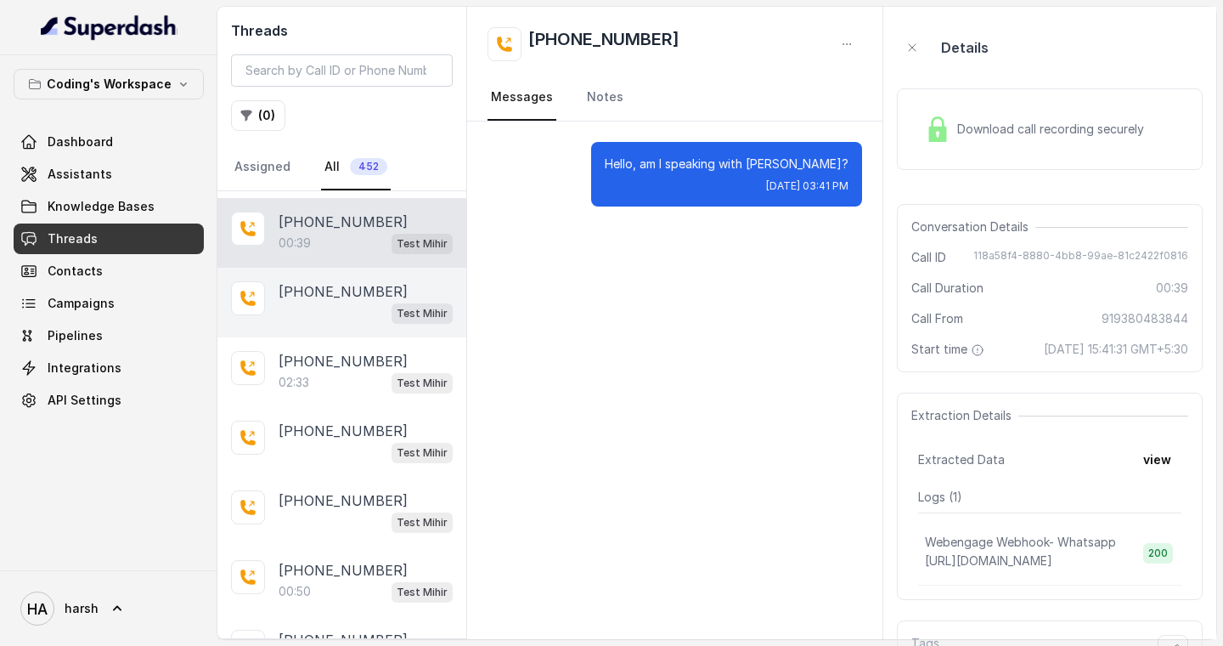
scroll to position [5232, 0]
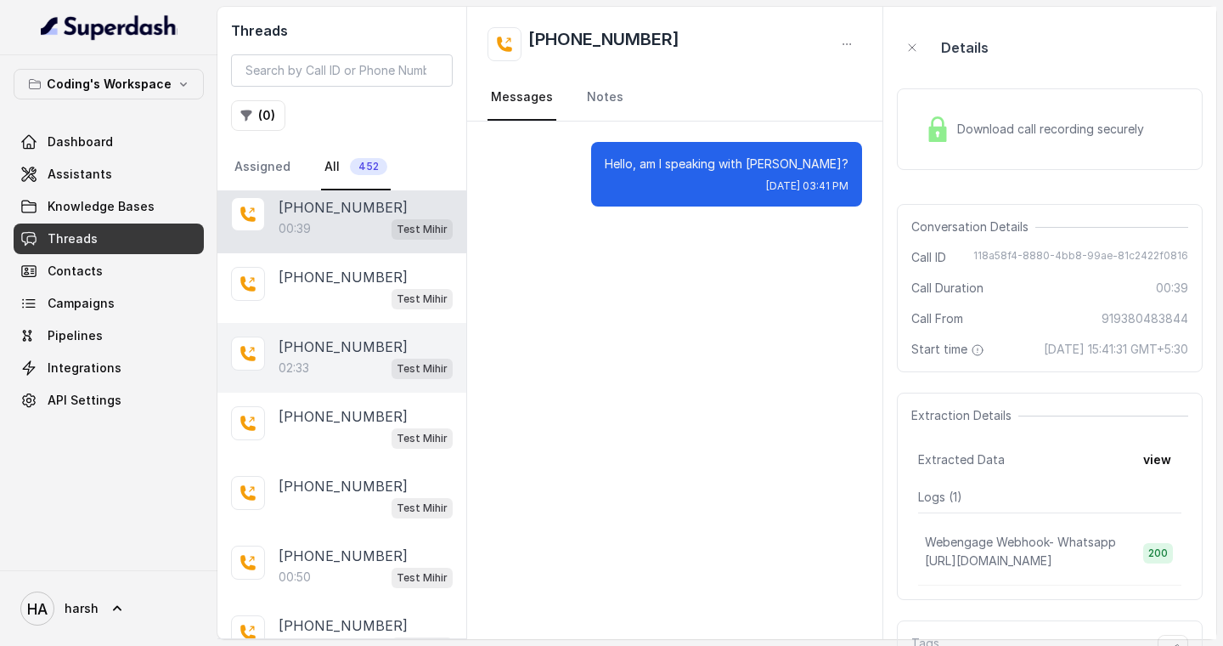
click at [291, 346] on div "[PHONE_NUMBER]:33 Test Mihir" at bounding box center [341, 358] width 249 height 70
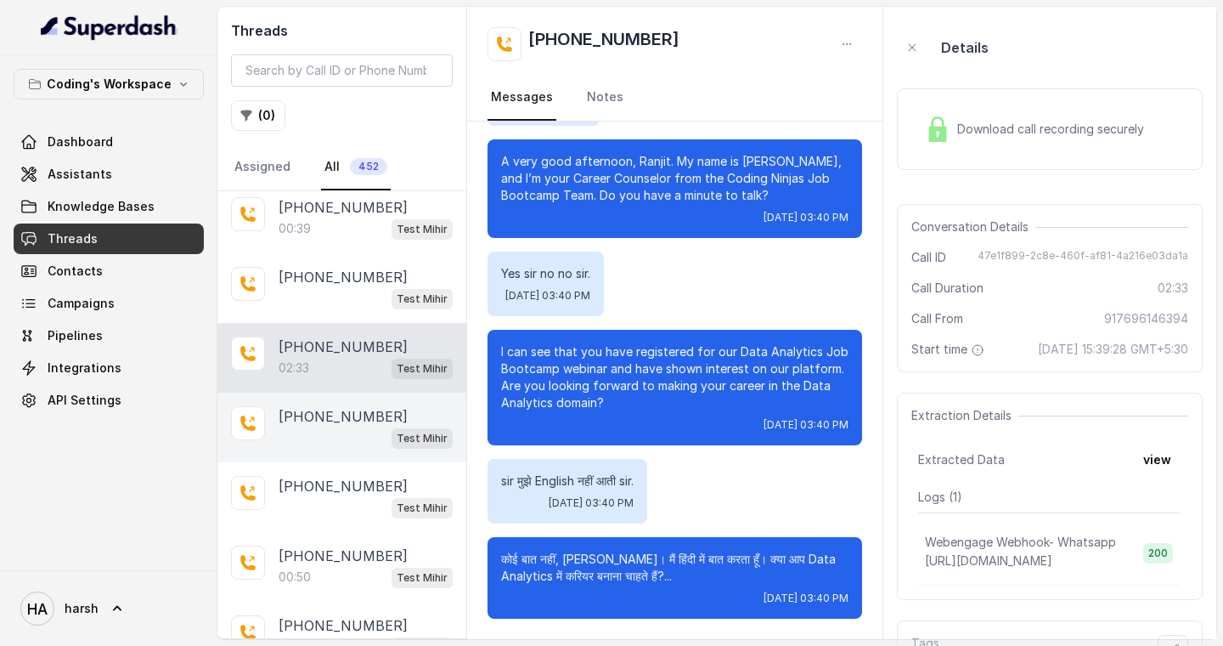
scroll to position [5340, 0]
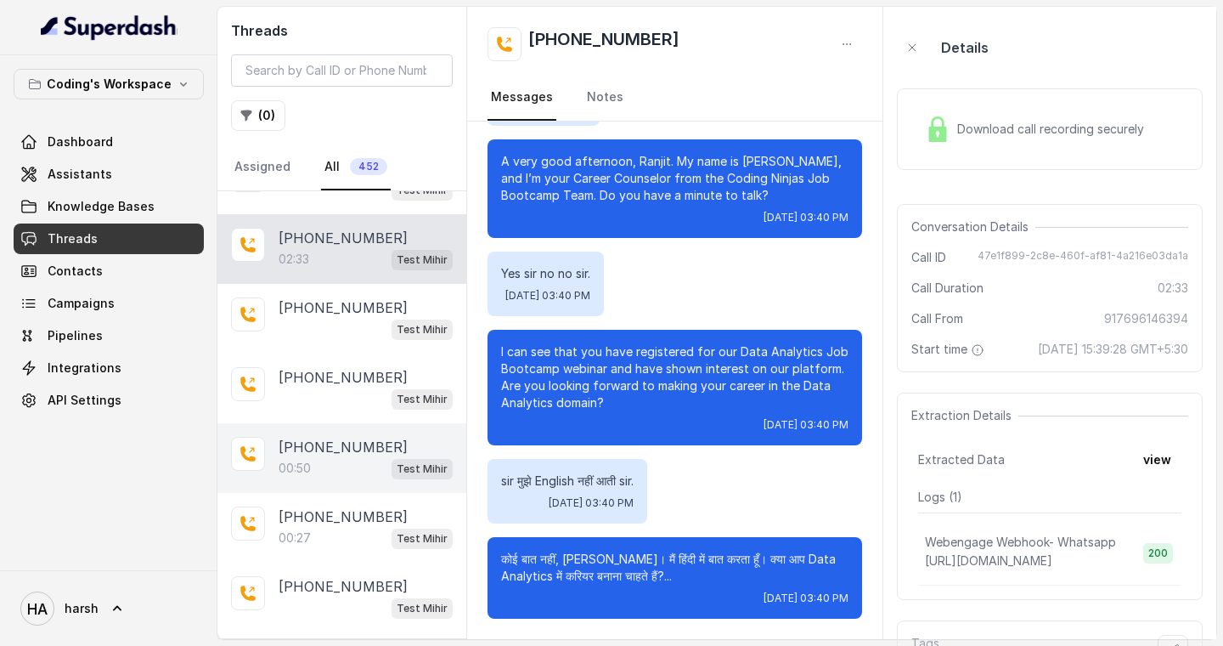
click at [320, 437] on p "[PHONE_NUMBER]" at bounding box center [343, 447] width 129 height 20
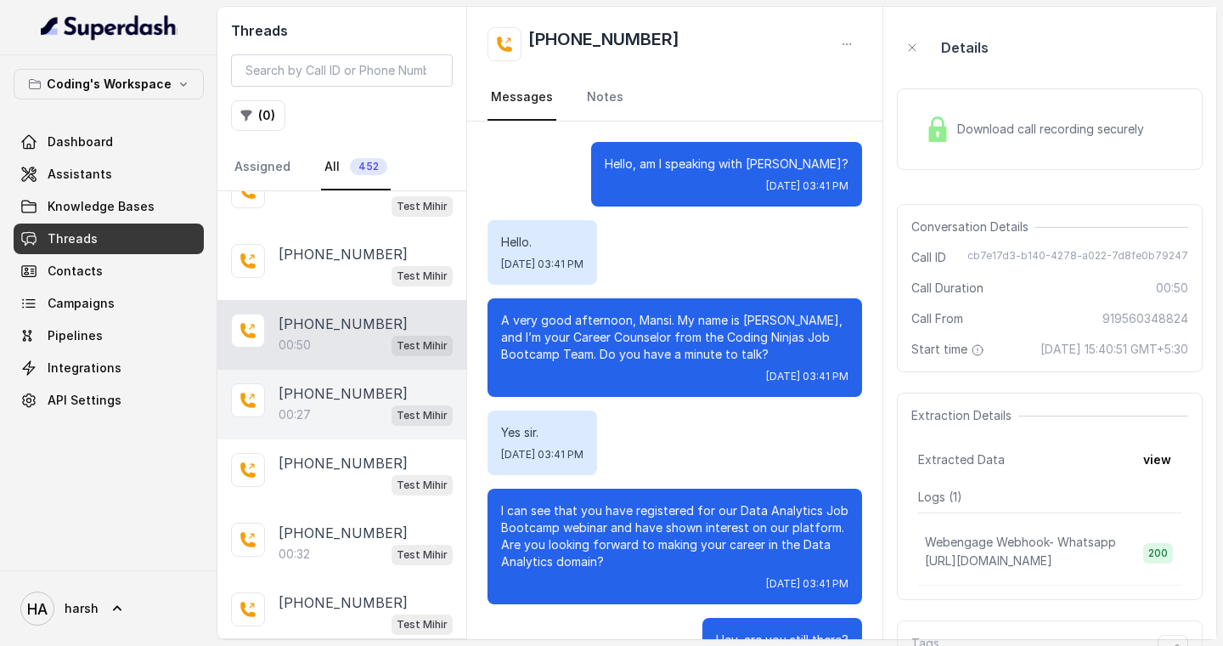
click at [307, 383] on p "[PHONE_NUMBER]" at bounding box center [343, 393] width 129 height 20
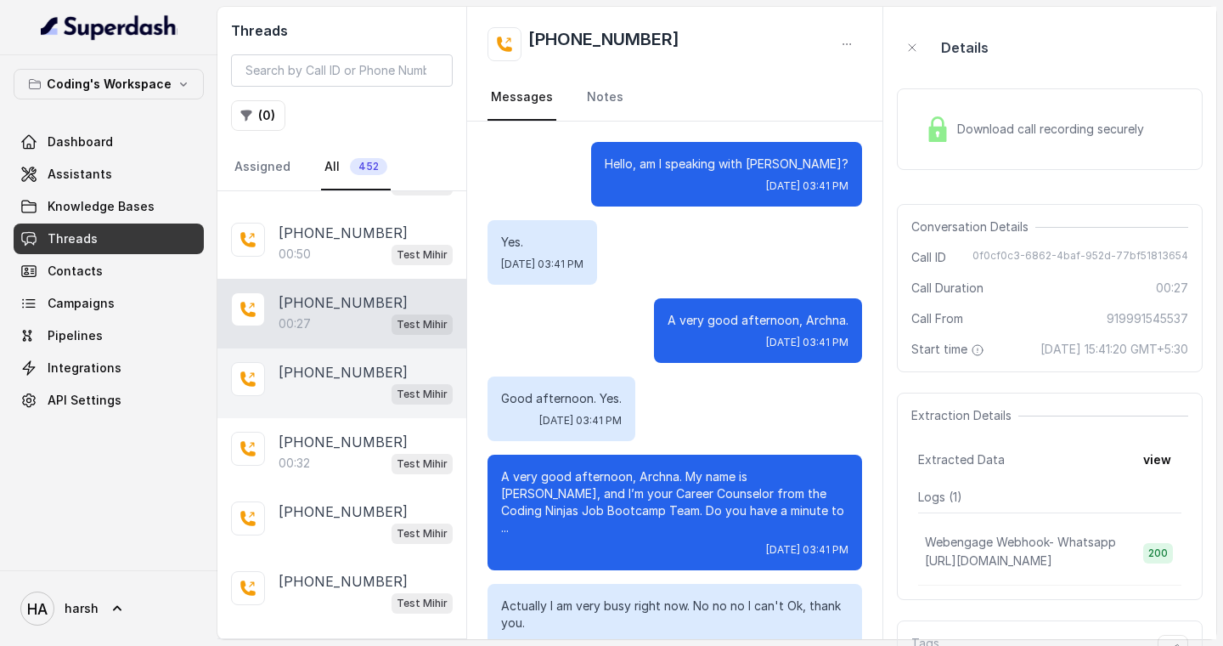
click at [281, 452] on div "00:32 Test Mihir" at bounding box center [366, 463] width 174 height 22
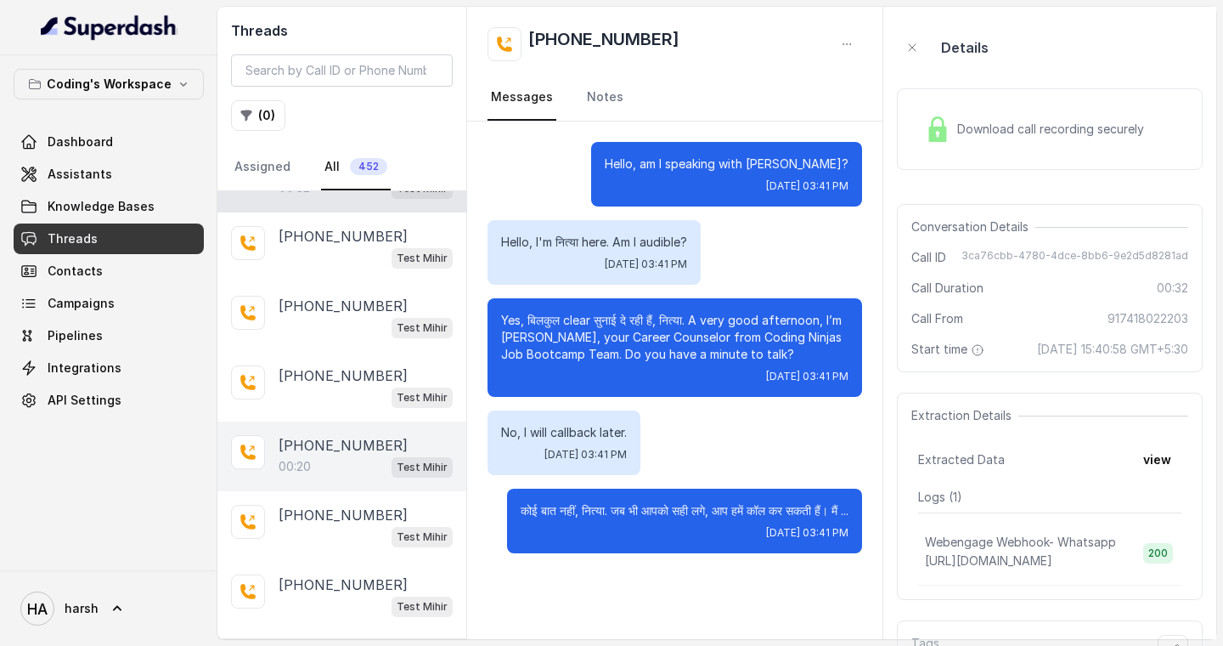
click at [291, 455] on div "00:20 Test Mihir" at bounding box center [366, 466] width 174 height 22
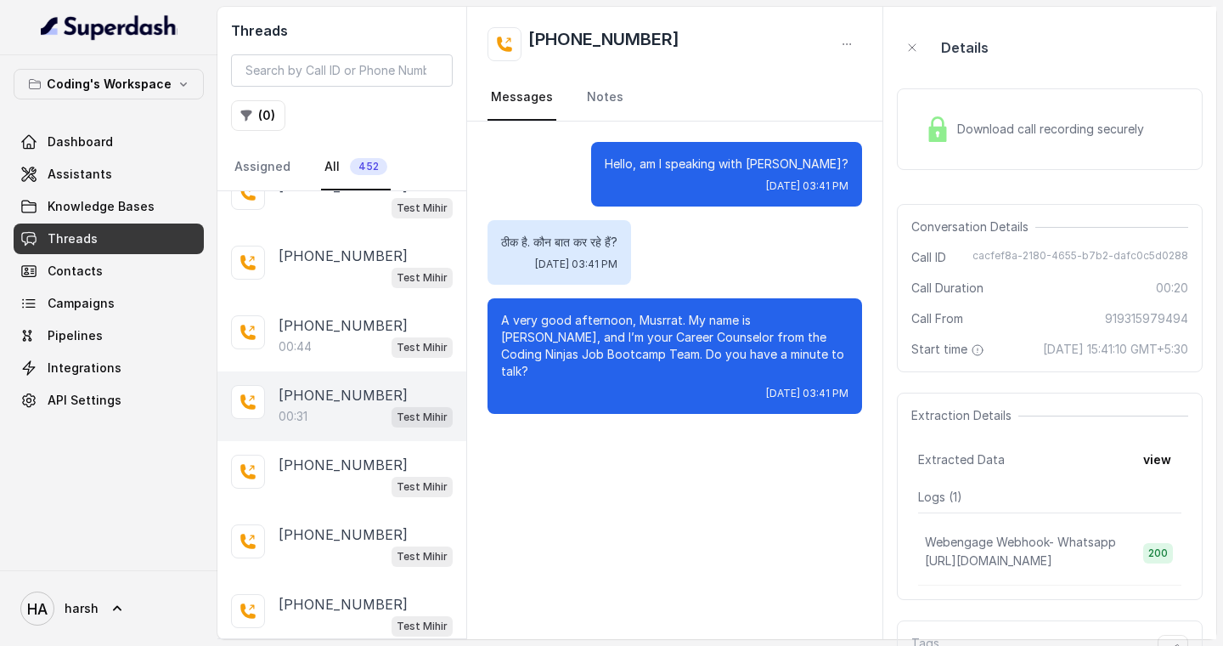
click at [302, 338] on p "00:44" at bounding box center [295, 346] width 33 height 17
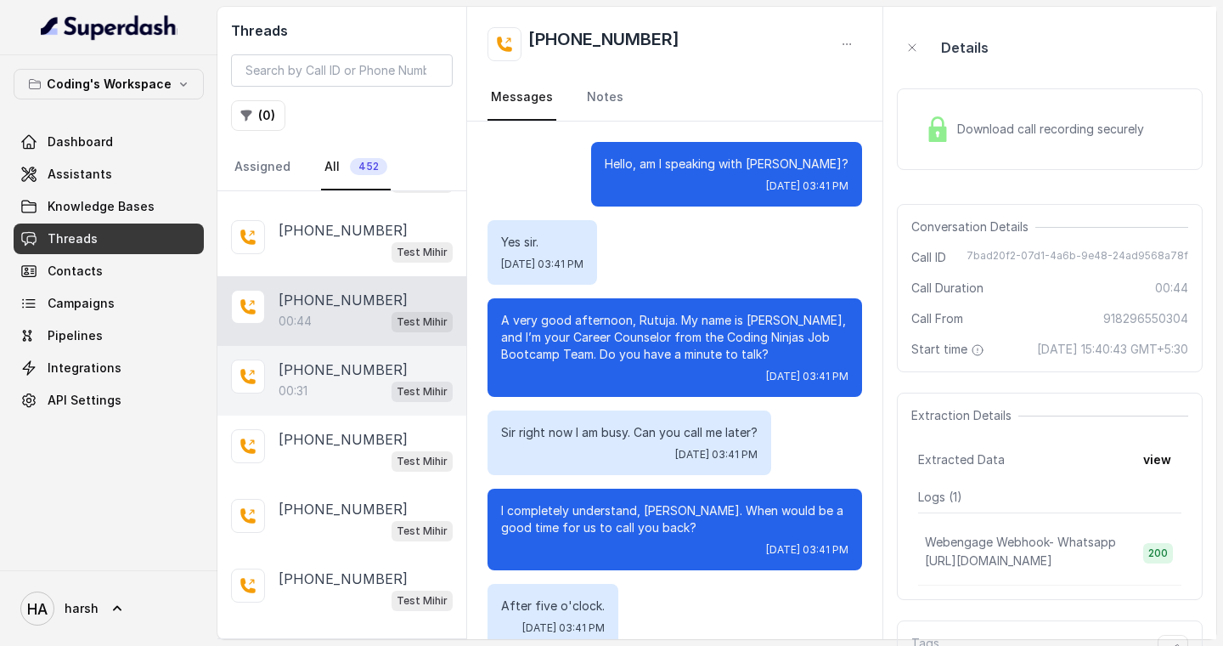
click at [296, 380] on div "00:31 Test Mihir" at bounding box center [366, 391] width 174 height 22
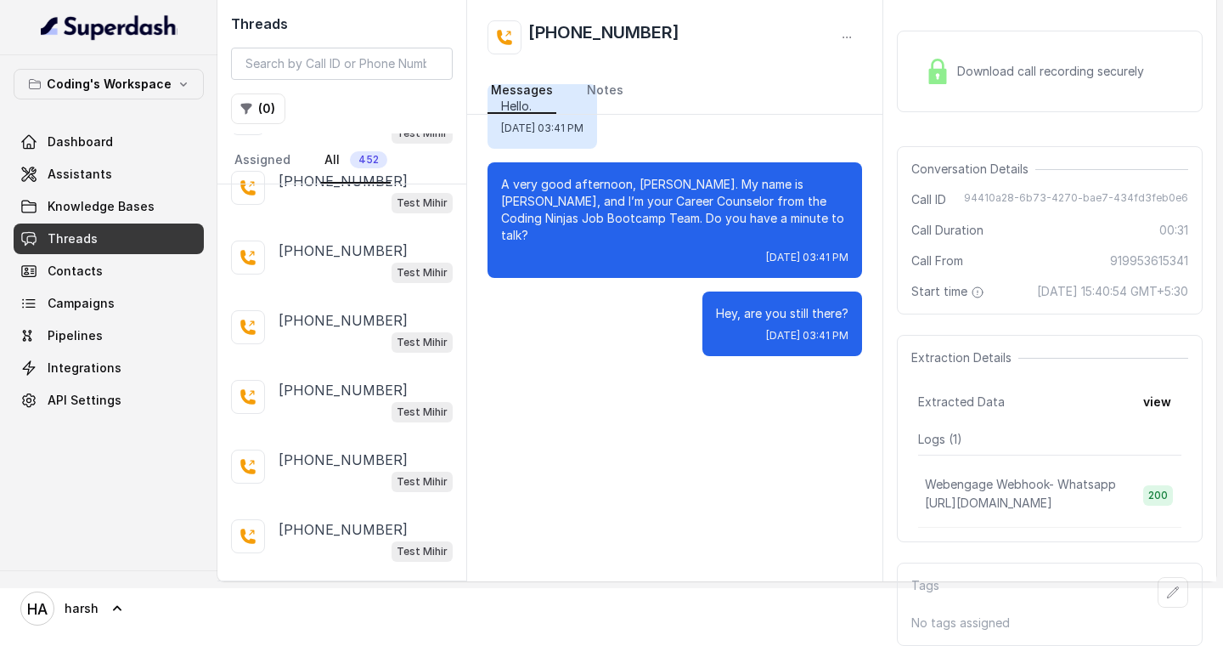
click at [321, 589] on p "Load more conversations" at bounding box center [342, 599] width 166 height 20
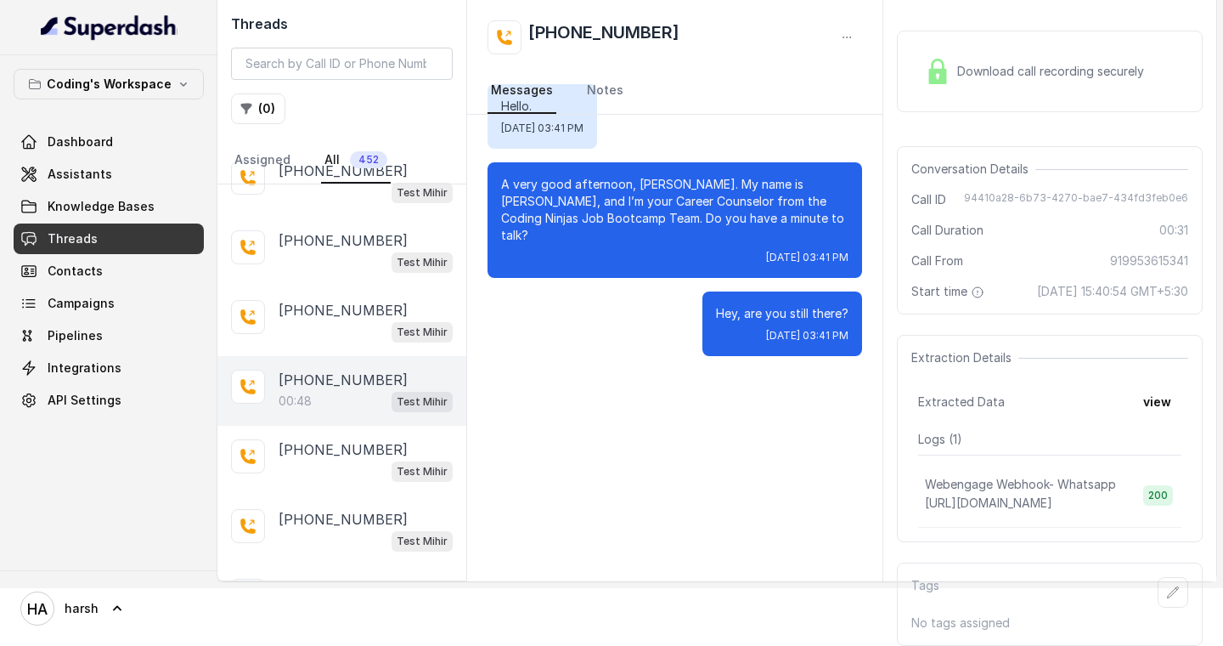
click at [365, 369] on p "[PHONE_NUMBER]" at bounding box center [343, 379] width 129 height 20
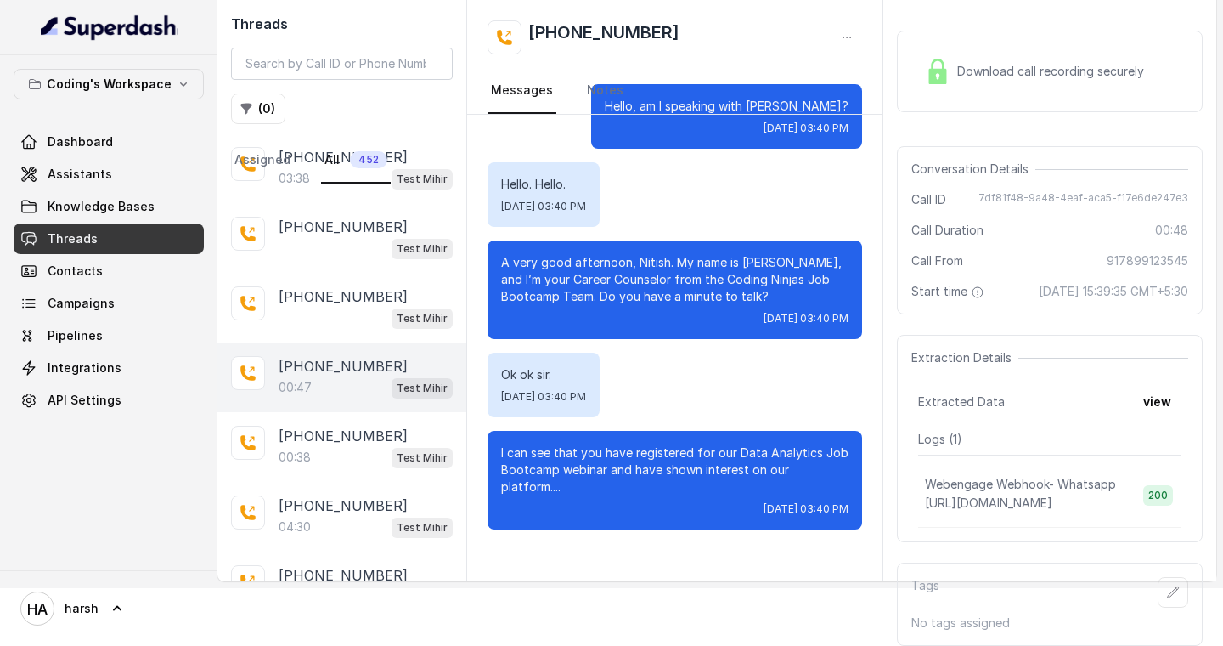
click at [294, 356] on p "[PHONE_NUMBER]" at bounding box center [343, 366] width 129 height 20
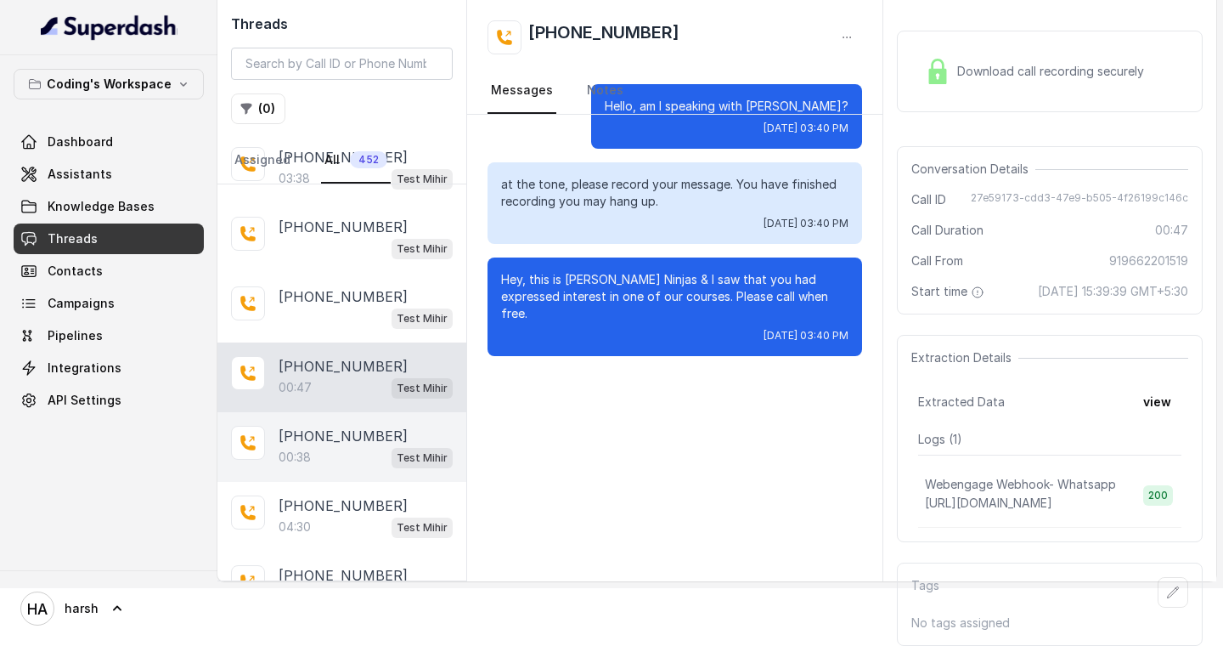
click at [340, 446] on div "00:38 Test Mihir" at bounding box center [366, 457] width 174 height 22
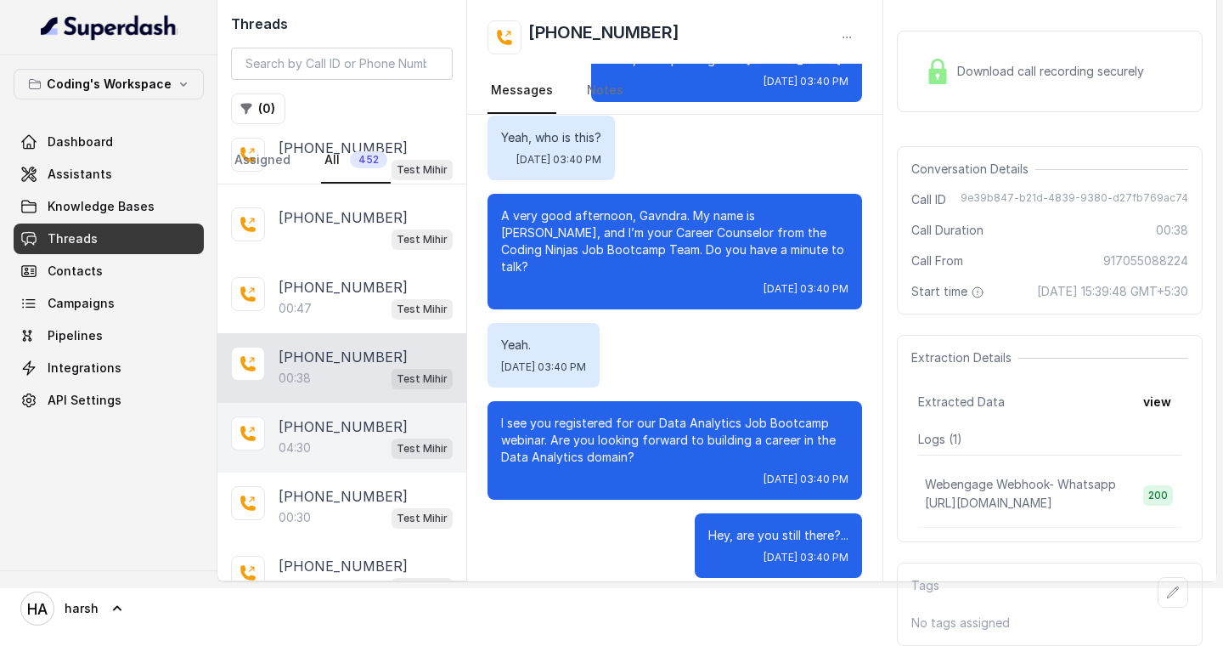
click at [335, 405] on div "[PHONE_NUMBER]:30 Test Mihir" at bounding box center [341, 438] width 249 height 70
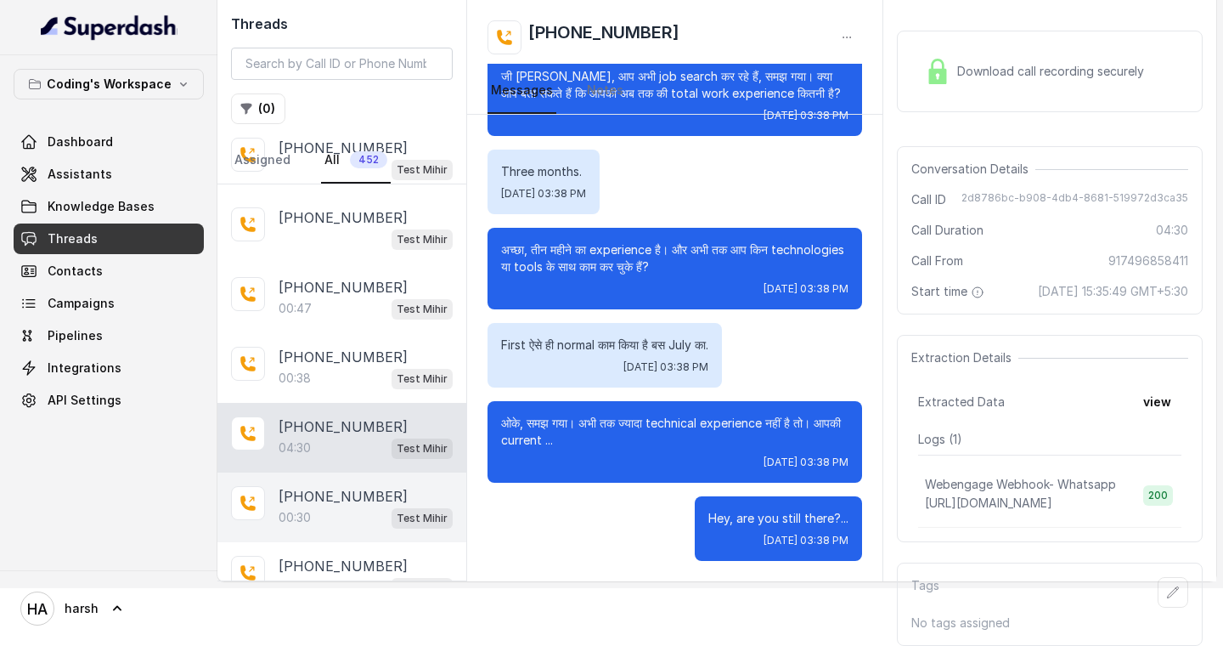
click at [331, 506] on div "00:30 Test Mihir" at bounding box center [366, 517] width 174 height 22
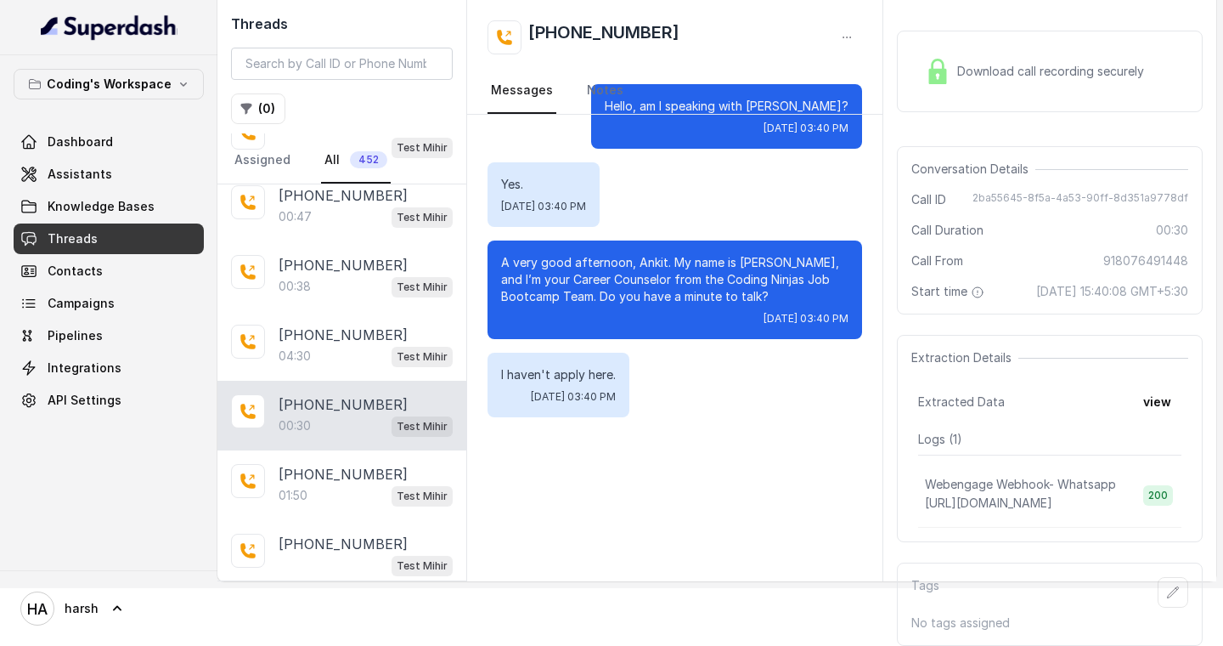
click at [331, 451] on div "[PHONE_NUMBER]:50 Test Mihir" at bounding box center [341, 485] width 249 height 70
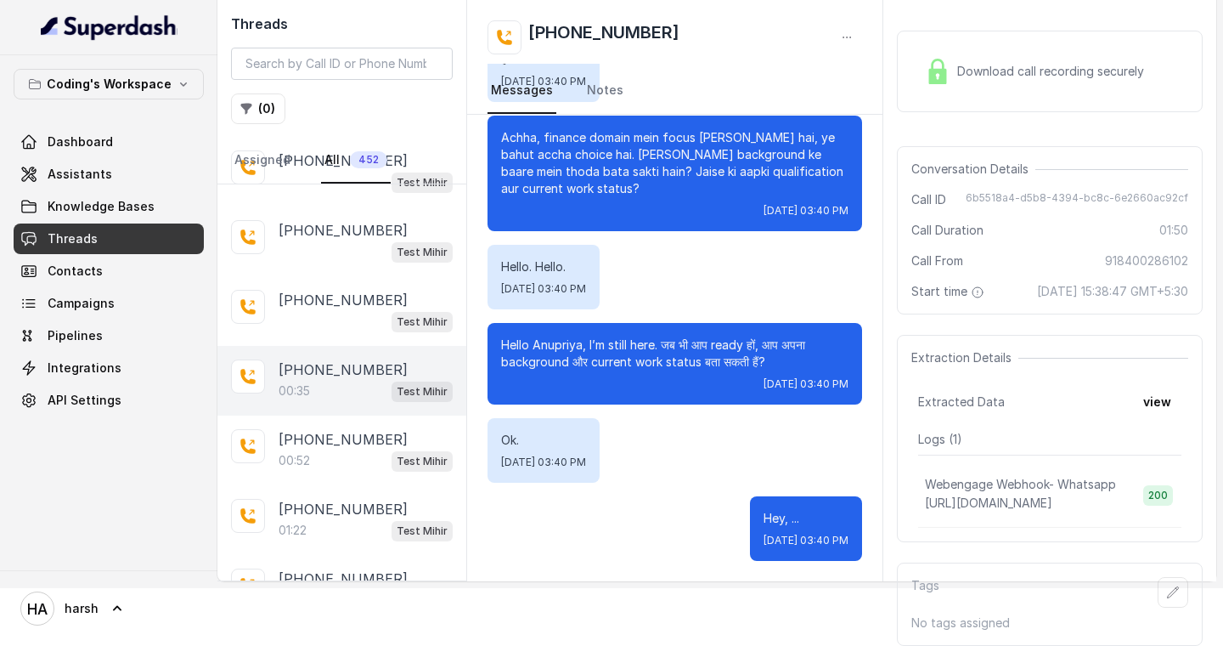
click at [305, 382] on p "00:35" at bounding box center [294, 390] width 31 height 17
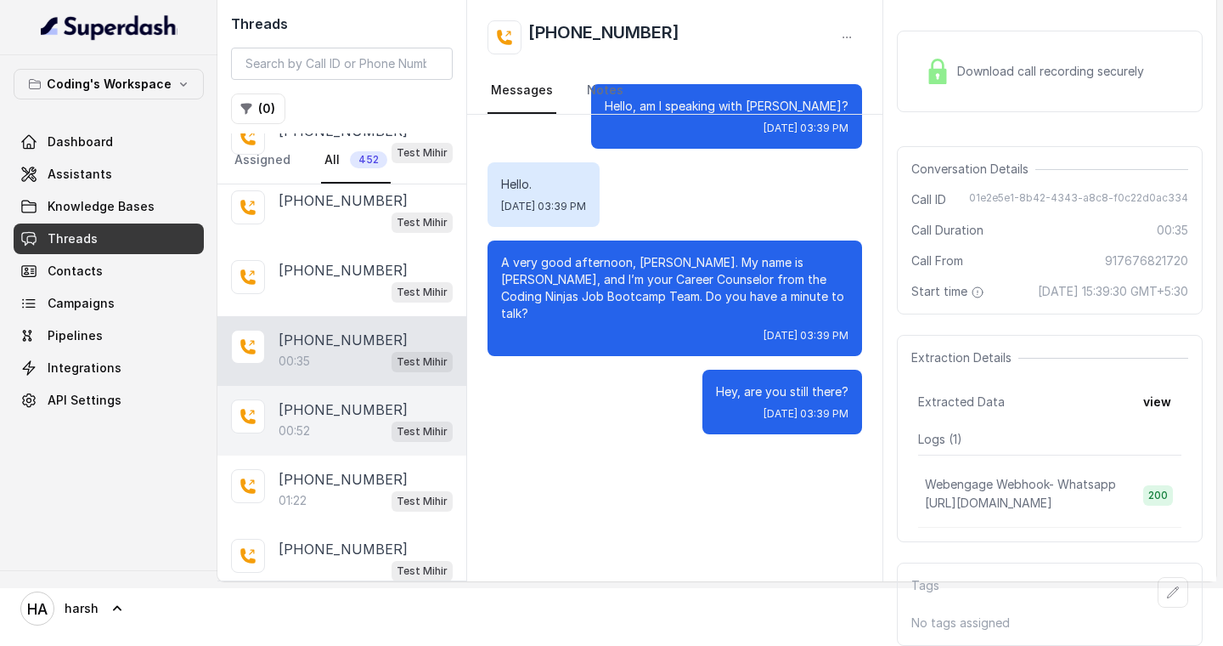
click at [329, 420] on div "00:52 Test Mihir" at bounding box center [366, 431] width 174 height 22
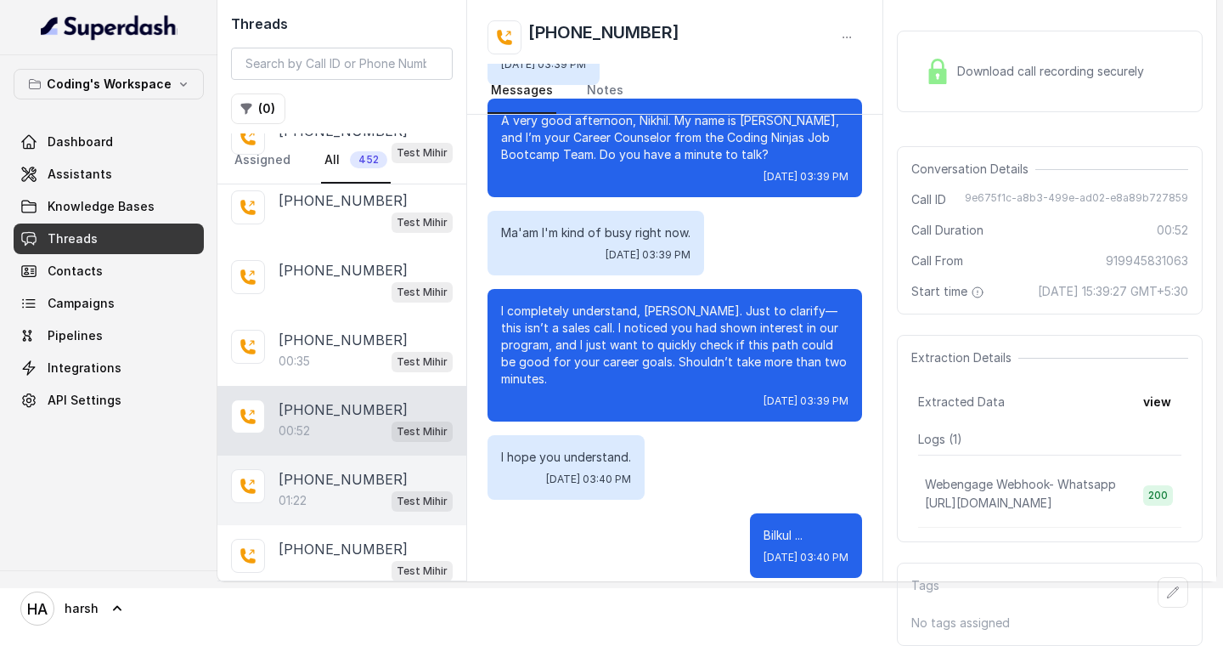
click at [329, 455] on div "[PHONE_NUMBER]:22 Test Mihir" at bounding box center [341, 490] width 249 height 70
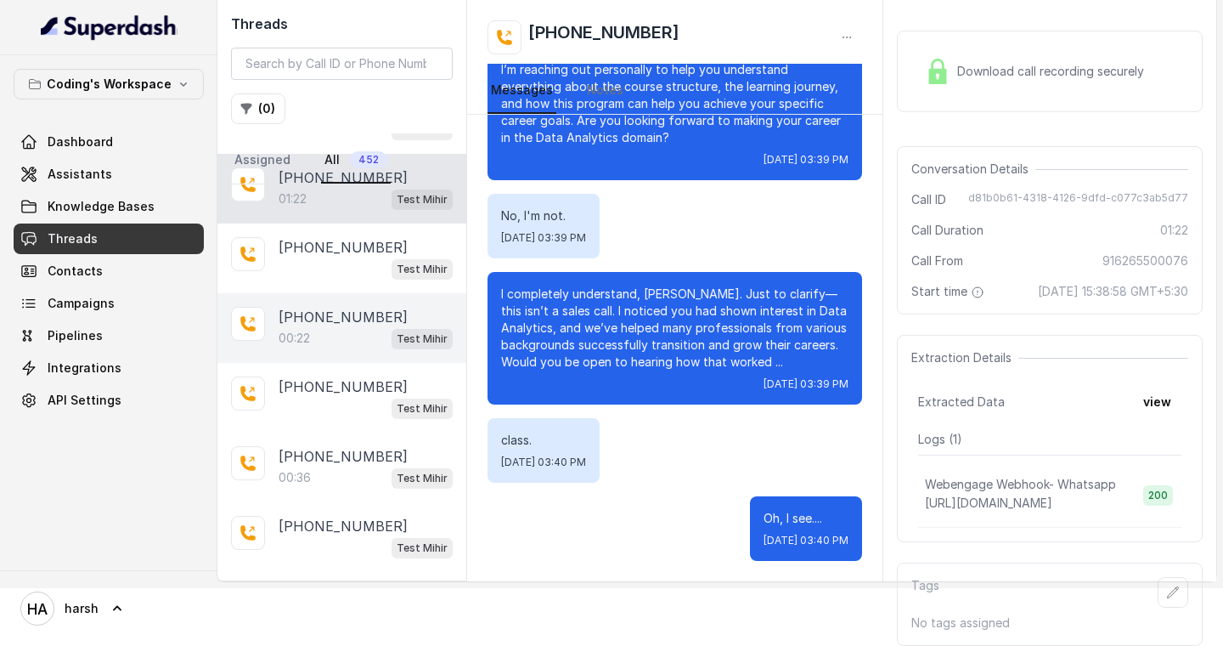
click at [326, 293] on div "[PHONE_NUMBER]:22 Test Mihir" at bounding box center [341, 328] width 249 height 70
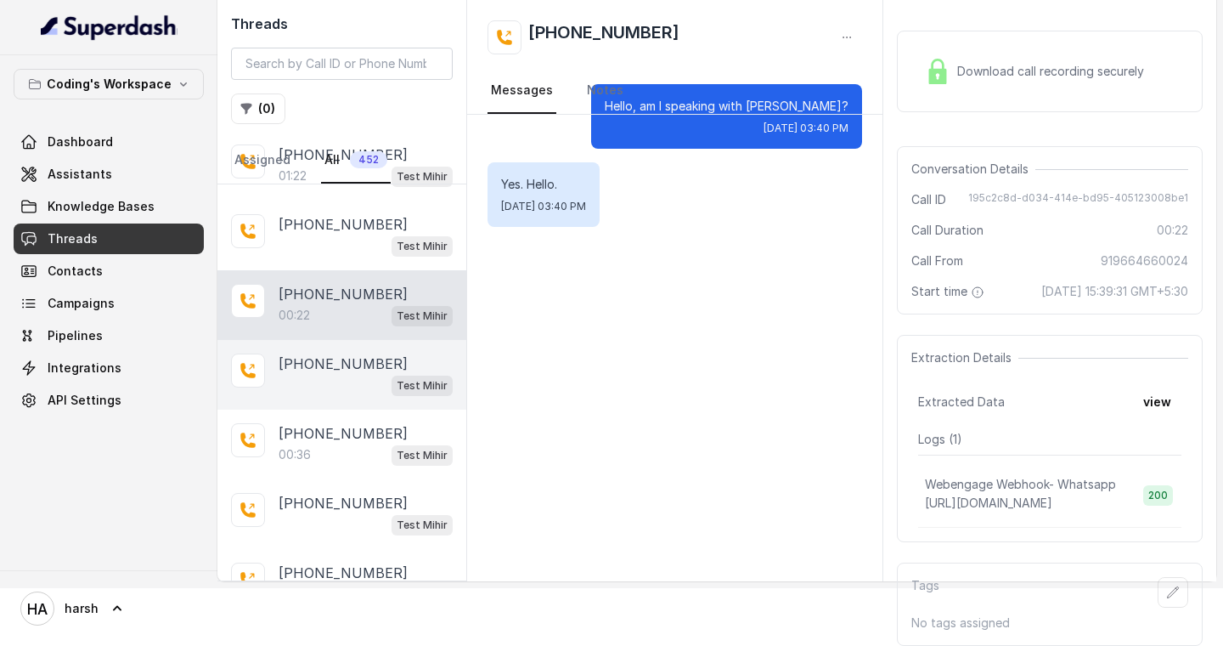
click at [312, 423] on p "[PHONE_NUMBER]" at bounding box center [343, 433] width 129 height 20
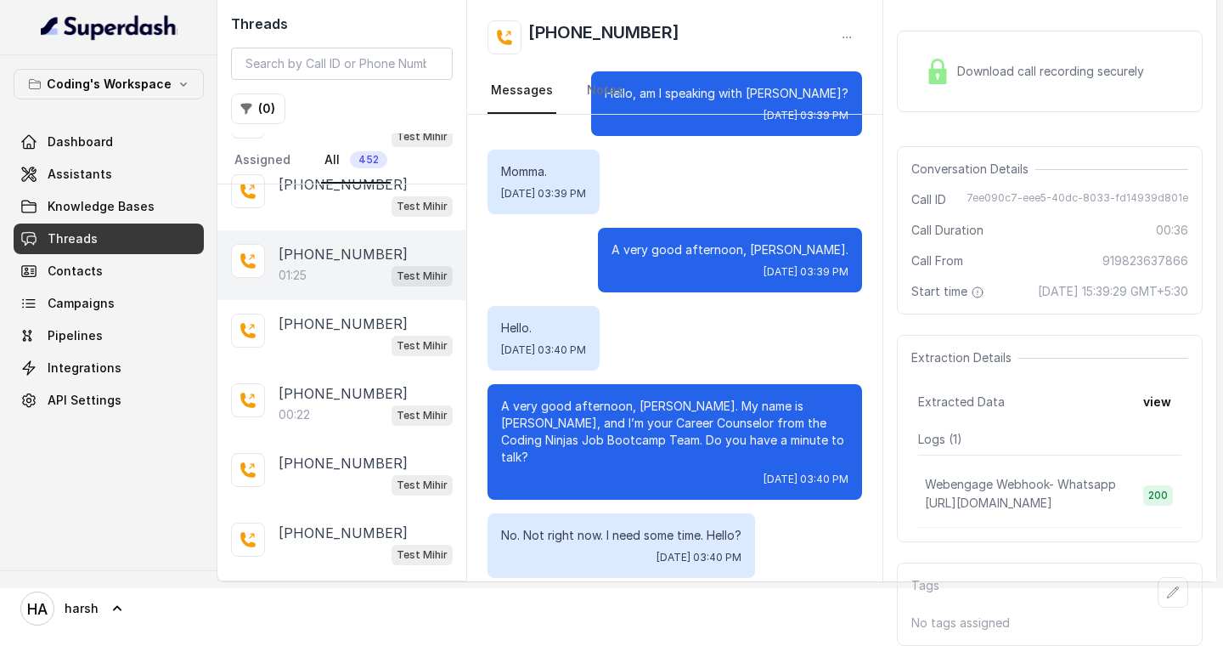
click at [307, 267] on p "01:25" at bounding box center [293, 275] width 28 height 17
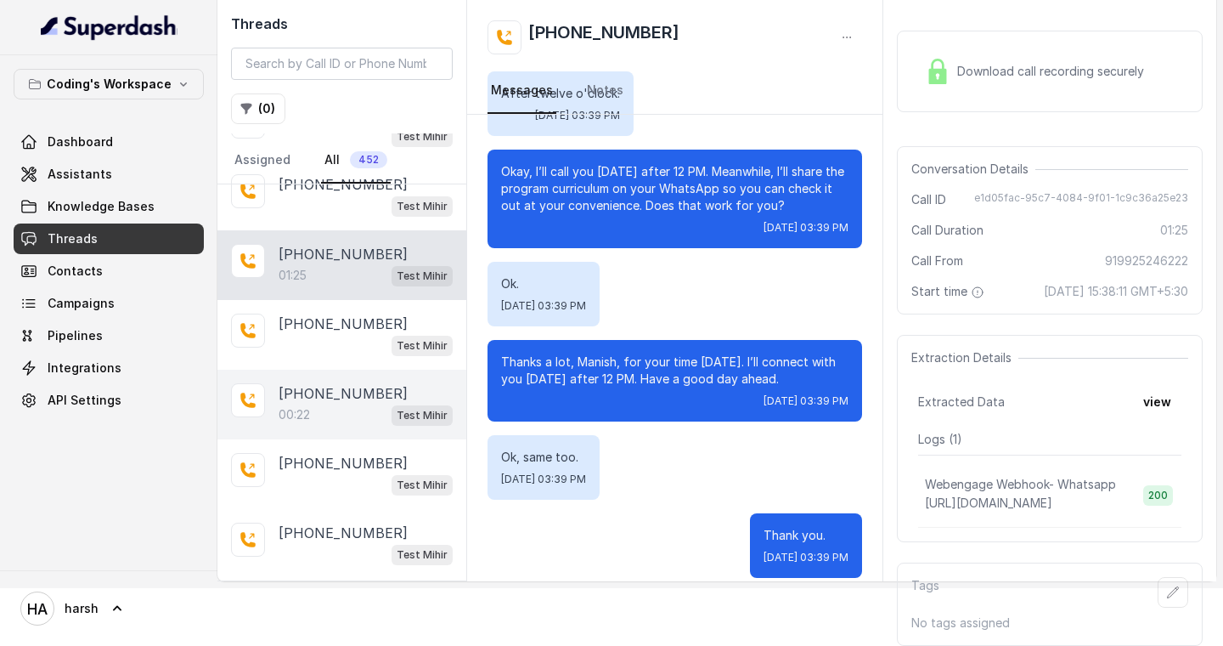
click at [330, 383] on p "[PHONE_NUMBER]" at bounding box center [343, 393] width 129 height 20
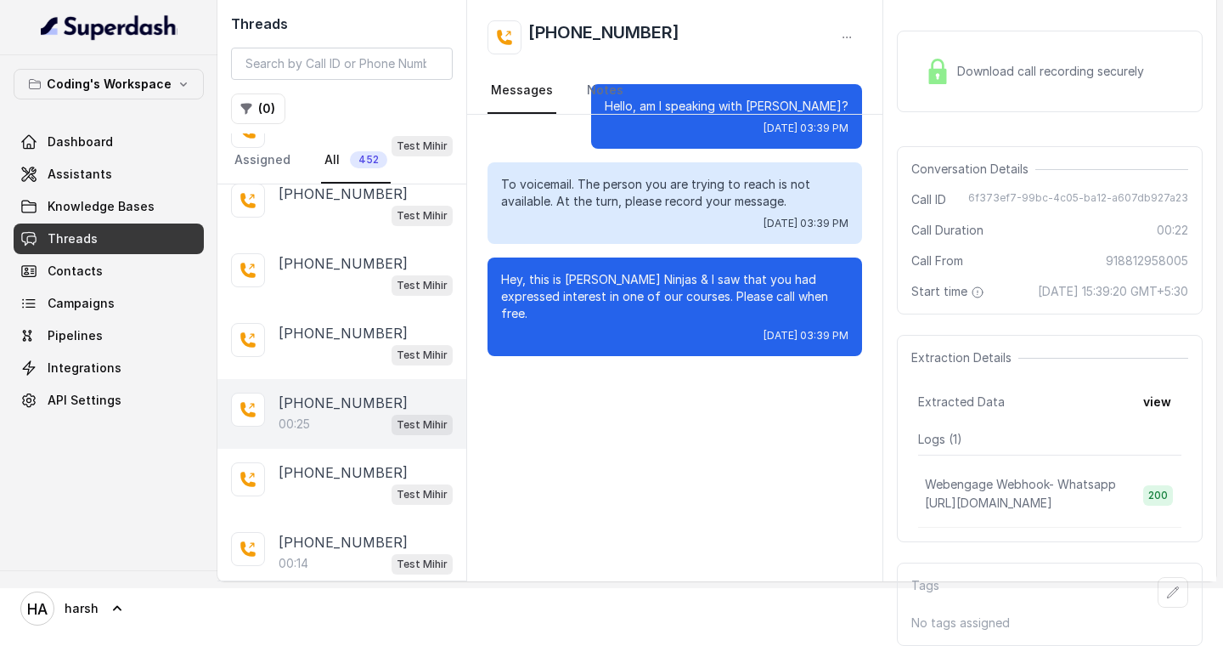
click at [338, 379] on div "[PHONE_NUMBER]:25 Test Mihir" at bounding box center [341, 414] width 249 height 70
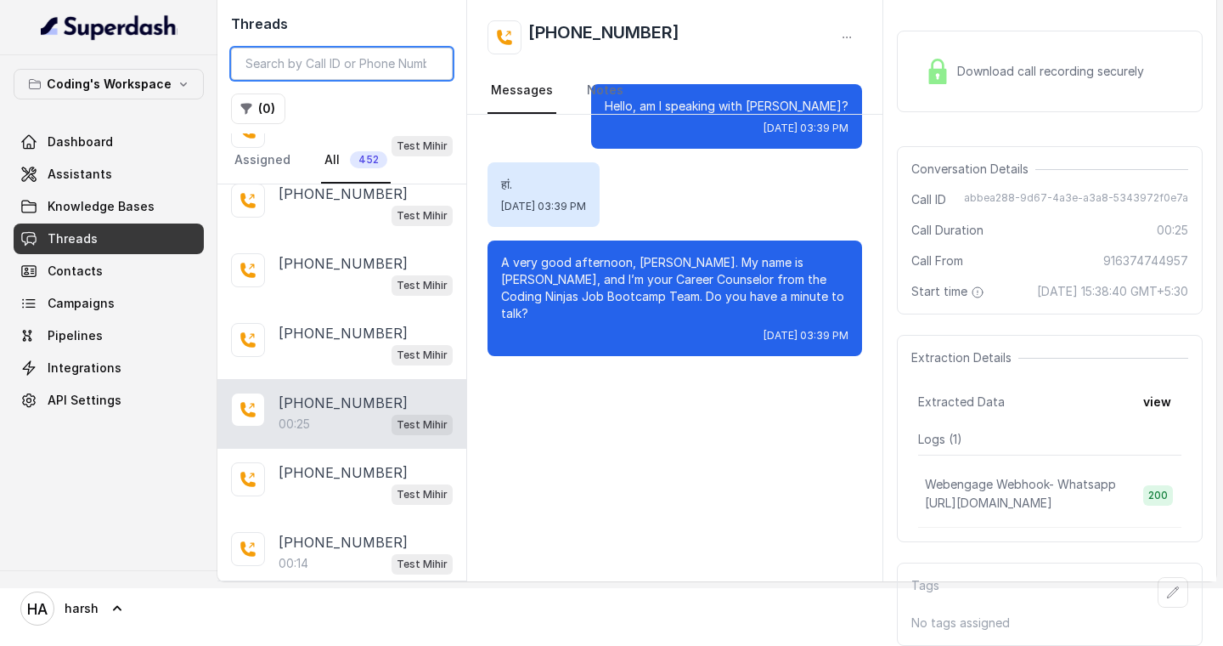
click at [372, 61] on input "search" at bounding box center [342, 64] width 222 height 32
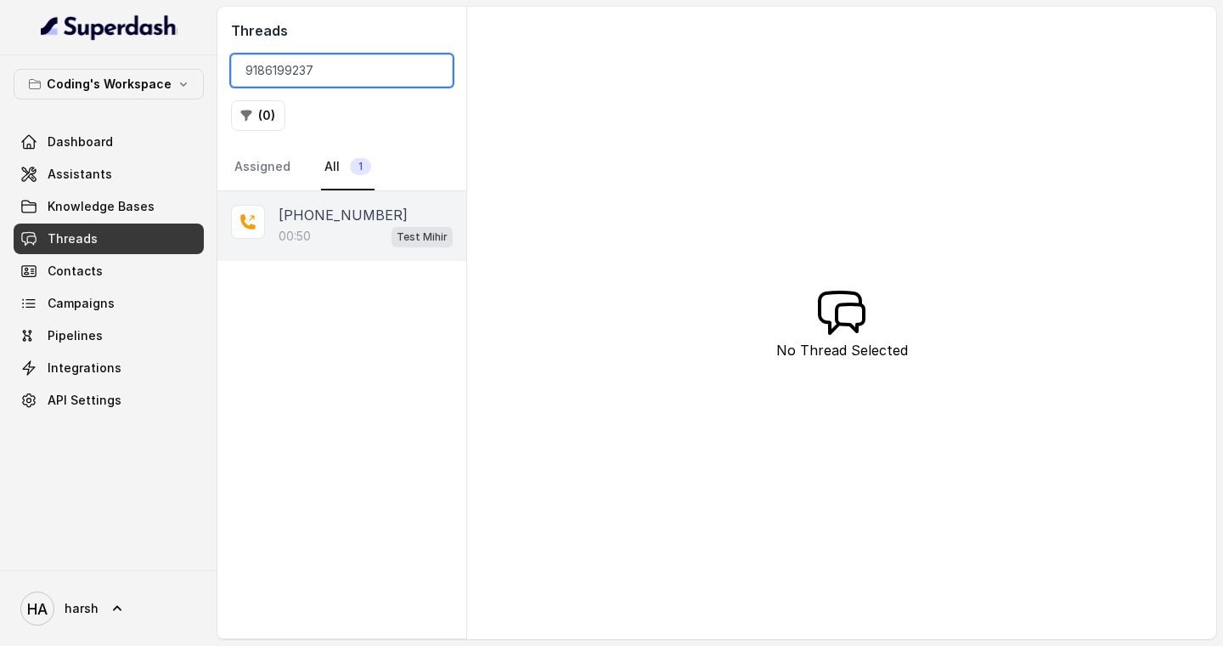
type input "9186199237"
click at [362, 232] on div "00:50 Test Mihir" at bounding box center [366, 236] width 174 height 22
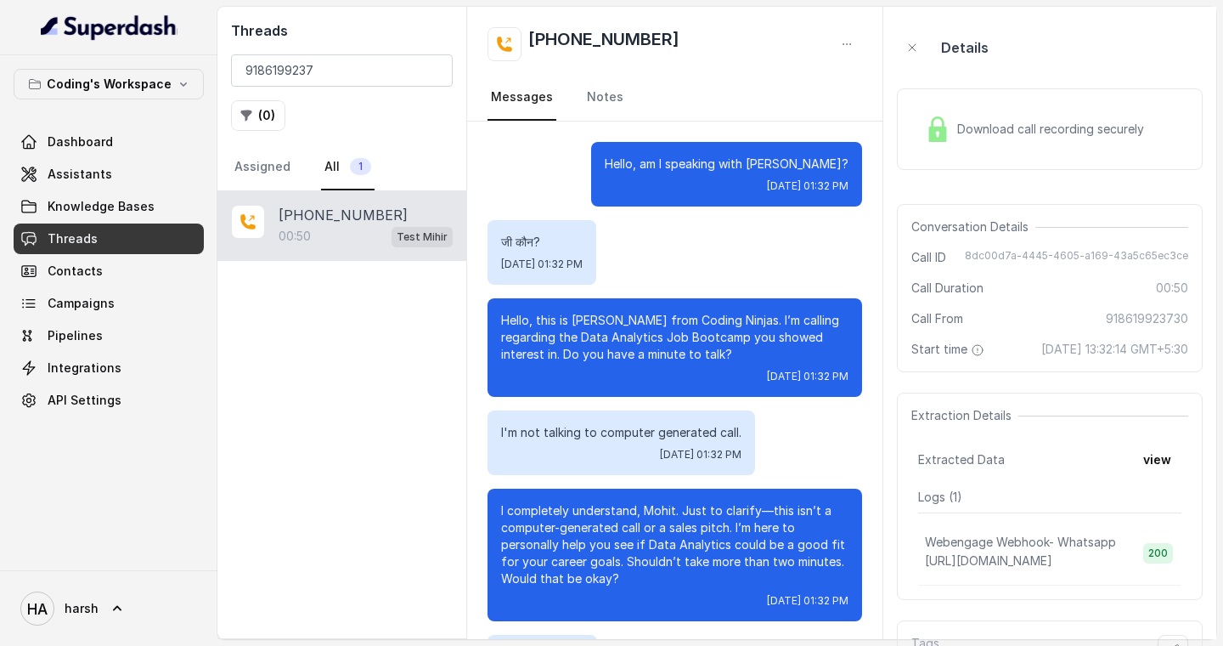
click at [962, 143] on div "Download call recording securely" at bounding box center [1034, 129] width 233 height 39
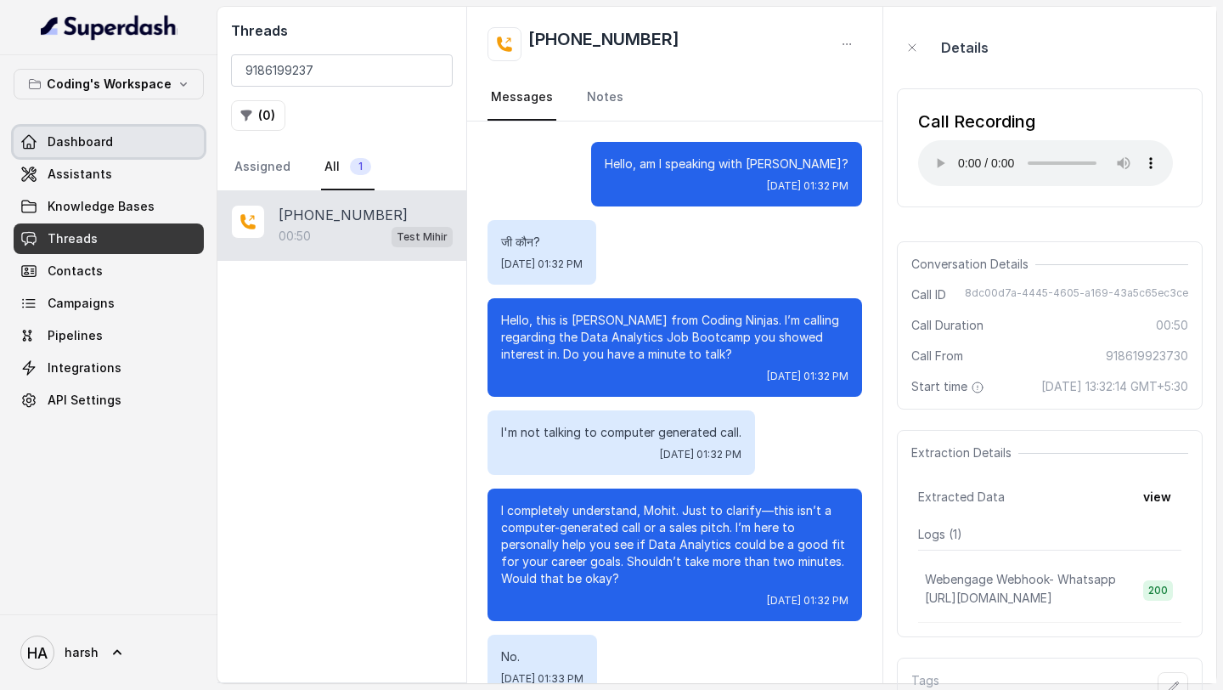
click at [75, 140] on span "Dashboard" at bounding box center [80, 141] width 65 height 17
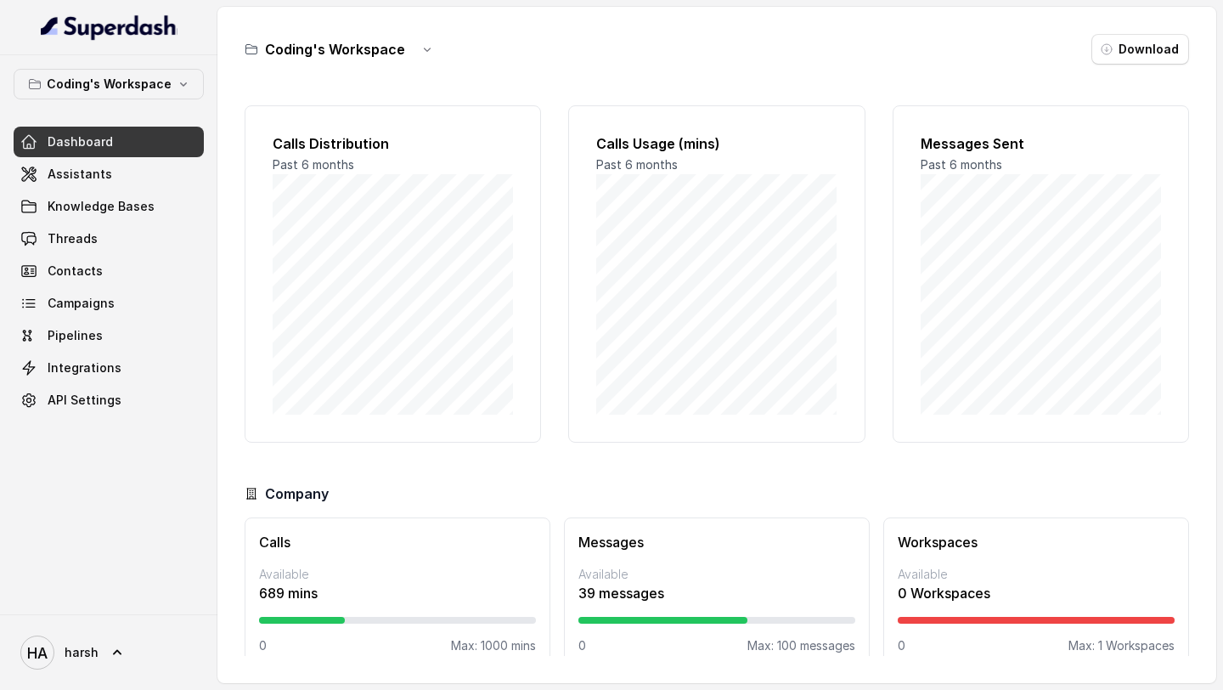
scroll to position [25, 0]
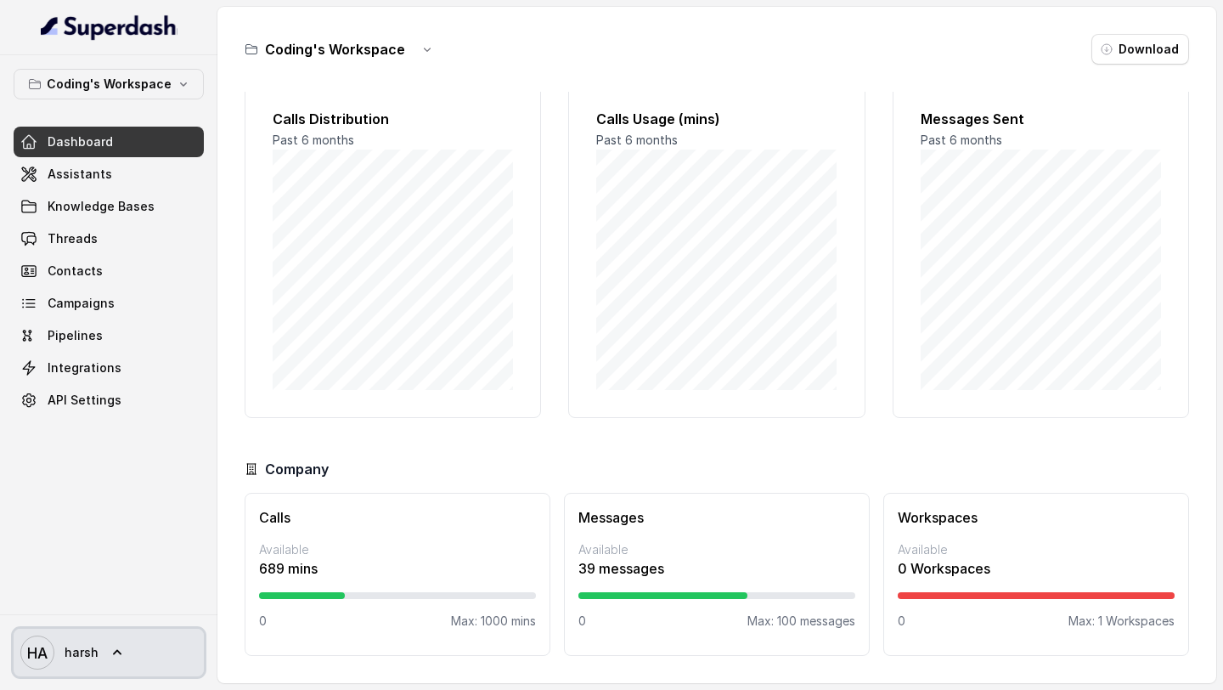
click at [97, 654] on link "HA harsh" at bounding box center [109, 653] width 190 height 48
click at [99, 488] on nav "Coding's Workspace Dashboard Assistants Knowledge Bases Threads Contacts Campai…" at bounding box center [108, 345] width 217 height 690
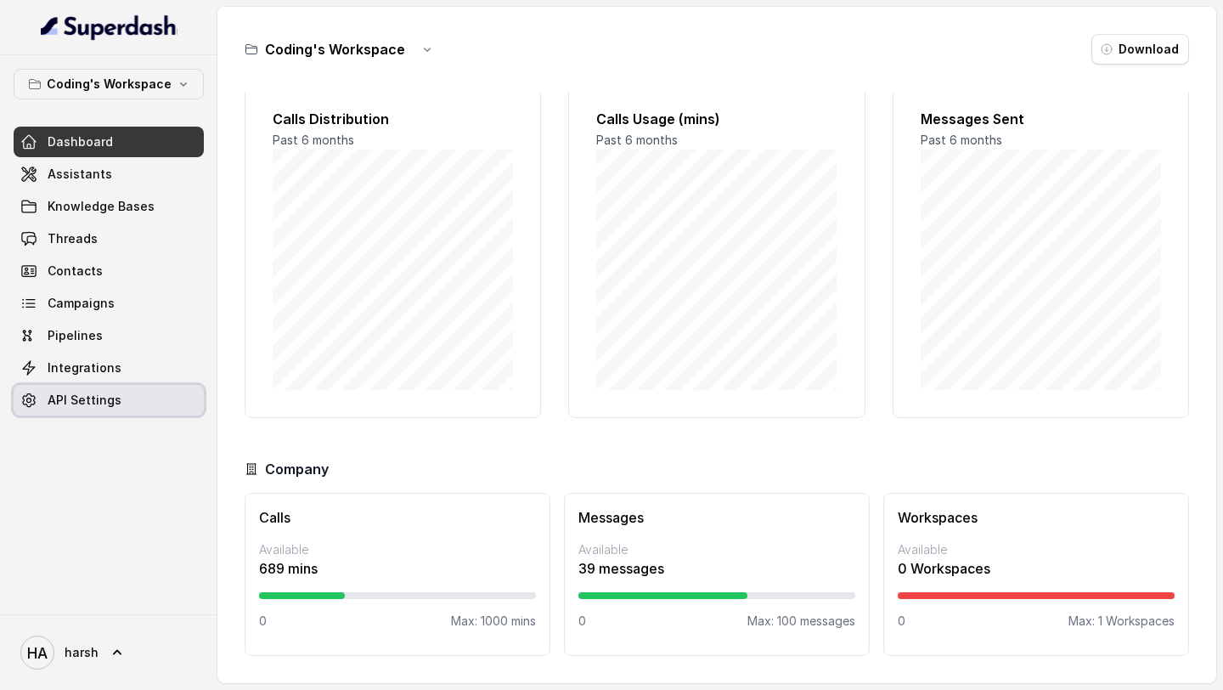
click at [88, 407] on span "API Settings" at bounding box center [85, 400] width 74 height 17
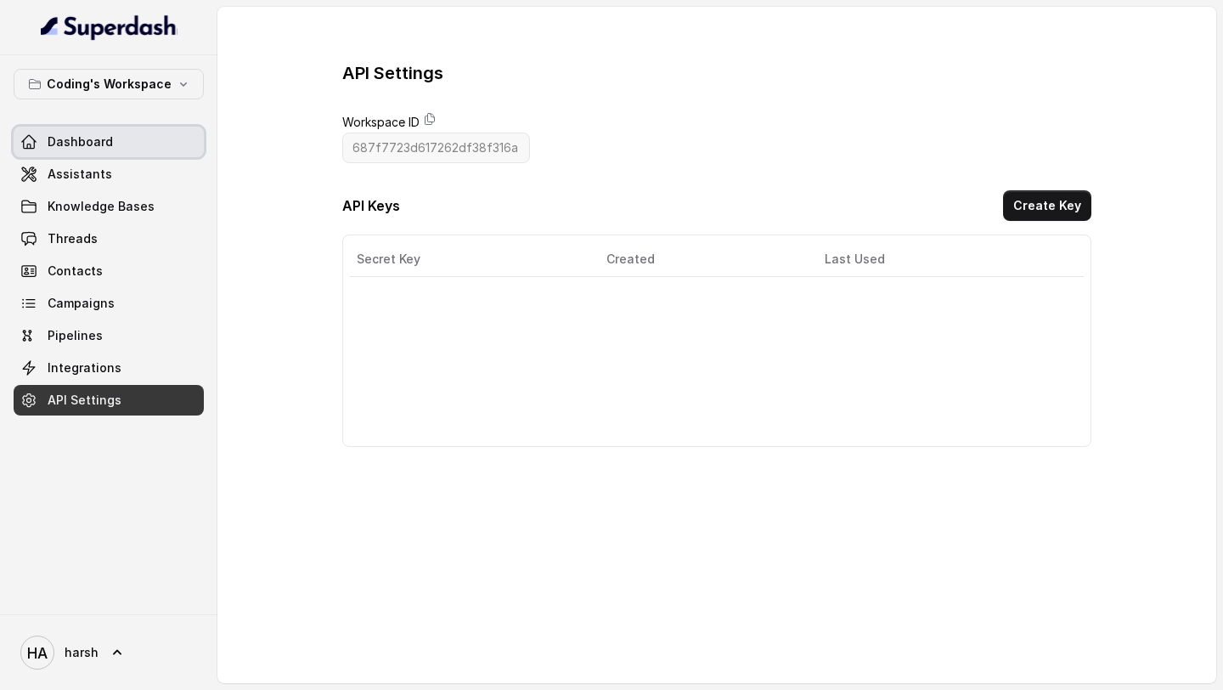
click at [41, 129] on link "Dashboard" at bounding box center [109, 142] width 190 height 31
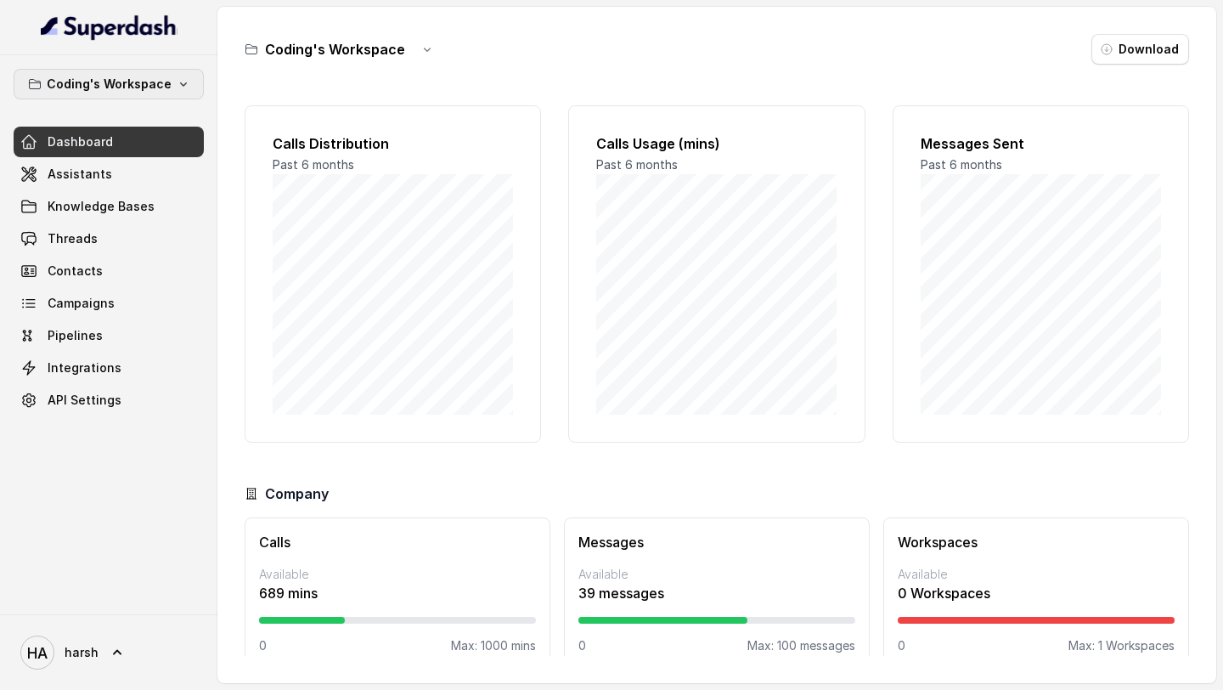
click at [107, 92] on p "Coding's Workspace" at bounding box center [109, 84] width 125 height 20
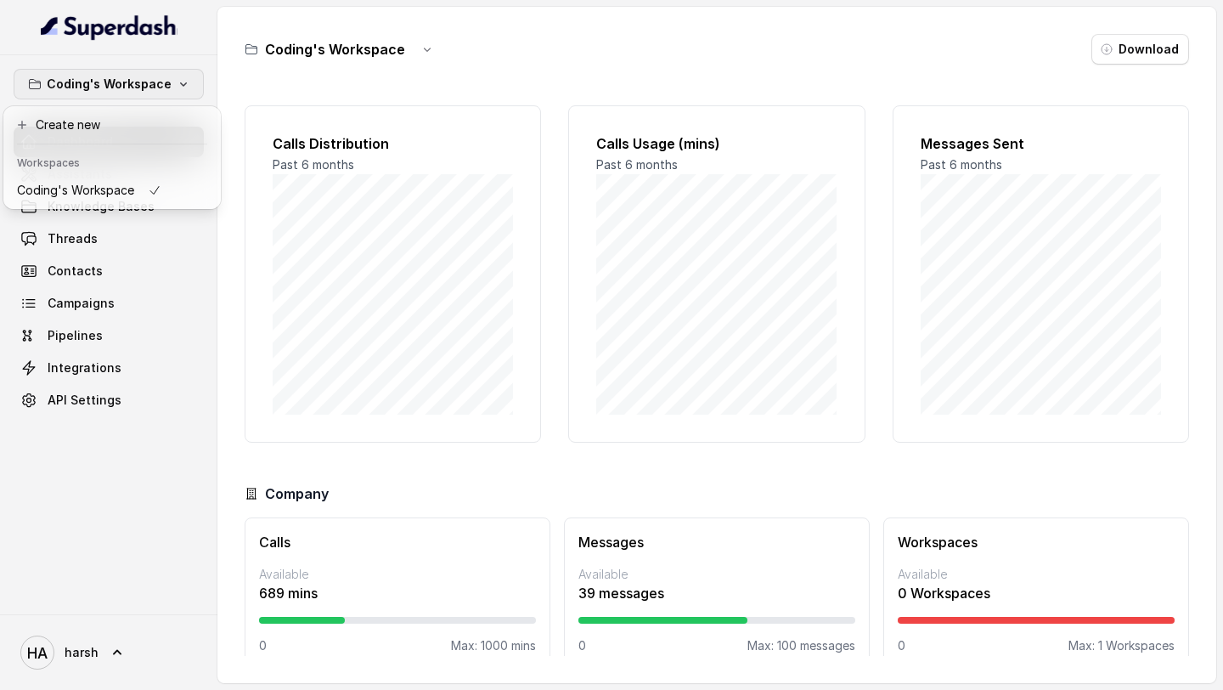
click at [101, 463] on div "Coding's Workspace Dashboard Assistants Knowledge Bases Threads Contacts Campai…" at bounding box center [108, 334] width 217 height 559
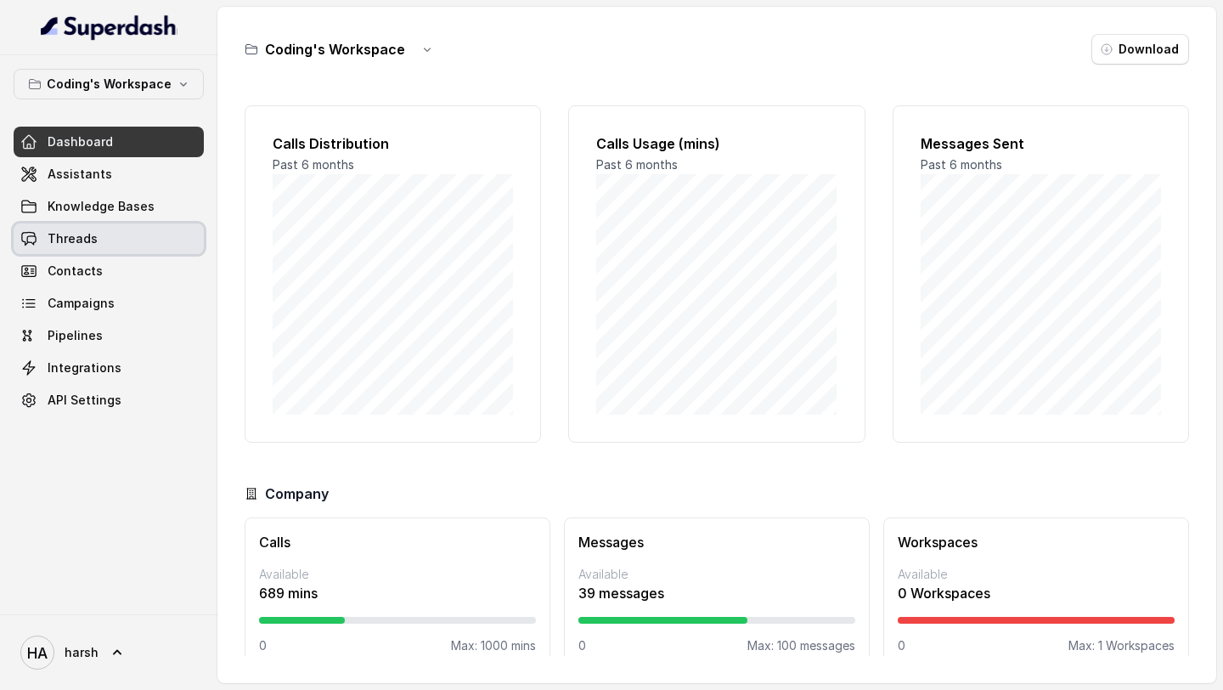
click at [112, 250] on link "Threads" at bounding box center [109, 238] width 190 height 31
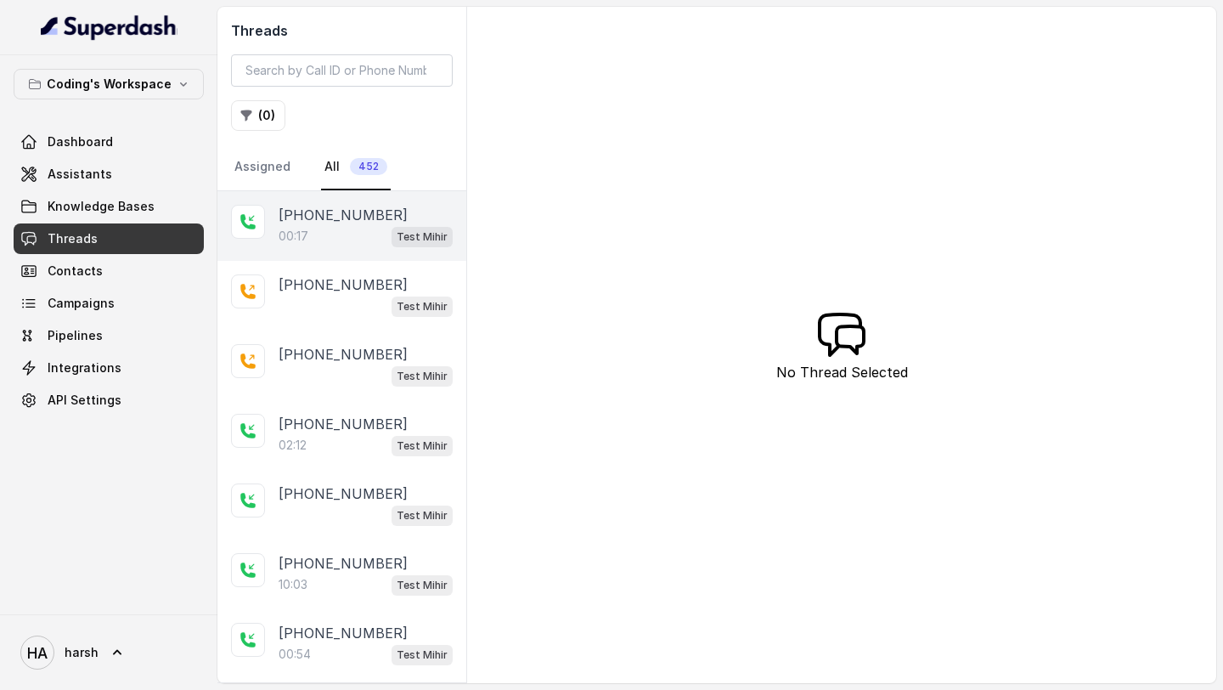
click at [330, 243] on div "00:17 Test Mihir" at bounding box center [366, 236] width 174 height 22
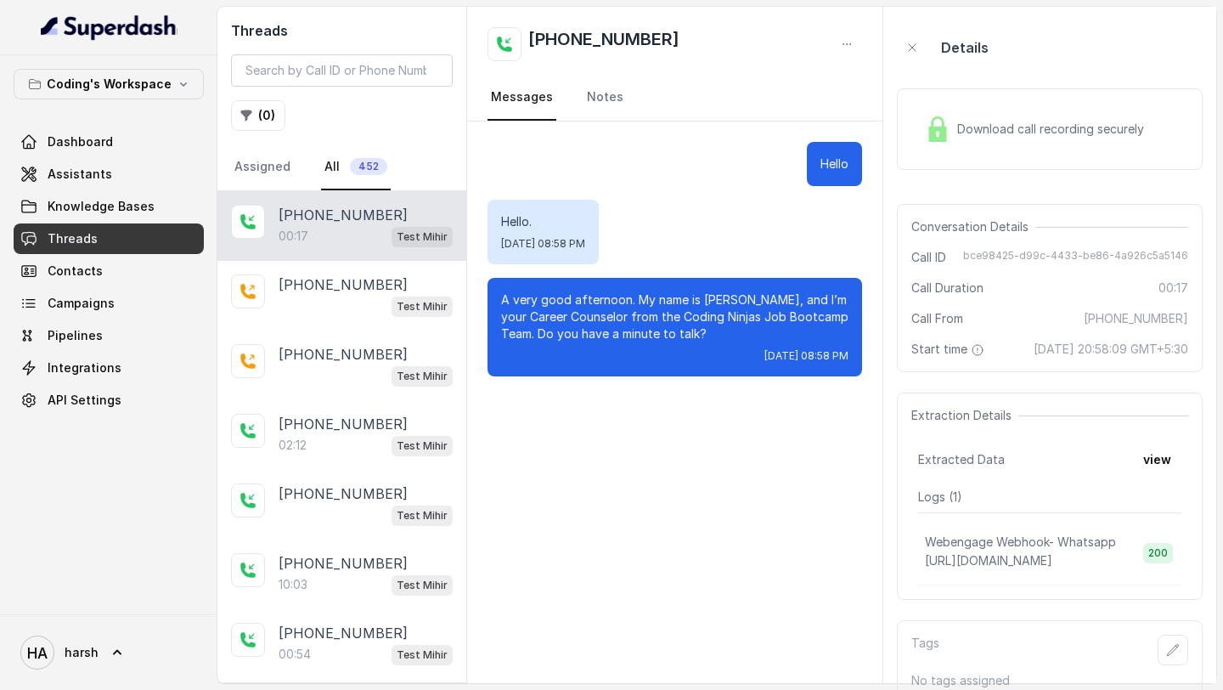
scroll to position [31, 0]
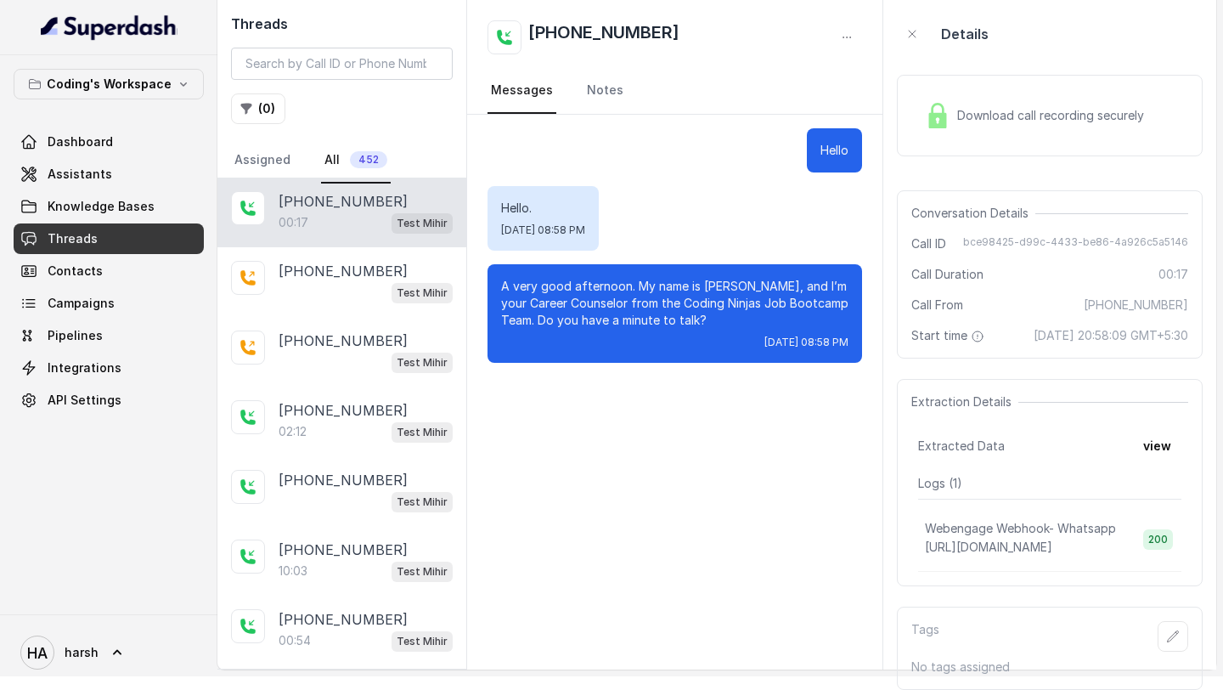
click at [1176, 633] on icon "button" at bounding box center [1173, 635] width 11 height 11
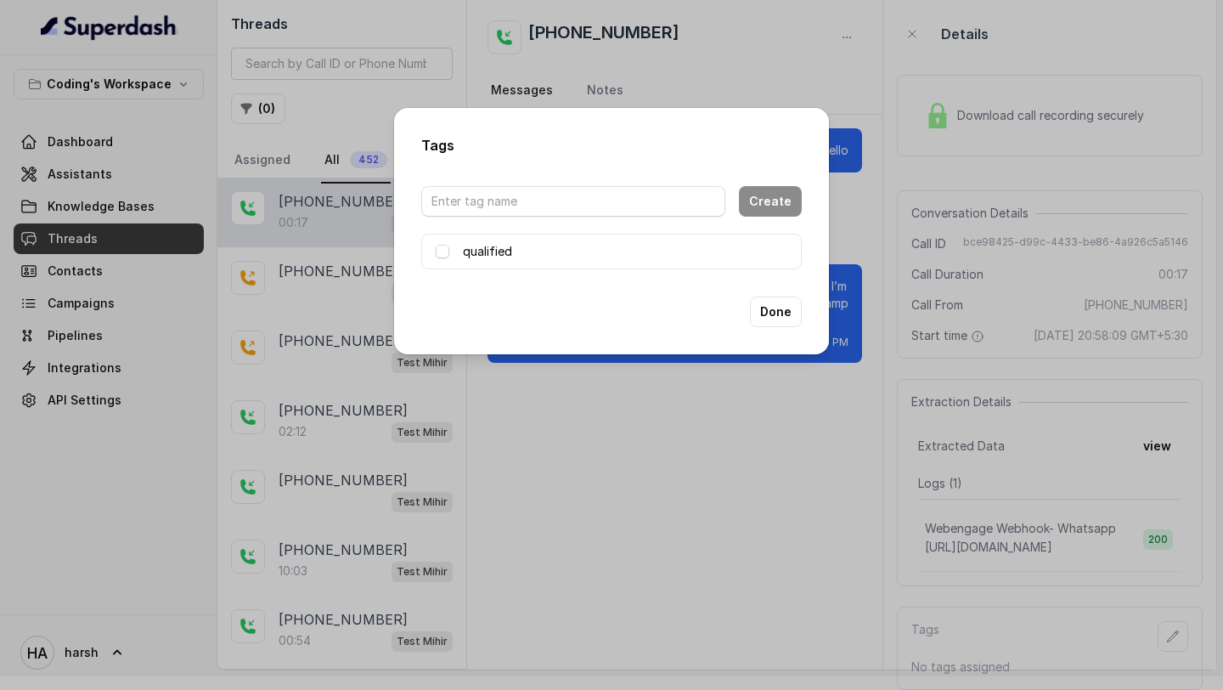
click at [1176, 633] on div "Tags Create qualified Done" at bounding box center [611, 345] width 1223 height 690
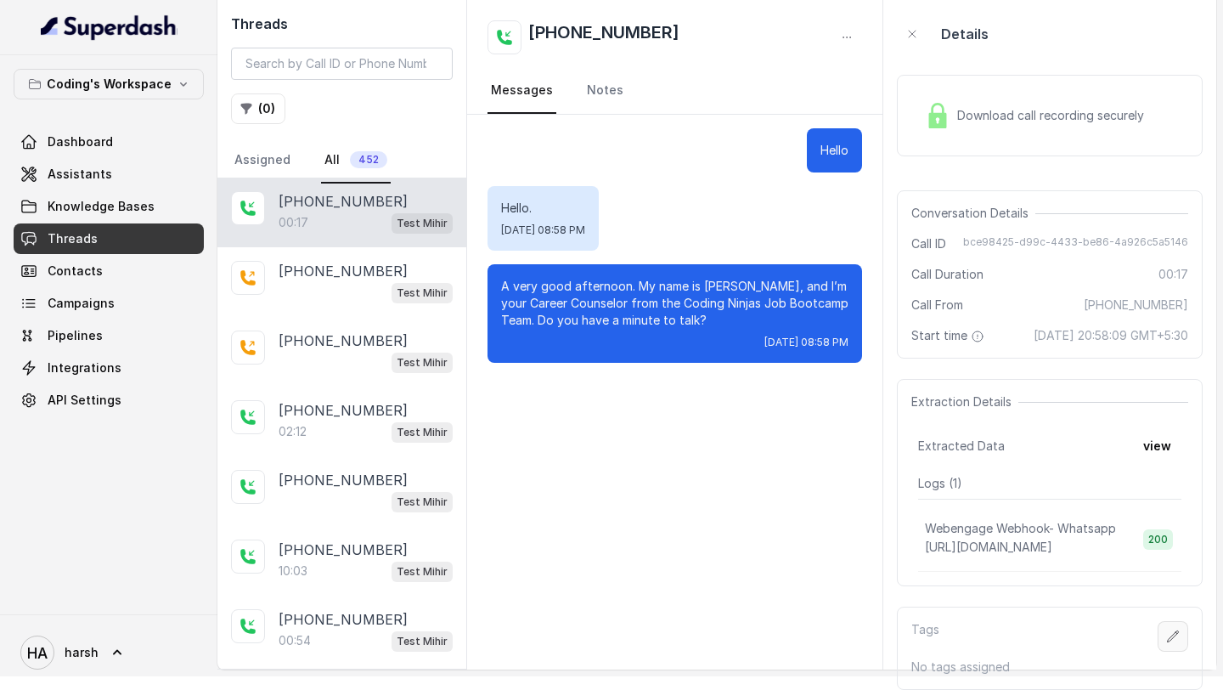
click at [1170, 635] on icon "button" at bounding box center [1173, 636] width 14 height 14
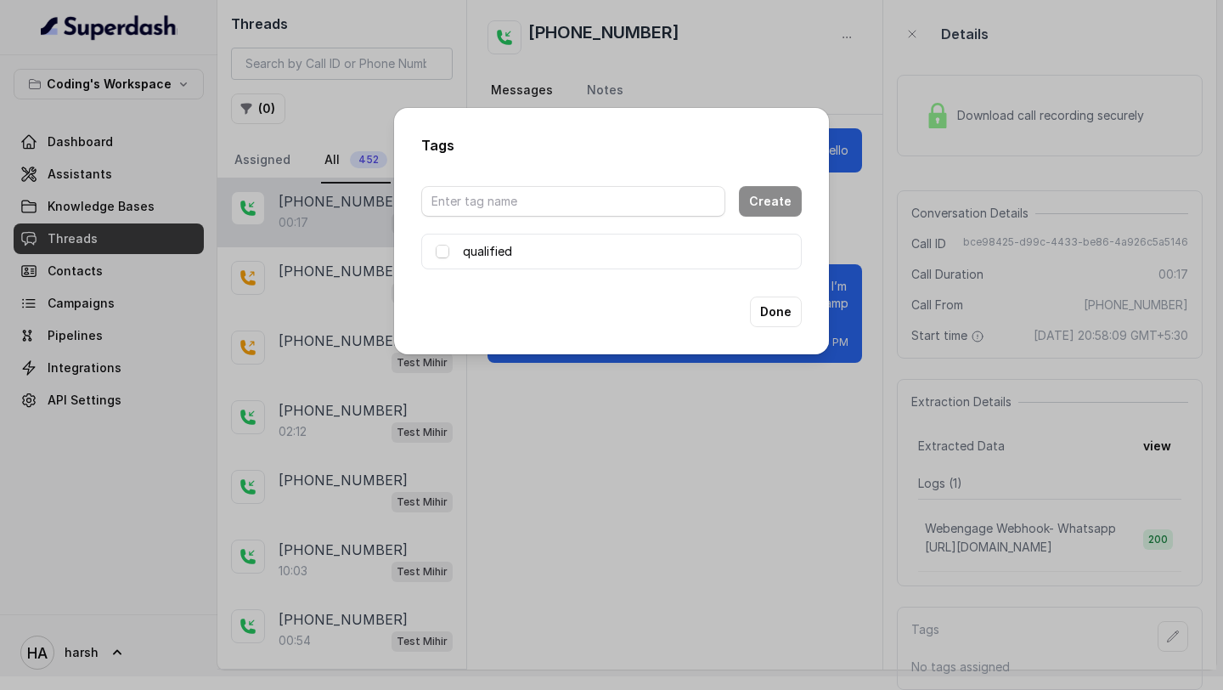
click at [534, 227] on div "Create qualified" at bounding box center [611, 222] width 381 height 93
click at [533, 212] on input "text" at bounding box center [573, 201] width 304 height 31
click at [769, 319] on button "Done" at bounding box center [776, 311] width 52 height 31
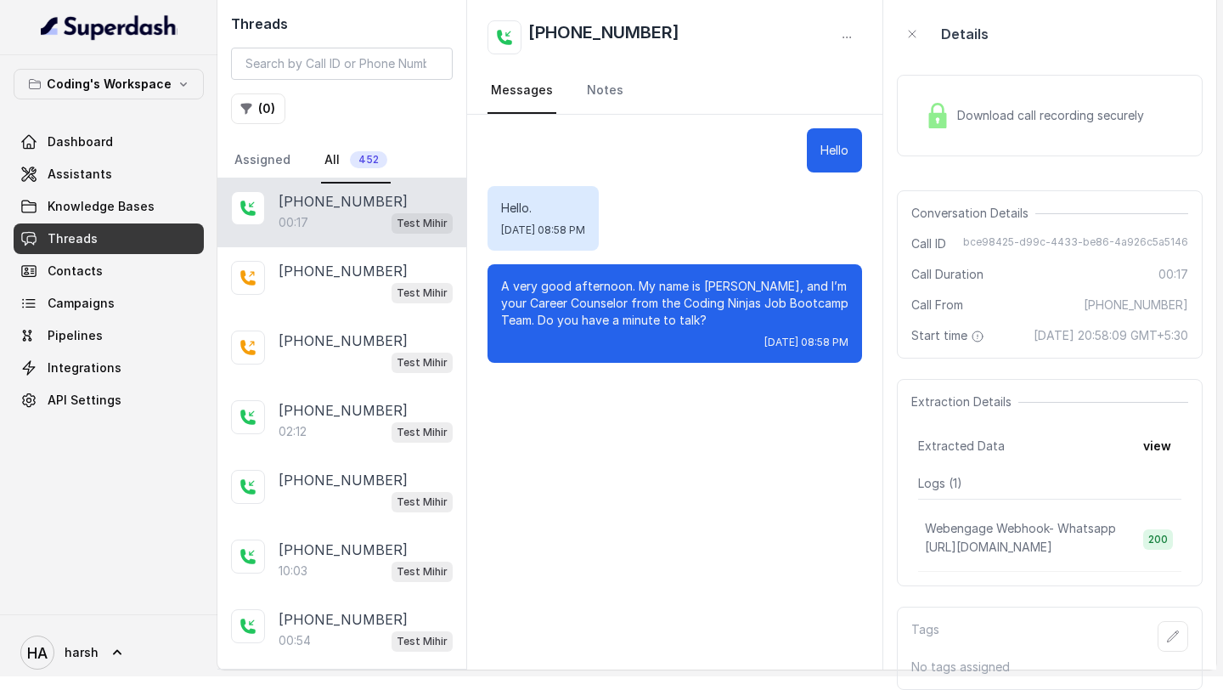
scroll to position [0, 0]
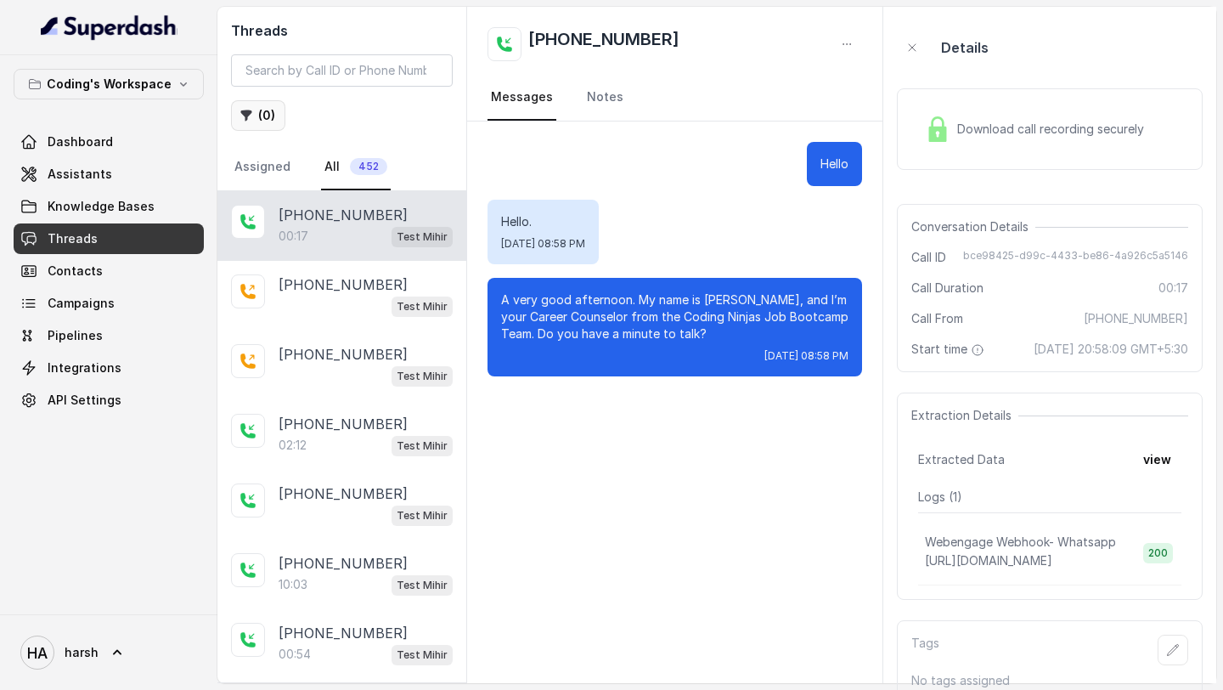
click at [257, 107] on button "( 0 )" at bounding box center [258, 115] width 54 height 31
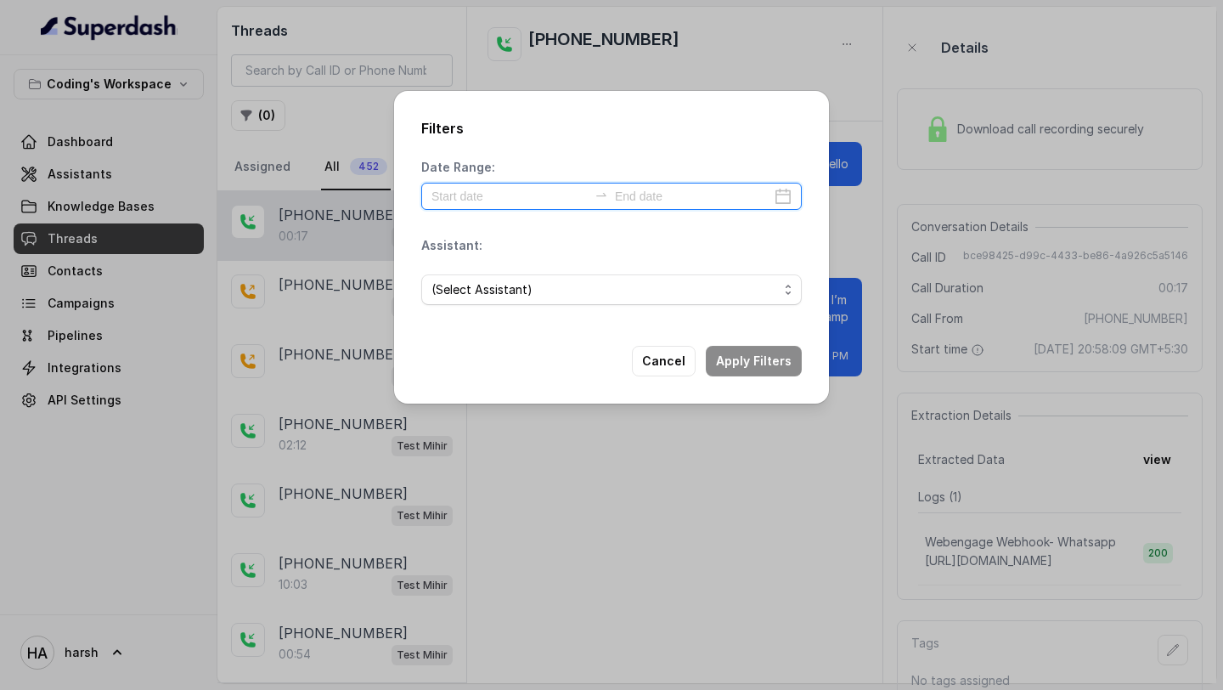
click at [478, 199] on input at bounding box center [510, 196] width 156 height 19
click at [758, 156] on div "Filters Date Range: Assistant: (Select Assistant) Cancel Apply Filters" at bounding box center [611, 247] width 435 height 313
click at [575, 292] on span "(Select Assistant)" at bounding box center [605, 289] width 347 height 20
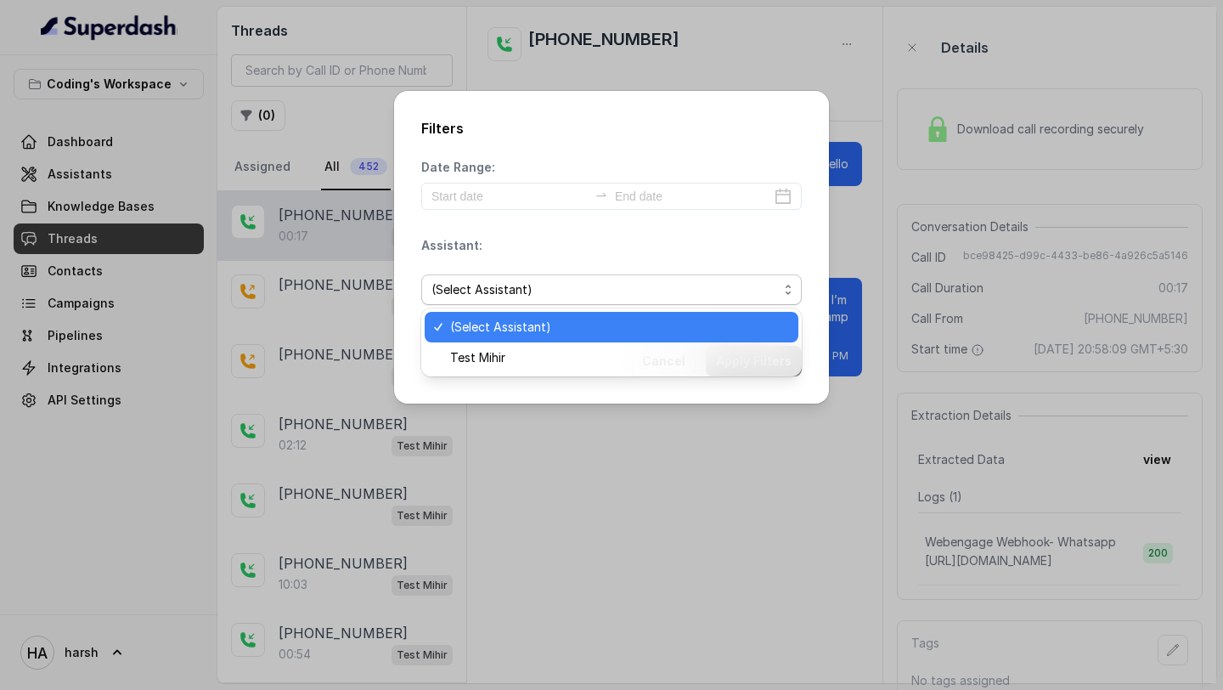
click at [576, 251] on div "Assistant: (Select Assistant)" at bounding box center [611, 278] width 381 height 82
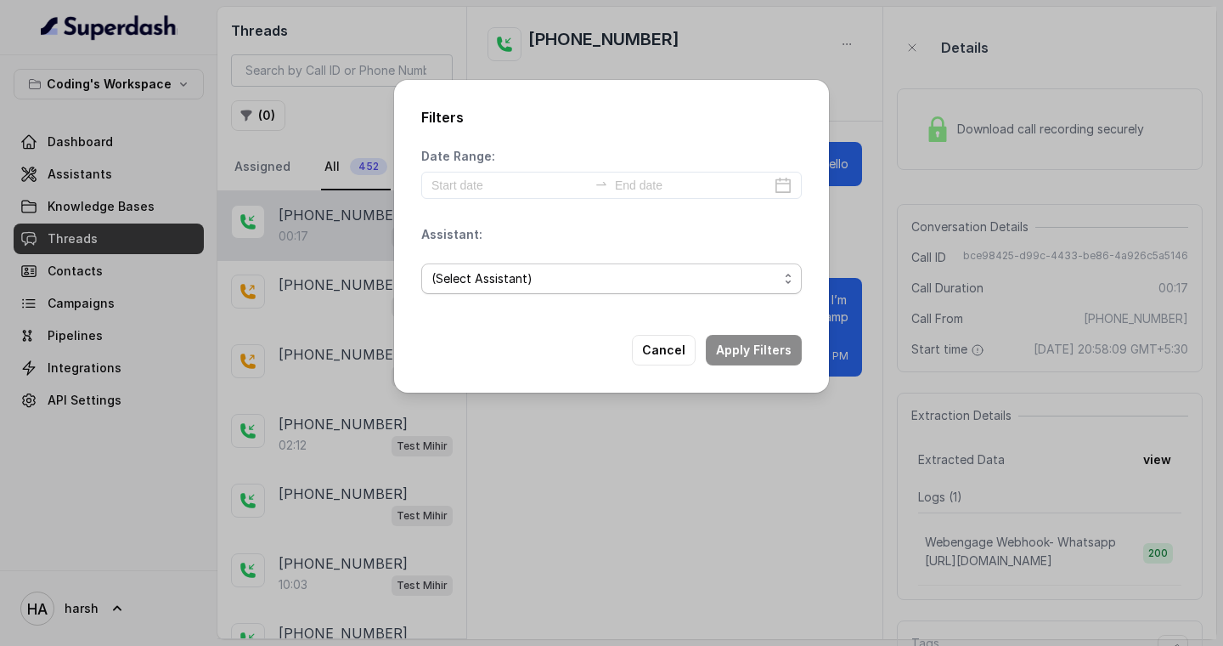
click at [477, 280] on span "(Select Assistant)" at bounding box center [605, 278] width 347 height 20
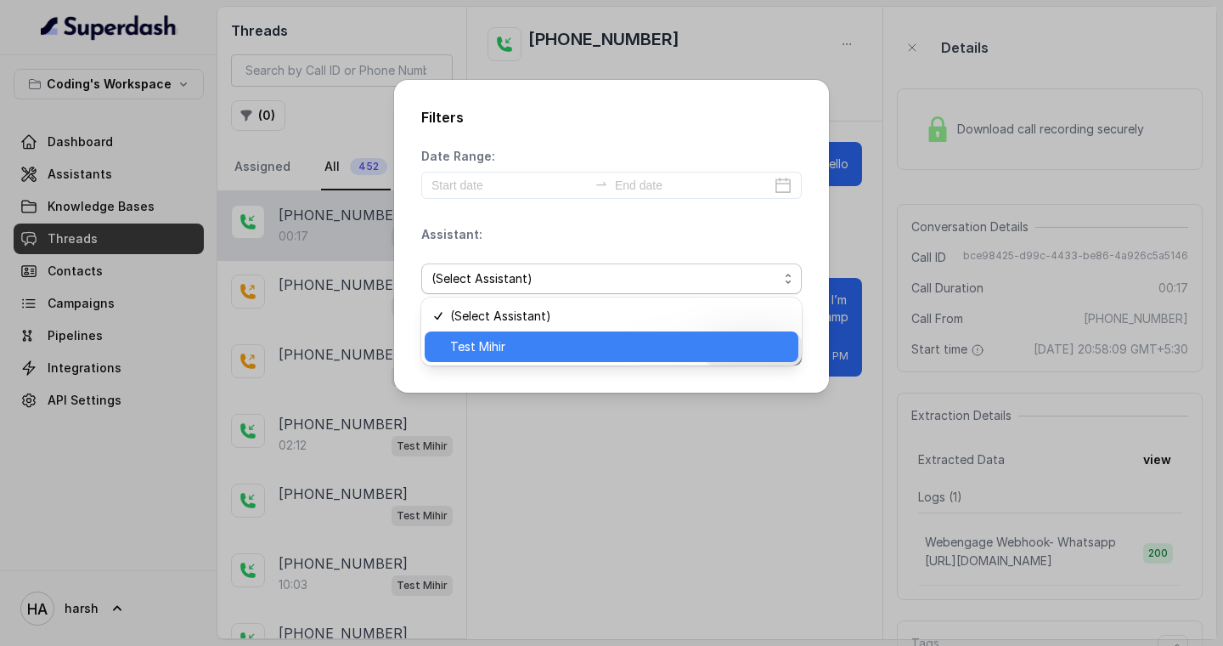
click at [476, 350] on span "Test Mihir" at bounding box center [619, 346] width 338 height 20
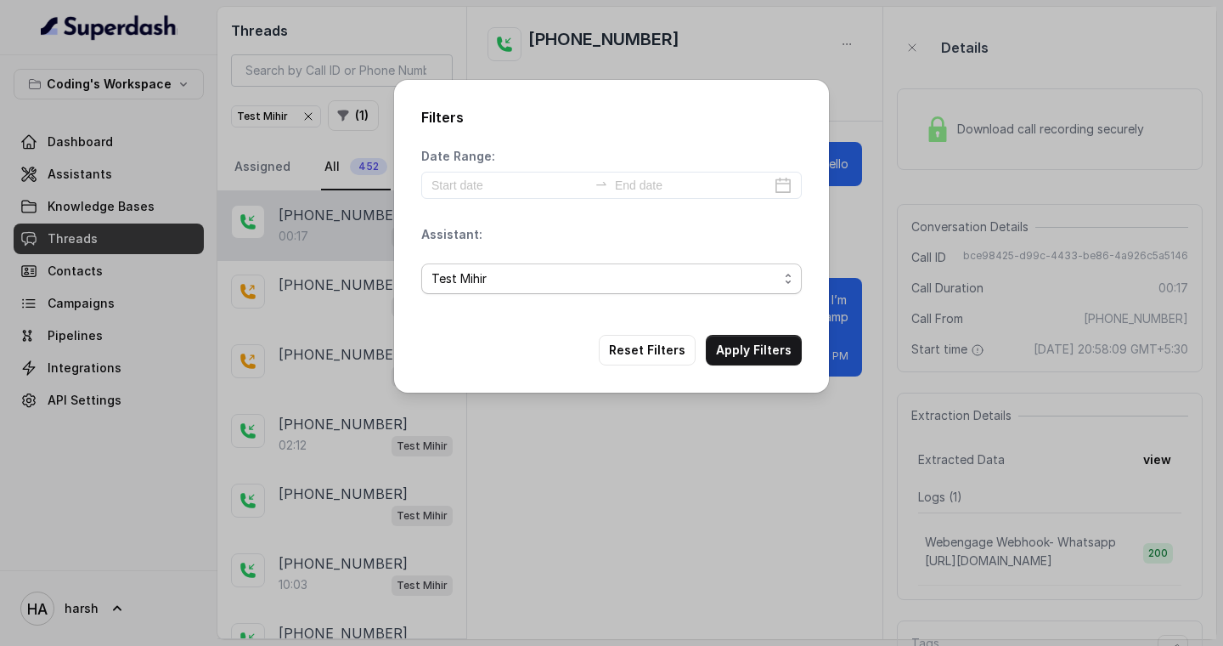
click at [501, 269] on span "Test Mihir" at bounding box center [605, 278] width 347 height 20
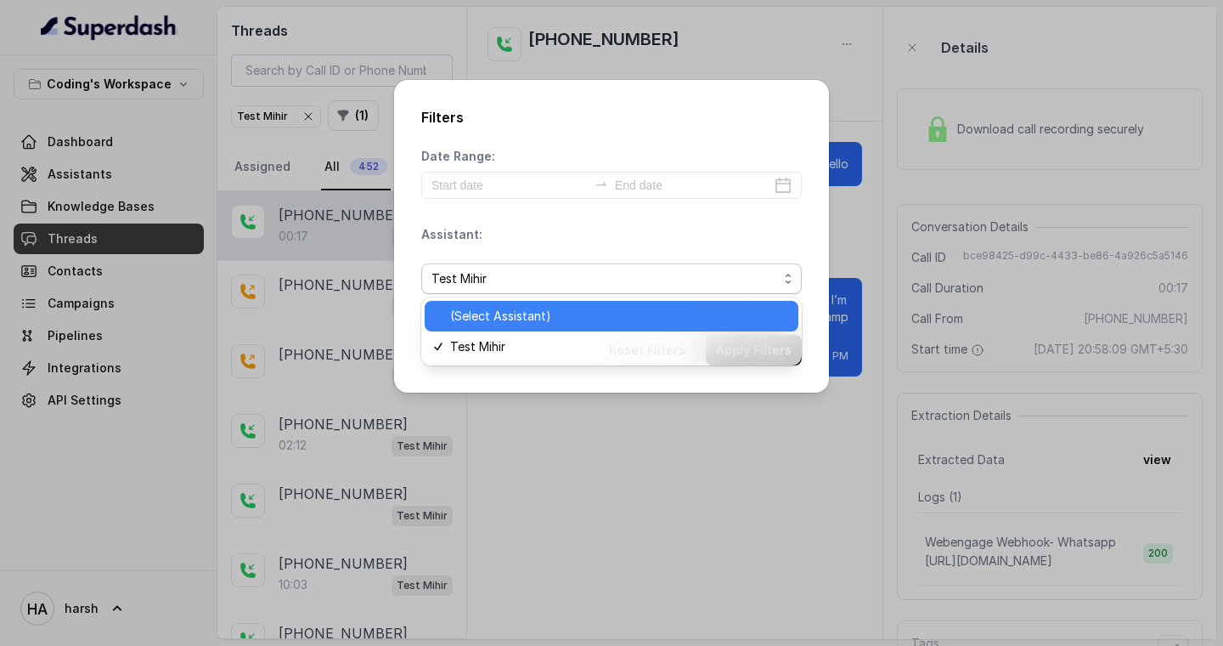
click at [484, 306] on span "(Select Assistant)" at bounding box center [619, 316] width 338 height 20
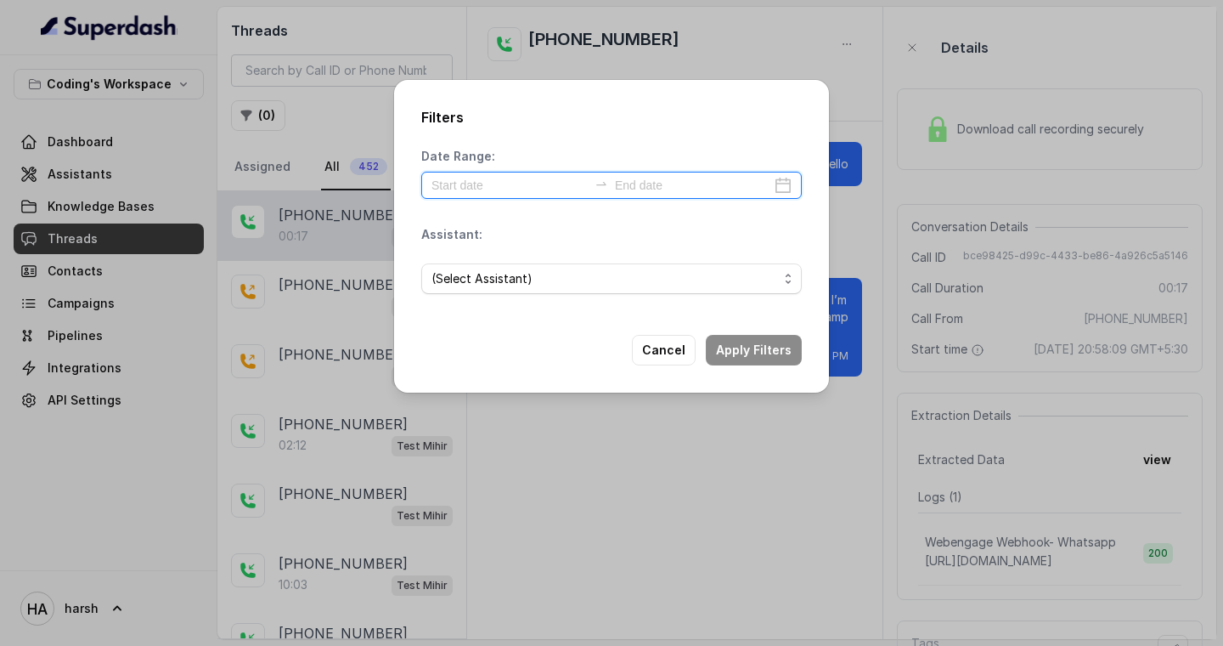
click at [493, 187] on input at bounding box center [510, 185] width 156 height 19
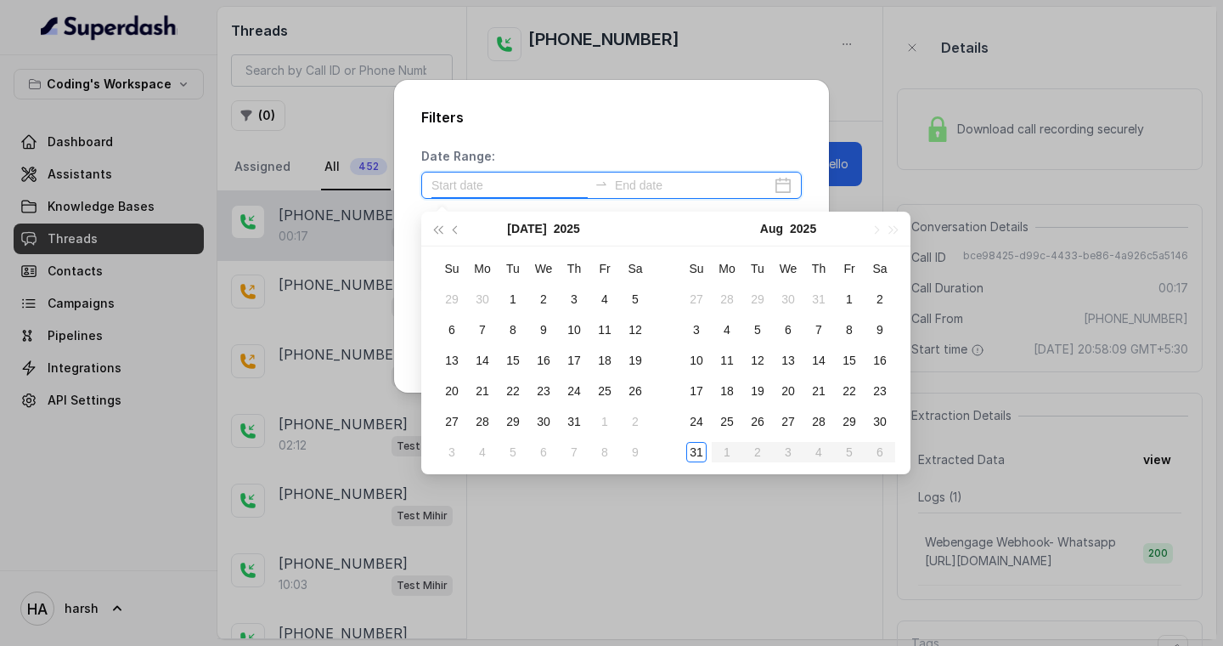
click at [521, 185] on input at bounding box center [510, 185] width 156 height 19
click at [629, 154] on div "Date Range:" at bounding box center [611, 173] width 381 height 51
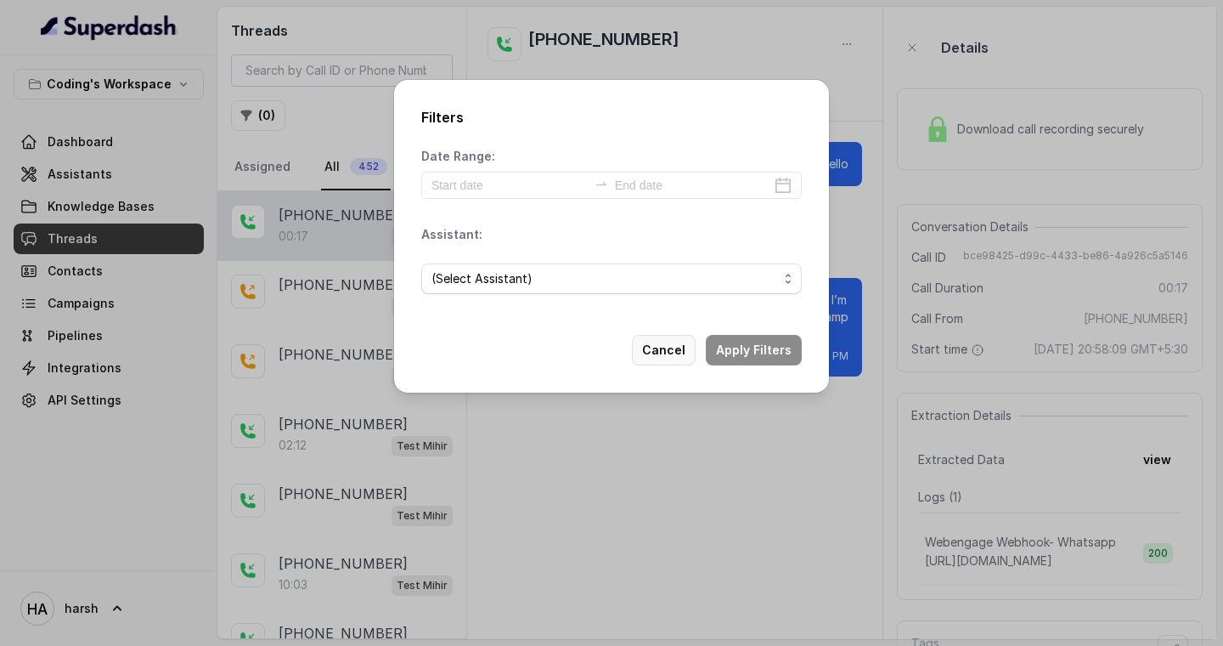
click at [641, 345] on button "Cancel" at bounding box center [664, 350] width 64 height 31
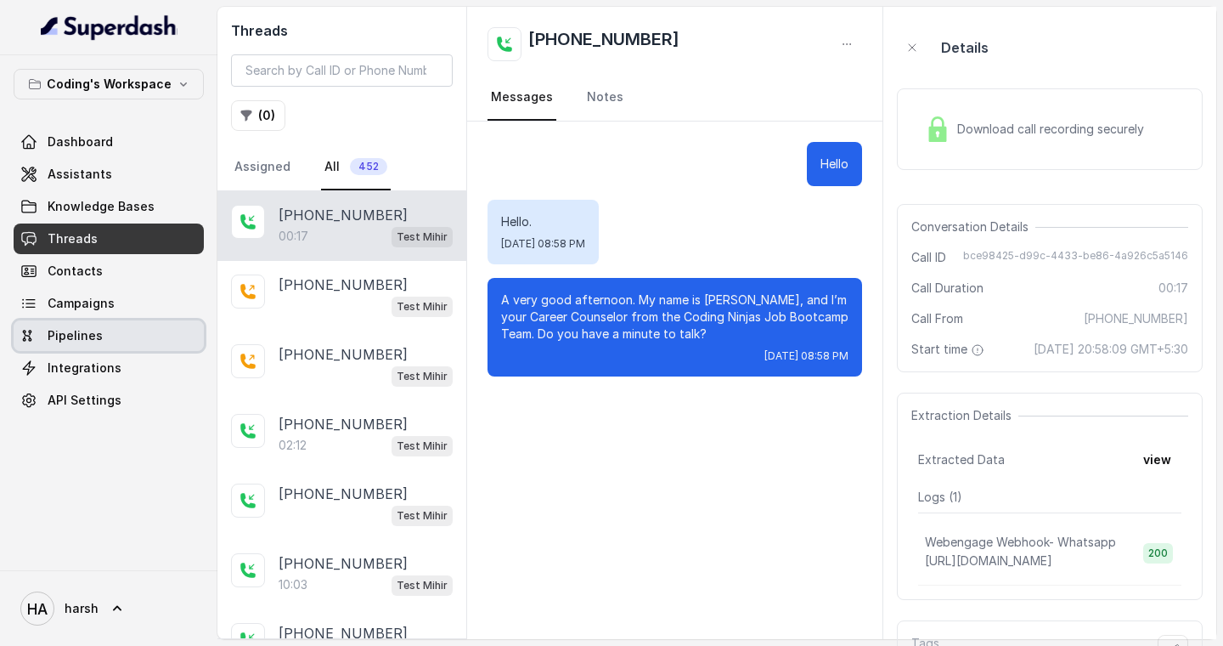
click at [90, 324] on link "Pipelines" at bounding box center [109, 335] width 190 height 31
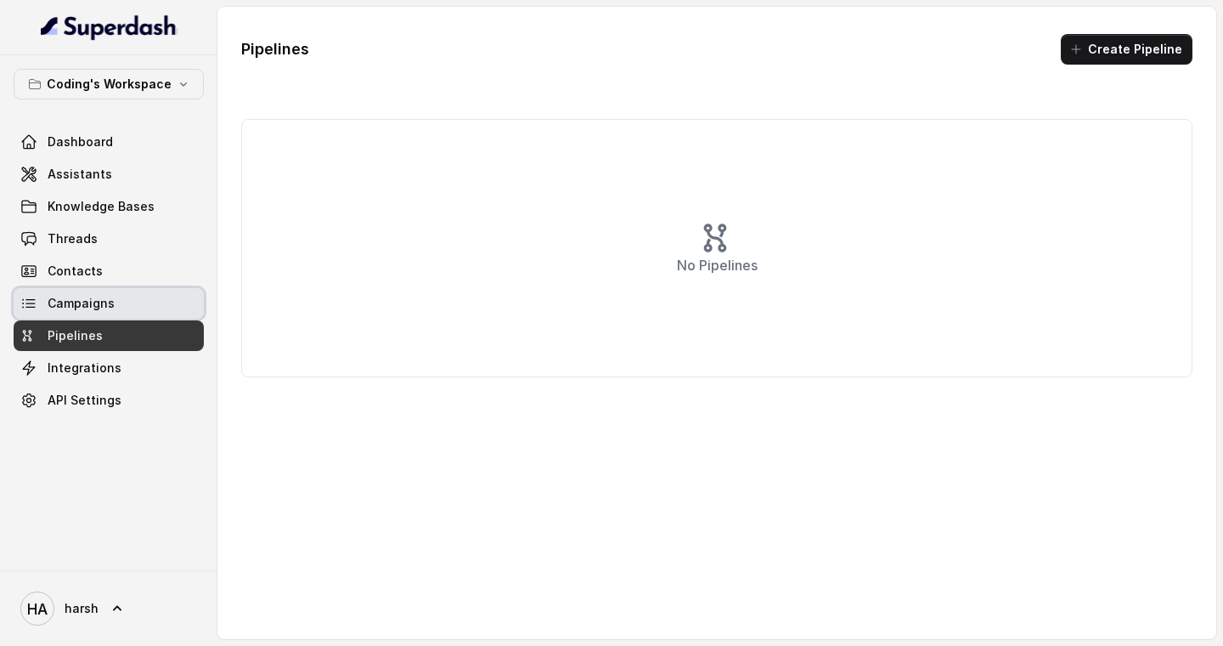
click at [93, 307] on span "Campaigns" at bounding box center [81, 303] width 67 height 17
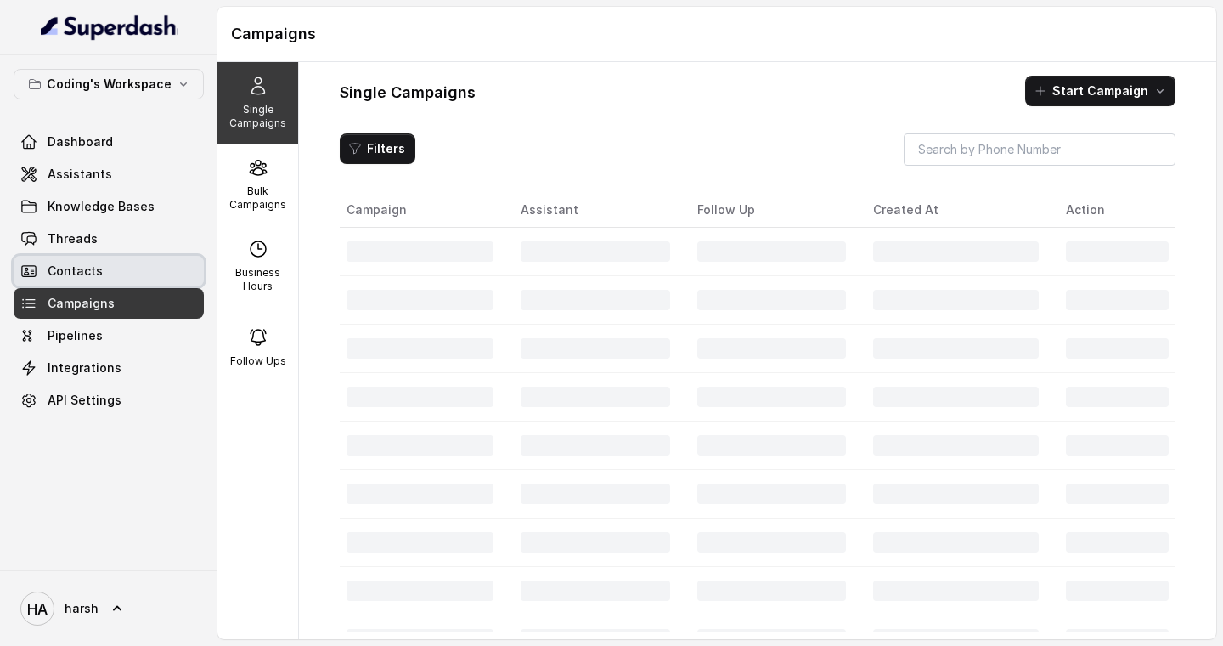
click at [93, 268] on span "Contacts" at bounding box center [75, 270] width 55 height 17
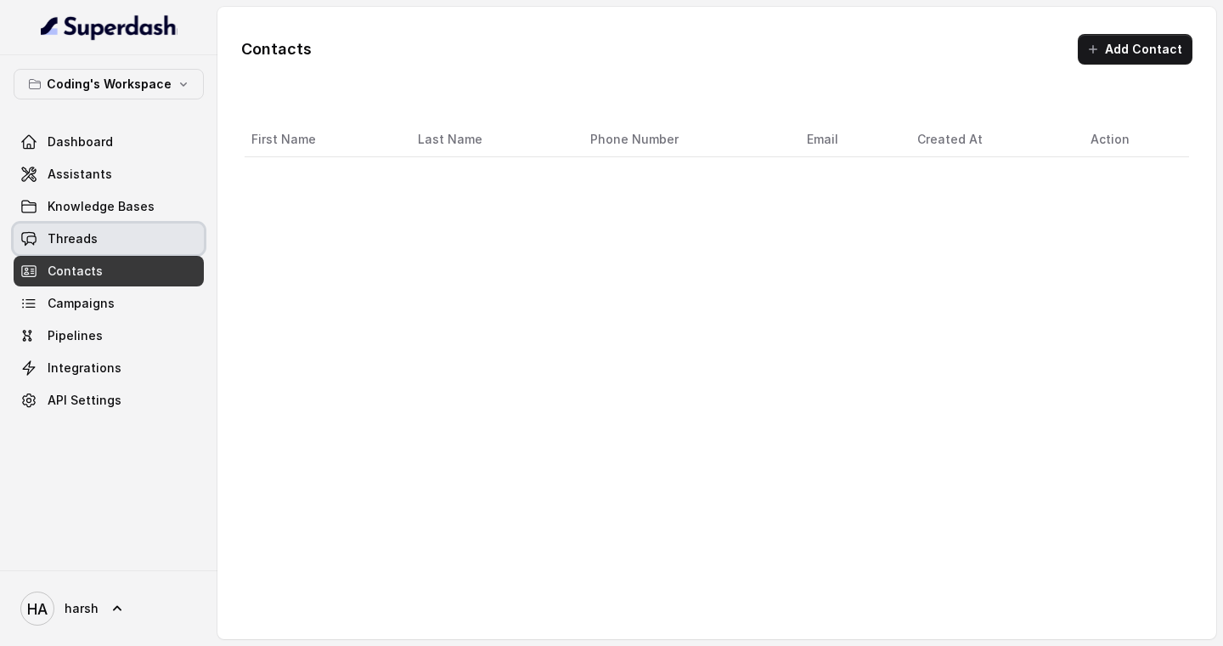
click at [92, 238] on span "Threads" at bounding box center [73, 238] width 50 height 17
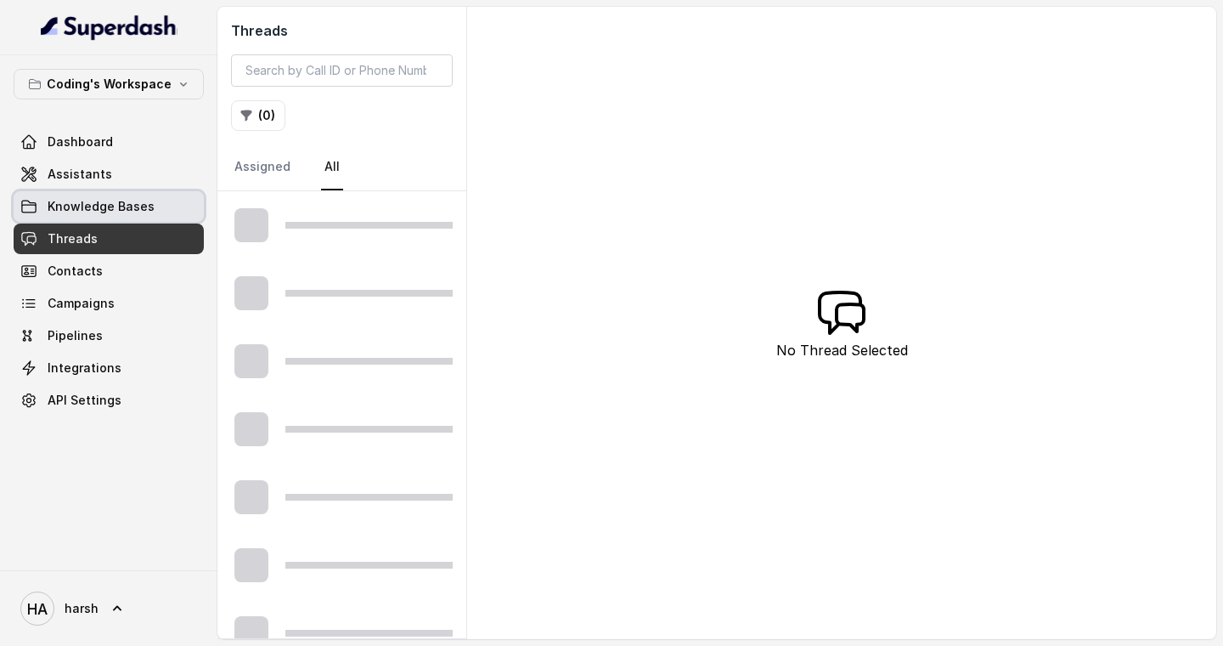
click at [80, 215] on link "Knowledge Bases" at bounding box center [109, 206] width 190 height 31
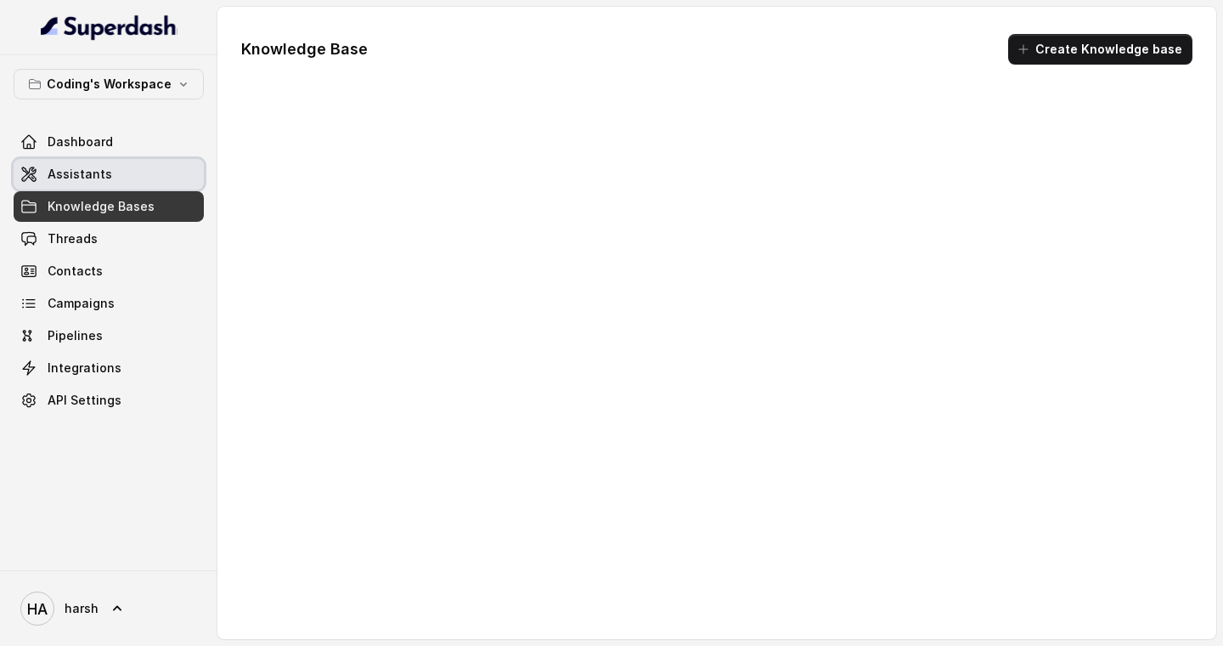
click at [87, 166] on span "Assistants" at bounding box center [80, 174] width 65 height 17
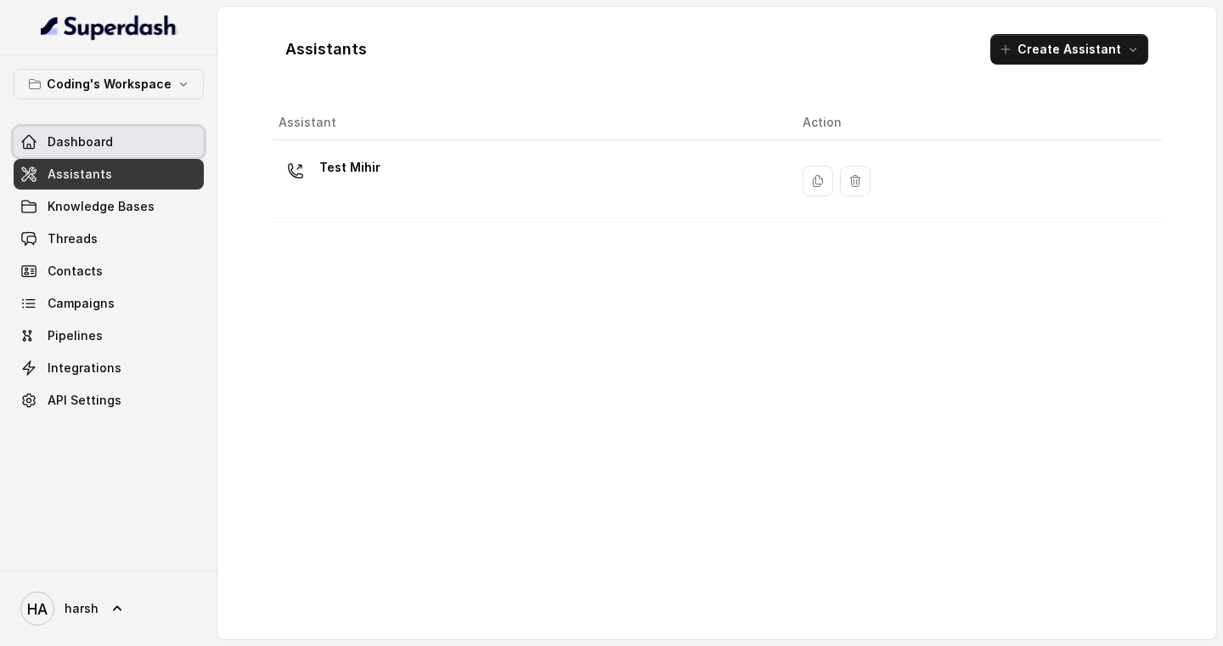
click at [87, 143] on span "Dashboard" at bounding box center [80, 141] width 65 height 17
